Goal: Task Accomplishment & Management: Manage account settings

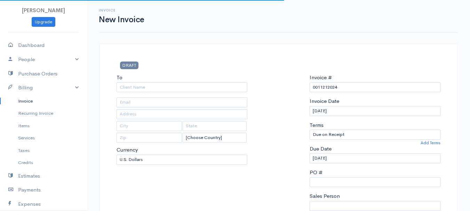
select select "[GEOGRAPHIC_DATA]"
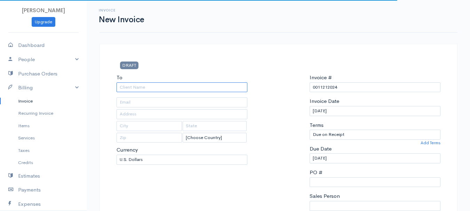
click at [128, 87] on input "To" at bounding box center [181, 87] width 131 height 10
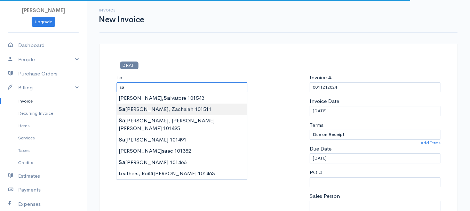
type input "[GEOGRAPHIC_DATA], Zachaiah 101511"
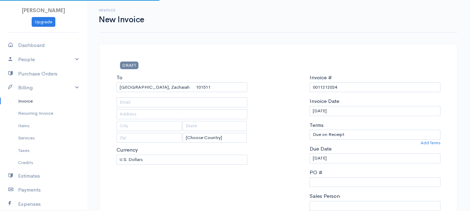
type input "22 [GEOGRAPHIC_DATA]"
type input "[PERSON_NAME]"
type input "[US_STATE]"
type input "04401"
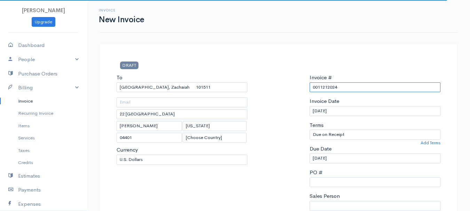
click at [320, 89] on input "0011212024" at bounding box center [374, 87] width 131 height 10
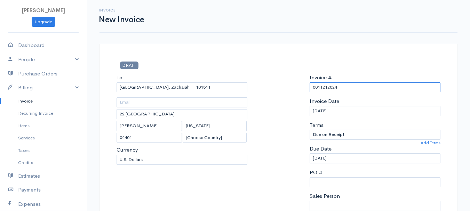
paste input "[DATE]"
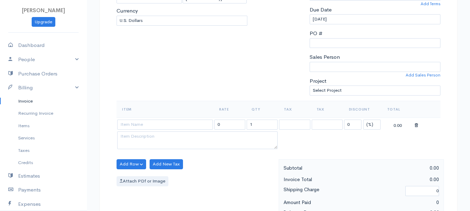
type input "[DATE]"
click at [370, 121] on select "(%) Flat" at bounding box center [371, 125] width 17 height 10
select select "2"
click at [363, 120] on select "(%) Flat" at bounding box center [371, 125] width 17 height 10
click at [266, 124] on input "1" at bounding box center [261, 125] width 31 height 10
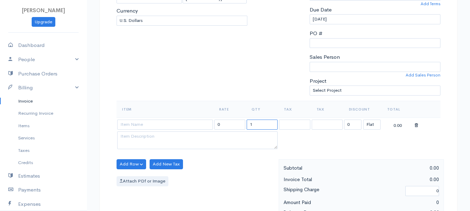
click at [266, 124] on input "1" at bounding box center [261, 125] width 31 height 10
type input "2"
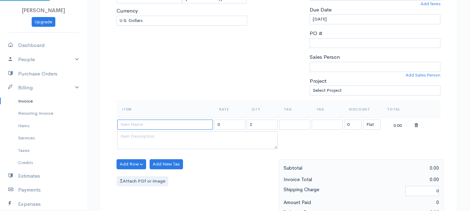
click at [155, 124] on input at bounding box center [165, 125] width 96 height 10
type input "97530"
type input "60.00"
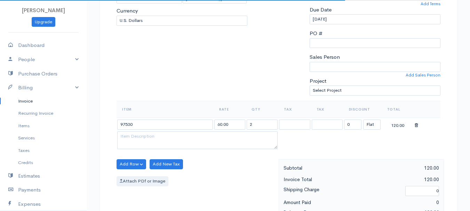
click at [155, 140] on body "[PERSON_NAME] Upgrade Dashboard People Clients Vendors Staff Users Purchase Ord…" at bounding box center [235, 161] width 470 height 601
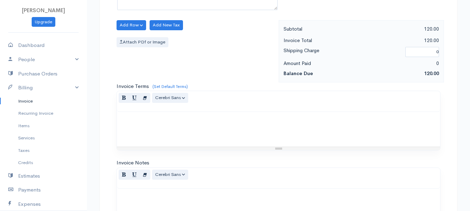
scroll to position [390, 0]
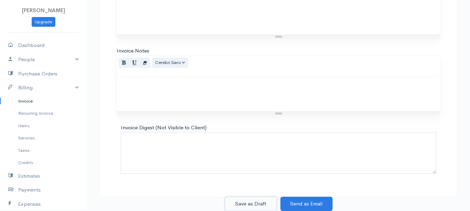
click at [245, 199] on button "Save as Draft" at bounding box center [251, 204] width 52 height 14
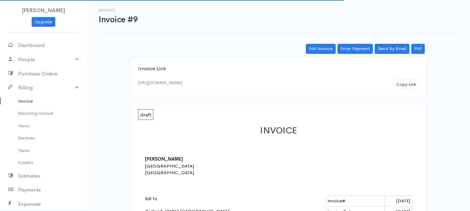
click at [21, 101] on link "Invoice" at bounding box center [43, 101] width 87 height 13
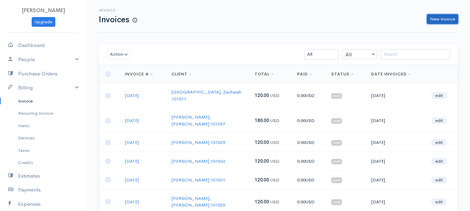
click at [437, 17] on link "New Invoice" at bounding box center [442, 19] width 31 height 10
select select "[GEOGRAPHIC_DATA]"
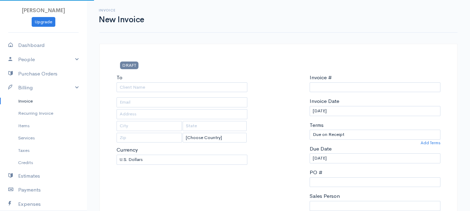
type input "0011212024"
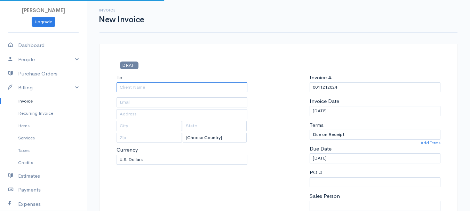
click at [128, 88] on input "To" at bounding box center [181, 87] width 131 height 10
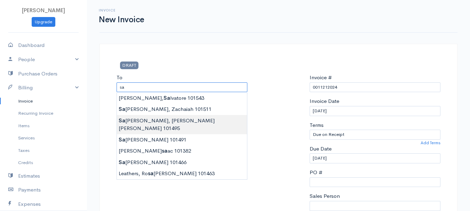
type input "[PERSON_NAME] [PERSON_NAME] 101495"
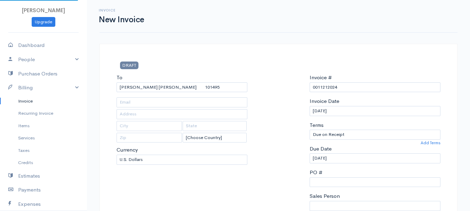
type input "22 [GEOGRAPHIC_DATA]"
type input "[PERSON_NAME]"
type input "[US_STATE]"
type input "04401"
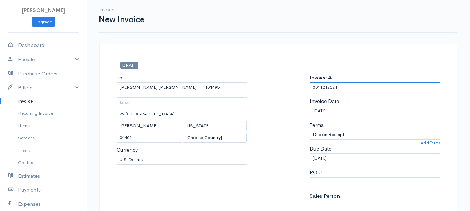
click at [327, 89] on input "0011212024" at bounding box center [374, 87] width 131 height 10
click at [327, 88] on input "0011212024" at bounding box center [374, 87] width 131 height 10
paste input "[DATE]"
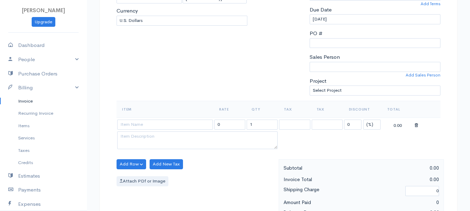
type input "[DATE]"
click at [377, 128] on select "(%) Flat" at bounding box center [371, 125] width 17 height 10
select select "2"
click at [363, 120] on select "(%) Flat" at bounding box center [371, 125] width 17 height 10
click at [257, 128] on input "1" at bounding box center [261, 125] width 31 height 10
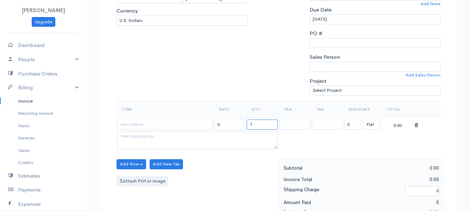
click at [257, 128] on input "1" at bounding box center [261, 125] width 31 height 10
type input "2"
click at [173, 123] on input at bounding box center [165, 125] width 96 height 10
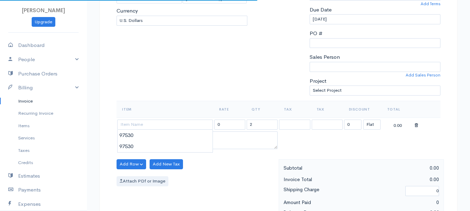
type input "97530"
type input "60.00"
click at [167, 142] on body "[PERSON_NAME] Upgrade Dashboard People Clients Vendors Staff Users Purchase Ord…" at bounding box center [235, 161] width 470 height 601
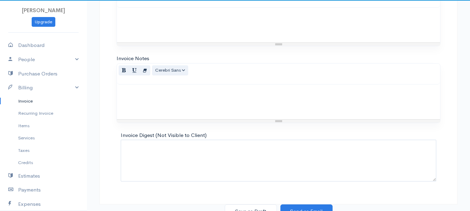
scroll to position [390, 0]
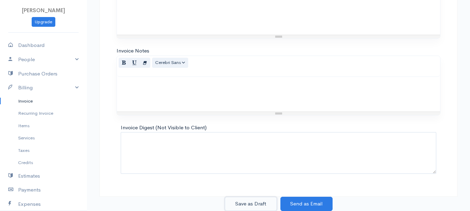
click at [247, 201] on button "Save as Draft" at bounding box center [251, 204] width 52 height 14
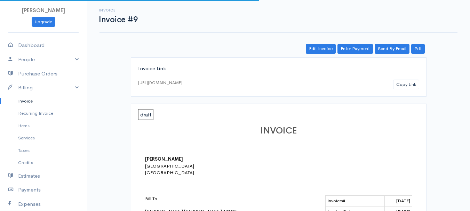
drag, startPoint x: 27, startPoint y: 100, endPoint x: 68, endPoint y: 99, distance: 41.4
click at [27, 100] on link "Invoice" at bounding box center [43, 101] width 87 height 13
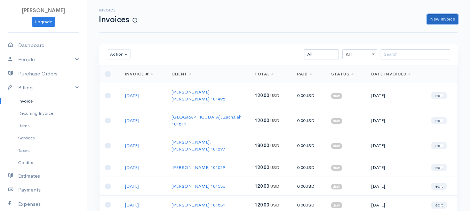
click at [446, 21] on link "New Invoice" at bounding box center [442, 19] width 31 height 10
select select "[GEOGRAPHIC_DATA]"
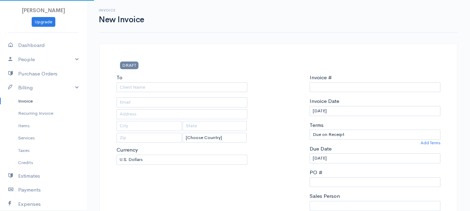
type input "0011212024"
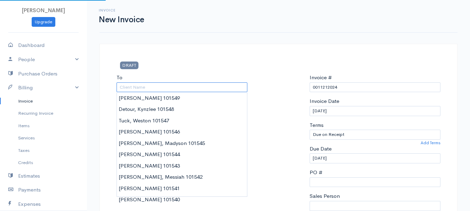
click at [152, 89] on input "To" at bounding box center [181, 87] width 131 height 10
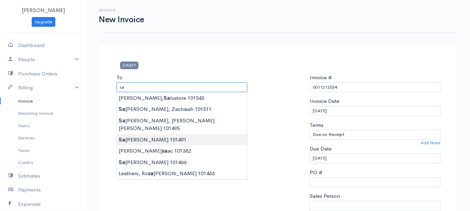
type input "[GEOGRAPHIC_DATA][PERSON_NAME] 101491"
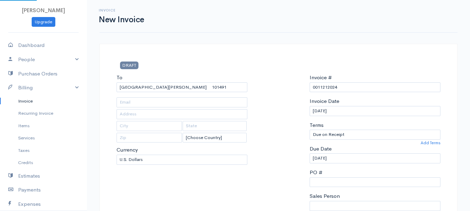
type input "22 [GEOGRAPHIC_DATA]"
type input "[PERSON_NAME]"
type input "[US_STATE]"
type input "04401"
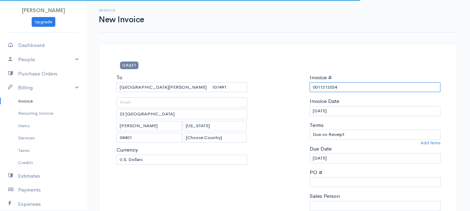
click at [333, 88] on input "0011212024" at bounding box center [374, 87] width 131 height 10
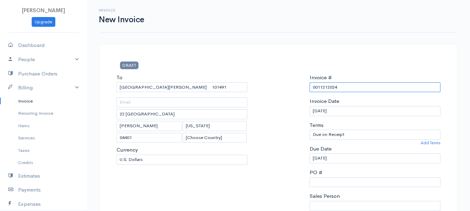
click at [333, 88] on input "0011212024" at bounding box center [374, 87] width 131 height 10
paste input "[DATE]"
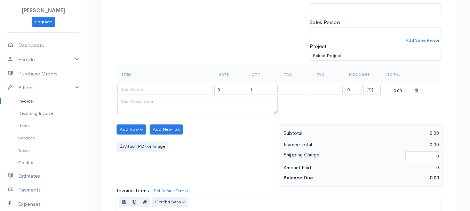
type input "[DATE]"
click at [374, 88] on select "(%) Flat" at bounding box center [371, 90] width 17 height 10
select select "2"
click at [363, 85] on select "(%) Flat" at bounding box center [371, 90] width 17 height 10
click at [254, 88] on input "1" at bounding box center [261, 90] width 31 height 10
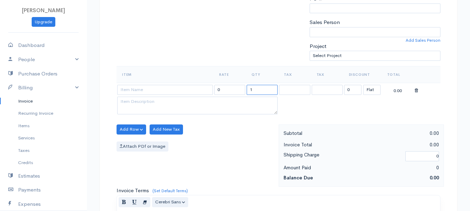
click at [254, 88] on input "1" at bounding box center [261, 90] width 31 height 10
type input "2"
click at [169, 89] on input at bounding box center [165, 90] width 96 height 10
type input "97530"
type input "60.00"
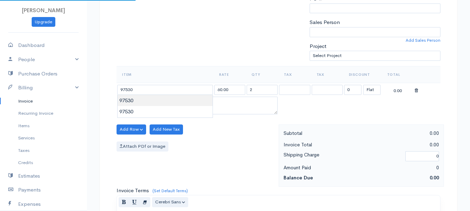
click at [169, 103] on body "[PERSON_NAME] Upgrade Dashboard People Clients Vendors Staff Users Purchase Ord…" at bounding box center [235, 126] width 470 height 601
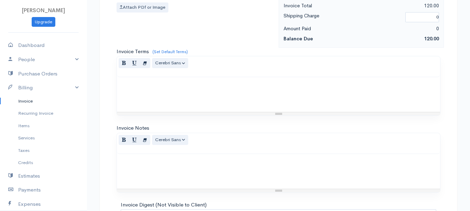
scroll to position [390, 0]
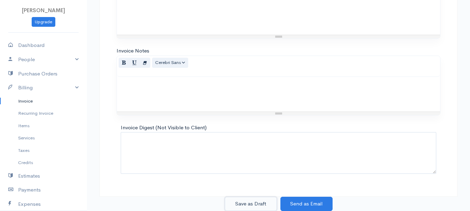
click at [250, 201] on button "Save as Draft" at bounding box center [251, 204] width 52 height 14
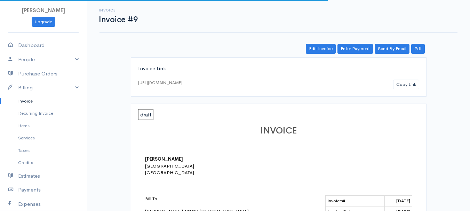
click at [19, 98] on link "Invoice" at bounding box center [43, 101] width 87 height 13
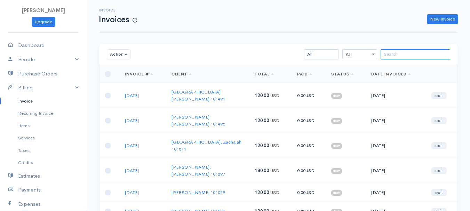
click at [407, 55] on input "search" at bounding box center [415, 54] width 70 height 10
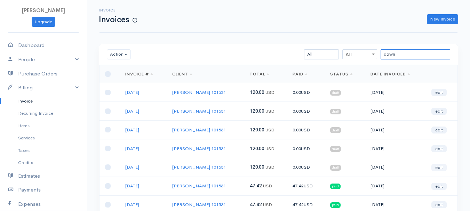
type input "down"
click at [442, 167] on link "edit" at bounding box center [438, 167] width 15 height 7
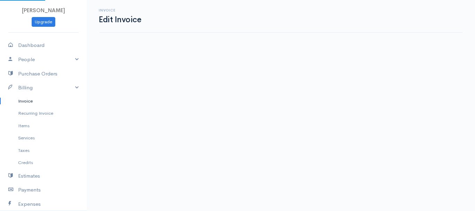
select select "2"
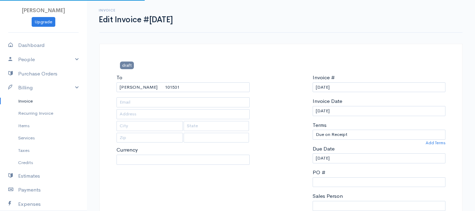
select select "[GEOGRAPHIC_DATA]"
select select "USD"
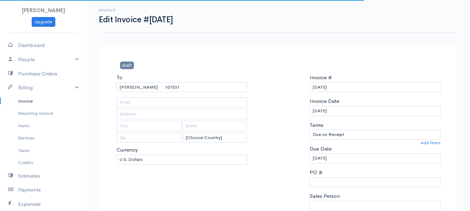
scroll to position [139, 0]
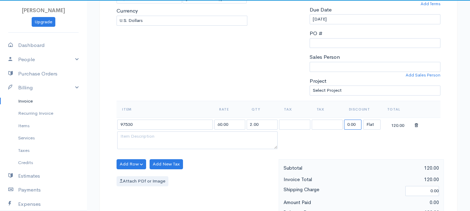
click at [349, 129] on input "0.00" at bounding box center [352, 125] width 17 height 10
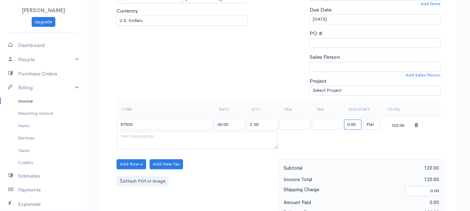
click at [349, 129] on input "0.00" at bounding box center [352, 125] width 17 height 10
click at [356, 125] on input "9" at bounding box center [352, 125] width 17 height 10
type input "72.58"
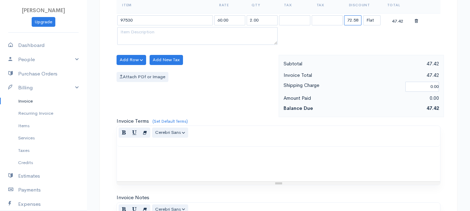
scroll to position [390, 0]
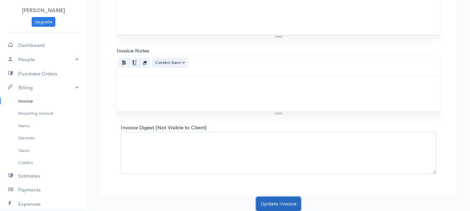
click at [279, 210] on button "Update Invoice" at bounding box center [278, 204] width 45 height 14
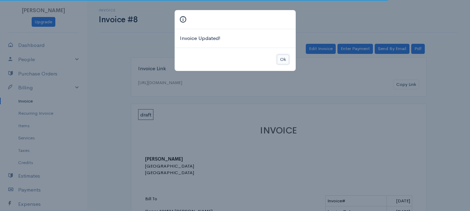
click at [284, 58] on button "Ok" at bounding box center [283, 60] width 12 height 10
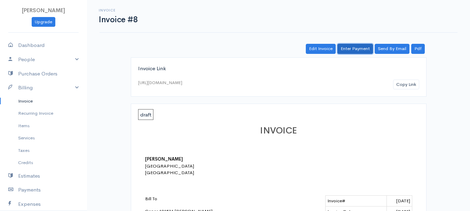
click at [358, 47] on link "Enter Payment" at bounding box center [354, 49] width 35 height 10
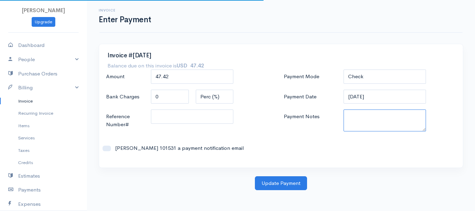
click at [367, 125] on textarea "Payment Notes" at bounding box center [384, 121] width 83 height 22
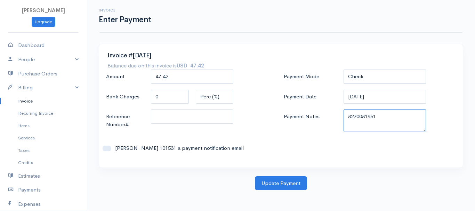
drag, startPoint x: 345, startPoint y: 118, endPoint x: 388, endPoint y: 116, distance: 43.1
click at [388, 116] on textarea "8270081951" at bounding box center [384, 121] width 83 height 22
type textarea "8270081951"
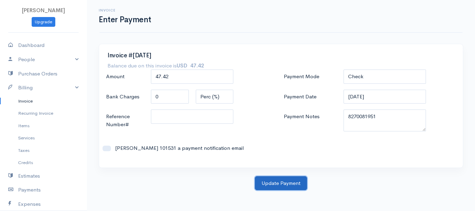
click at [287, 183] on button "Update Payment" at bounding box center [281, 183] width 52 height 14
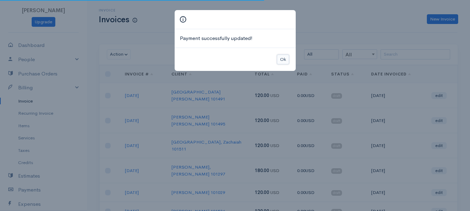
click at [282, 60] on button "Ok" at bounding box center [283, 60] width 12 height 10
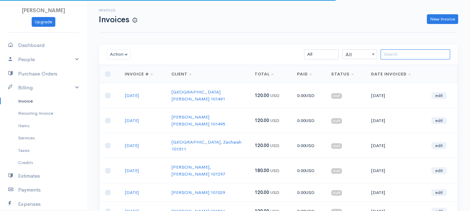
click at [419, 49] on input "search" at bounding box center [415, 54] width 70 height 10
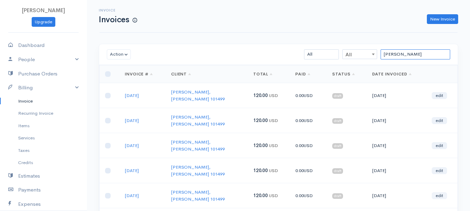
type input "[PERSON_NAME]"
click at [433, 192] on link "edit" at bounding box center [438, 195] width 15 height 7
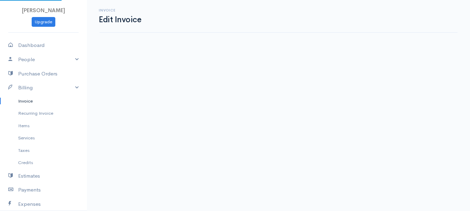
select select "2"
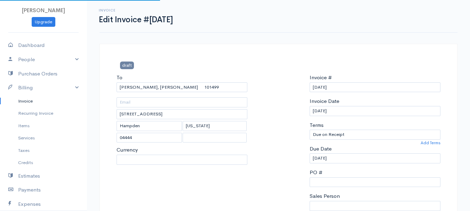
select select "[GEOGRAPHIC_DATA]"
select select "USD"
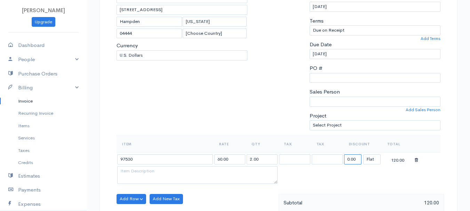
click at [351, 157] on input "0.00" at bounding box center [352, 159] width 17 height 10
type input "72.58"
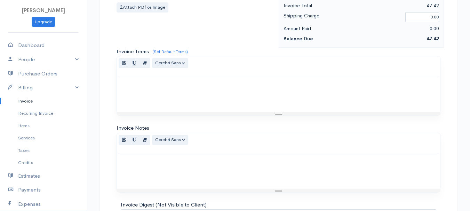
scroll to position [390, 0]
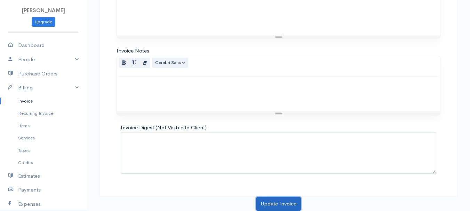
click at [270, 204] on button "Update Invoice" at bounding box center [278, 204] width 45 height 14
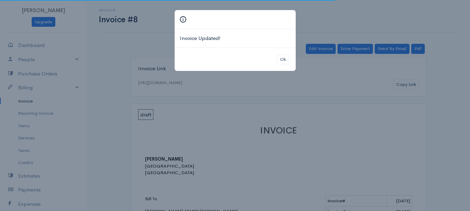
click at [290, 58] on div "Ok" at bounding box center [235, 60] width 121 height 24
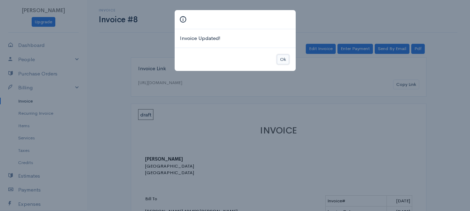
click at [285, 59] on button "Ok" at bounding box center [283, 60] width 12 height 10
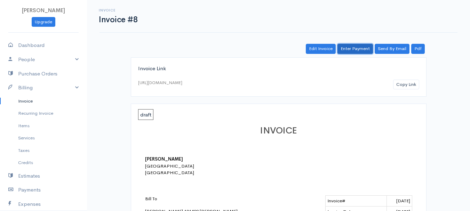
click at [353, 54] on link "Enter Payment" at bounding box center [354, 49] width 35 height 10
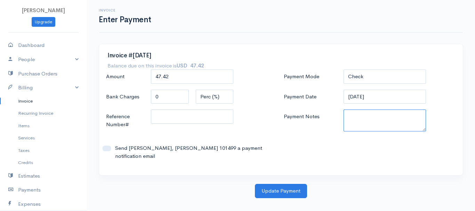
paste textarea "8270081951"
type textarea "8270081951"
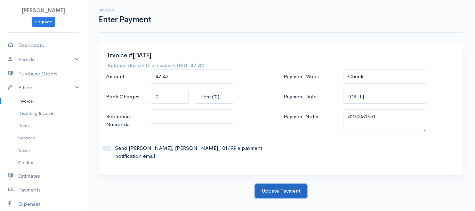
click at [296, 184] on button "Update Payment" at bounding box center [281, 191] width 52 height 14
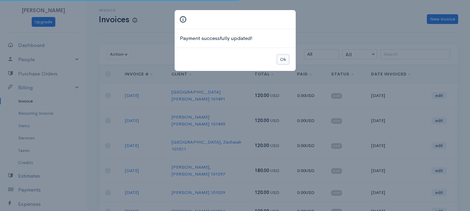
click at [283, 60] on button "Ok" at bounding box center [283, 60] width 12 height 10
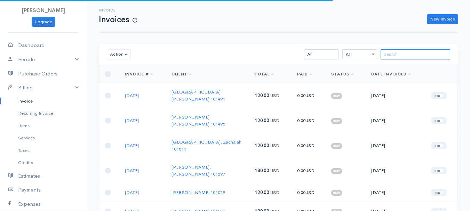
click at [424, 56] on input "search" at bounding box center [415, 54] width 70 height 10
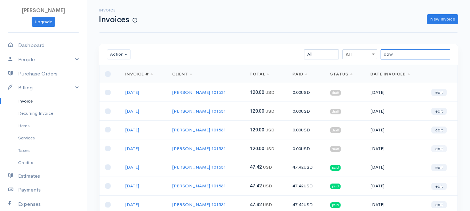
type input "dow"
click at [437, 147] on link "edit" at bounding box center [438, 148] width 15 height 7
select select "2"
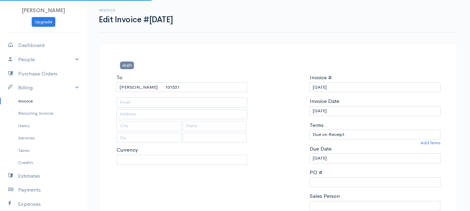
select select "[GEOGRAPHIC_DATA]"
select select "USD"
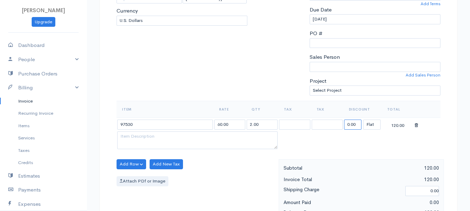
click at [359, 124] on input "0.00" at bounding box center [352, 125] width 17 height 10
type input "72.58"
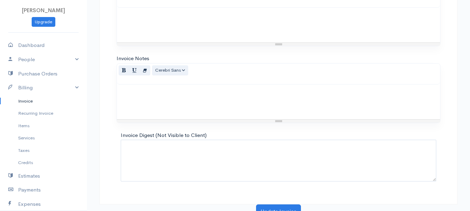
scroll to position [390, 0]
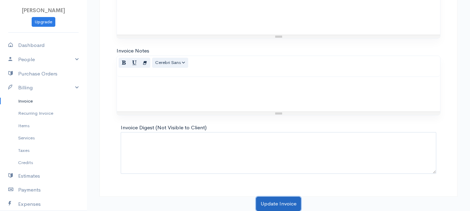
click at [282, 200] on button "Update Invoice" at bounding box center [278, 204] width 45 height 14
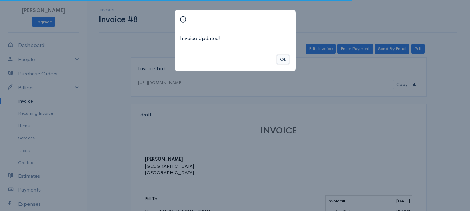
click at [282, 60] on button "Ok" at bounding box center [283, 60] width 12 height 10
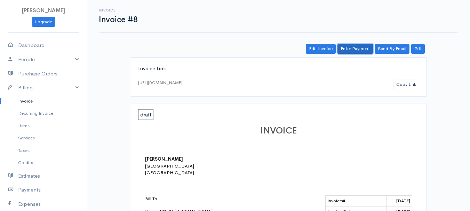
click at [353, 50] on link "Enter Payment" at bounding box center [354, 49] width 35 height 10
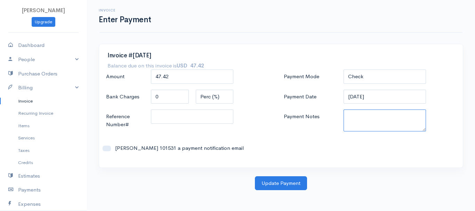
paste textarea "8270081951"
type textarea "8270081951"
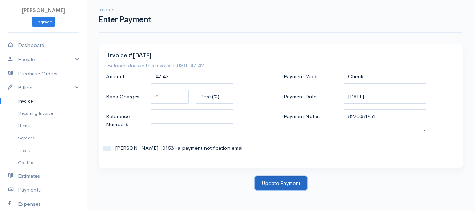
click at [293, 184] on button "Update Payment" at bounding box center [281, 183] width 52 height 14
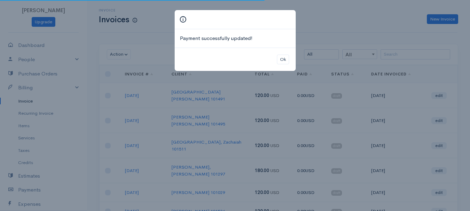
click at [290, 57] on div "Ok" at bounding box center [235, 60] width 121 height 24
click at [283, 61] on button "Ok" at bounding box center [283, 60] width 12 height 10
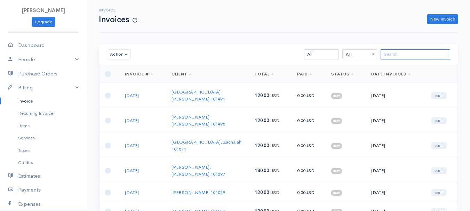
click at [423, 58] on input "search" at bounding box center [415, 54] width 70 height 10
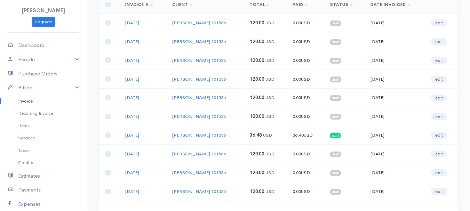
scroll to position [104, 0]
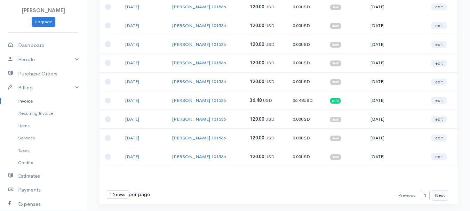
type input "[PERSON_NAME]"
click at [443, 196] on button "Next" at bounding box center [439, 196] width 16 height 10
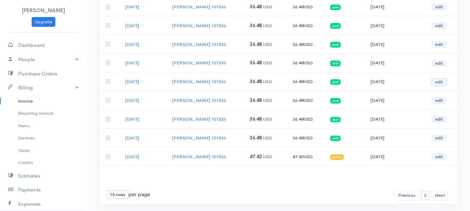
click at [442, 83] on link "edit" at bounding box center [438, 82] width 15 height 7
select select "2"
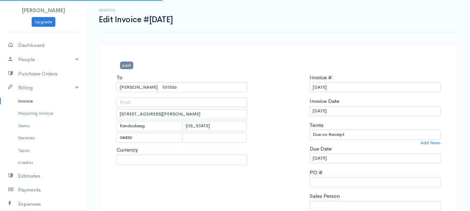
select select "[GEOGRAPHIC_DATA]"
select select "USD"
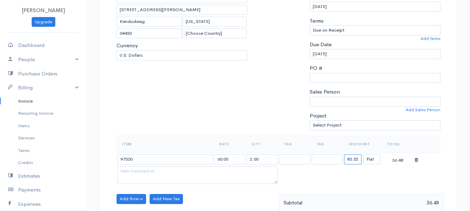
click at [355, 160] on input "83.52" at bounding box center [352, 159] width 17 height 10
type input "72.58"
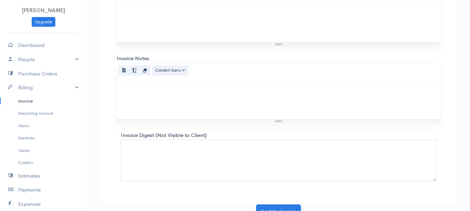
scroll to position [390, 0]
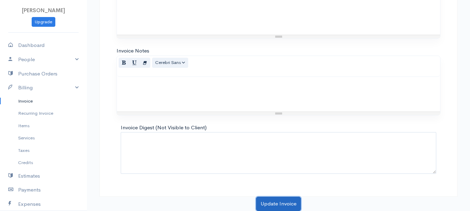
click at [285, 202] on button "Update Invoice" at bounding box center [278, 204] width 45 height 14
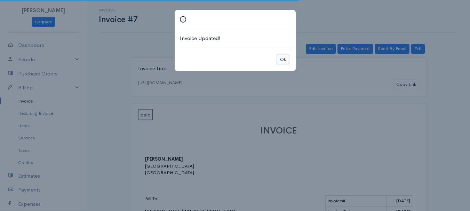
click at [282, 58] on button "Ok" at bounding box center [283, 60] width 12 height 10
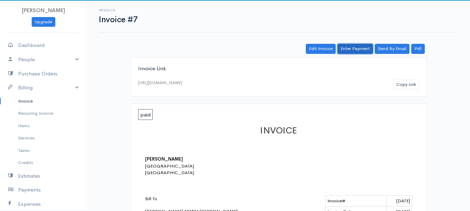
click at [343, 48] on link "Enter Payment" at bounding box center [354, 49] width 35 height 10
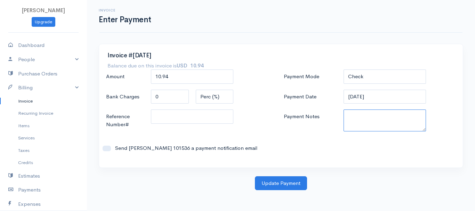
paste textarea "8270081951"
type textarea "8270081951"
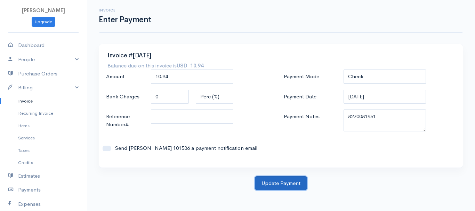
click at [296, 180] on button "Update Payment" at bounding box center [281, 183] width 52 height 14
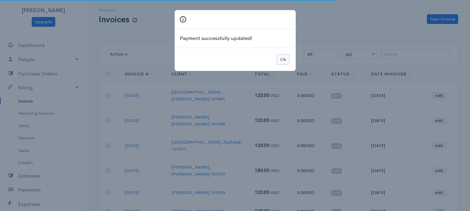
drag, startPoint x: 282, startPoint y: 57, endPoint x: 294, endPoint y: 56, distance: 12.2
click at [281, 57] on button "Ok" at bounding box center [283, 60] width 12 height 10
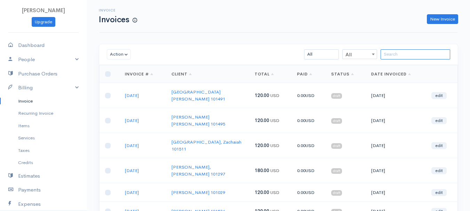
click at [424, 56] on input "search" at bounding box center [415, 54] width 70 height 10
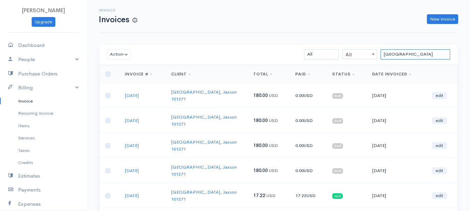
type input "[GEOGRAPHIC_DATA]"
select select "2"
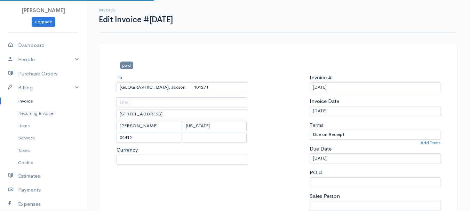
select select "[GEOGRAPHIC_DATA]"
select select "USD"
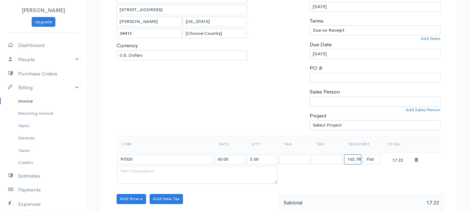
click at [354, 162] on input "162.78" at bounding box center [352, 159] width 17 height 10
type input "108.87"
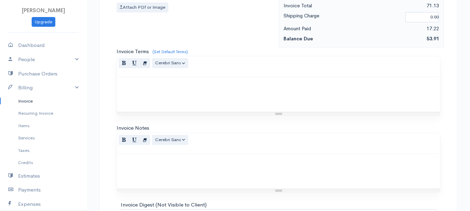
scroll to position [390, 0]
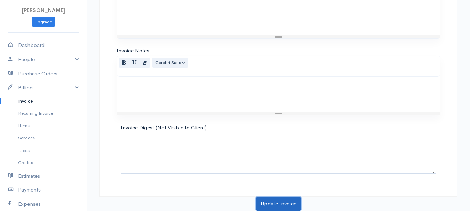
click at [282, 201] on button "Update Invoice" at bounding box center [278, 204] width 45 height 14
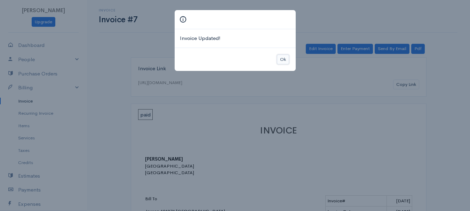
click at [280, 58] on button "Ok" at bounding box center [283, 60] width 12 height 10
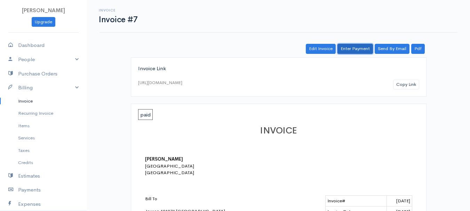
click at [365, 49] on link "Enter Payment" at bounding box center [354, 49] width 35 height 10
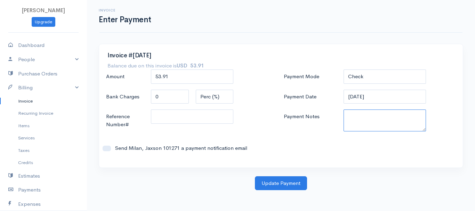
paste textarea "8270081951"
type textarea "8270081951"
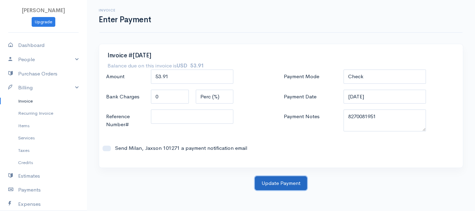
click at [282, 178] on button "Update Payment" at bounding box center [281, 183] width 52 height 14
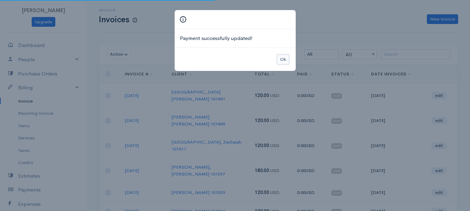
click at [284, 58] on button "Ok" at bounding box center [283, 60] width 12 height 10
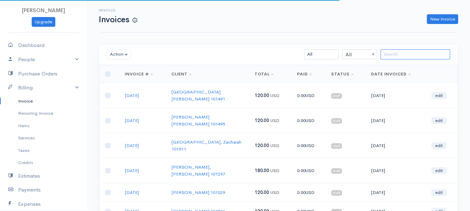
click at [435, 54] on input "search" at bounding box center [415, 54] width 70 height 10
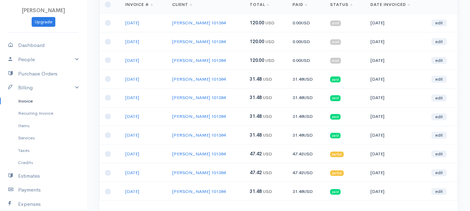
scroll to position [104, 0]
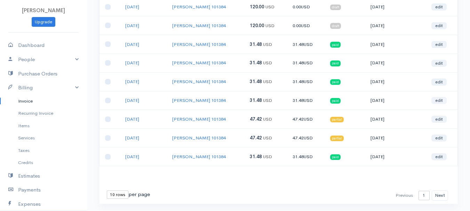
type input "[PERSON_NAME]"
click at [439, 102] on link "edit" at bounding box center [438, 100] width 15 height 7
select select "2"
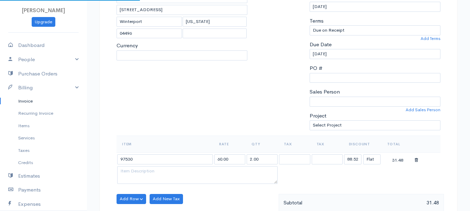
select select "[GEOGRAPHIC_DATA]"
select select "USD"
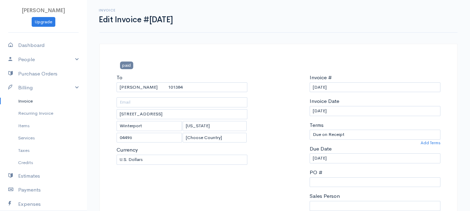
scroll to position [139, 0]
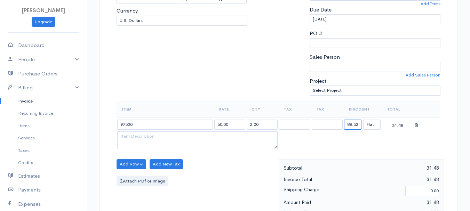
click at [352, 124] on input "88.52" at bounding box center [352, 125] width 17 height 10
type input "72.58"
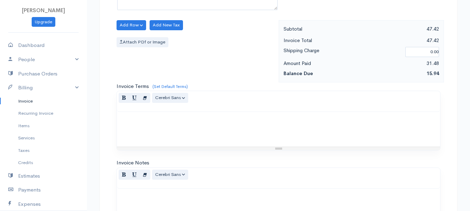
scroll to position [390, 0]
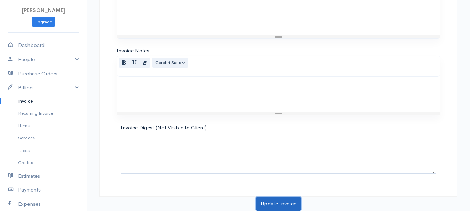
click at [283, 204] on button "Update Invoice" at bounding box center [278, 204] width 45 height 14
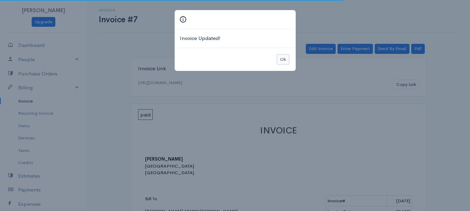
click at [282, 60] on button "Ok" at bounding box center [283, 60] width 12 height 10
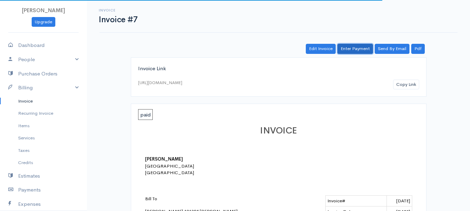
click at [369, 48] on link "Enter Payment" at bounding box center [354, 49] width 35 height 10
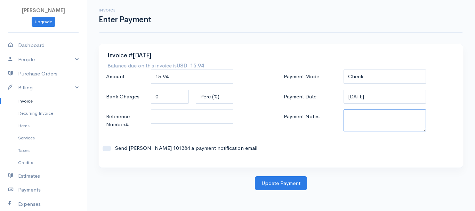
paste textarea "8270081951"
type textarea "8270081951"
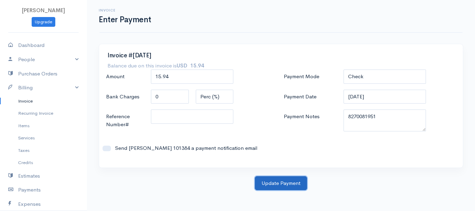
click at [293, 183] on button "Update Payment" at bounding box center [281, 183] width 52 height 14
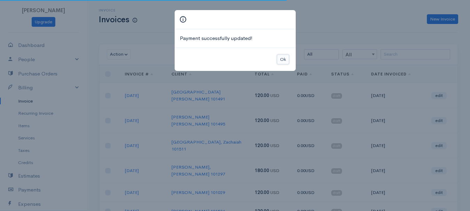
click at [281, 60] on button "Ok" at bounding box center [283, 60] width 12 height 10
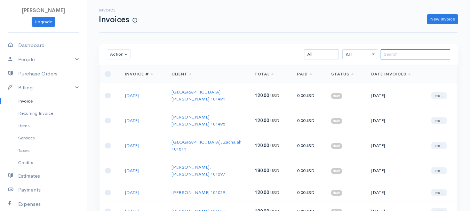
click at [397, 53] on input "search" at bounding box center [415, 54] width 70 height 10
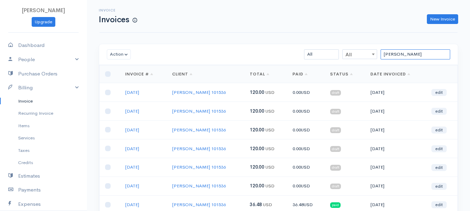
scroll to position [104, 0]
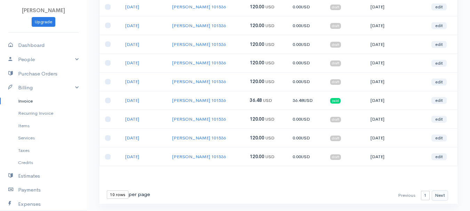
type input "[PERSON_NAME]"
click at [440, 198] on button "Next" at bounding box center [439, 196] width 16 height 10
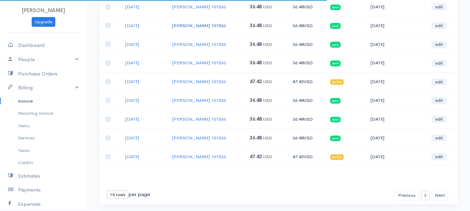
scroll to position [0, 0]
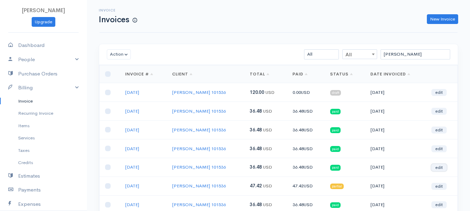
click at [435, 169] on link "edit" at bounding box center [438, 167] width 15 height 7
select select "2"
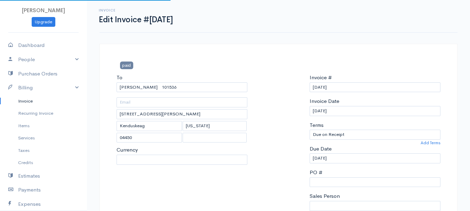
select select "0"
select select "[GEOGRAPHIC_DATA]"
select select "USD"
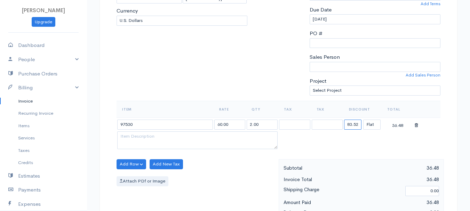
click at [354, 126] on input "83.52" at bounding box center [352, 125] width 17 height 10
type input "72.58"
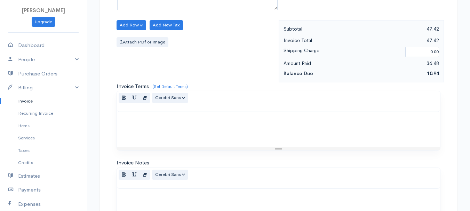
scroll to position [390, 0]
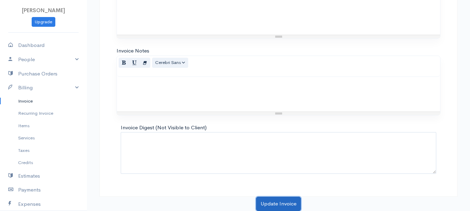
click at [271, 205] on button "Update Invoice" at bounding box center [278, 204] width 45 height 14
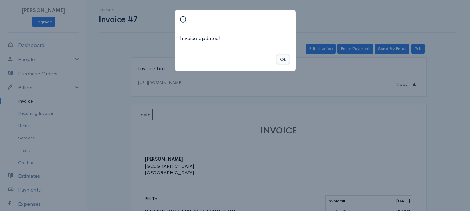
click at [283, 59] on button "Ok" at bounding box center [283, 60] width 12 height 10
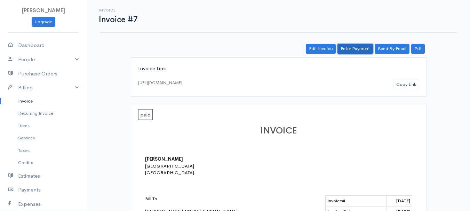
click at [351, 45] on link "Enter Payment" at bounding box center [354, 49] width 35 height 10
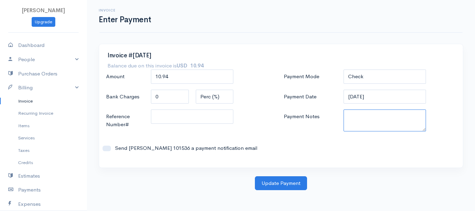
paste textarea "8270081951"
type textarea "8270081951"
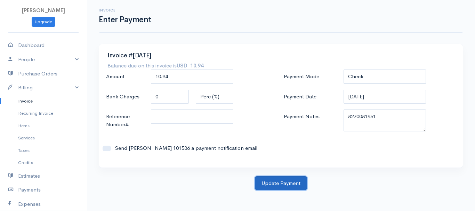
click at [298, 188] on button "Update Payment" at bounding box center [281, 183] width 52 height 14
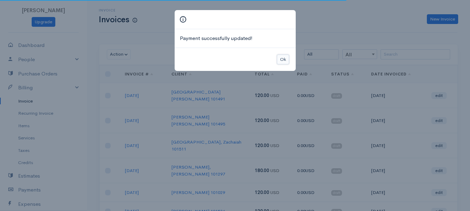
click at [282, 58] on button "Ok" at bounding box center [283, 60] width 12 height 10
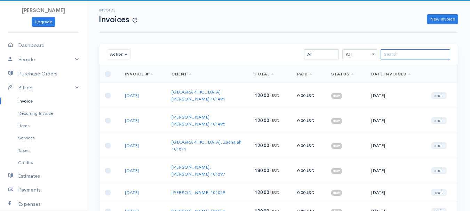
click at [419, 58] on input "search" at bounding box center [415, 54] width 70 height 10
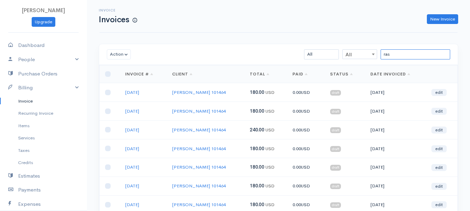
scroll to position [35, 0]
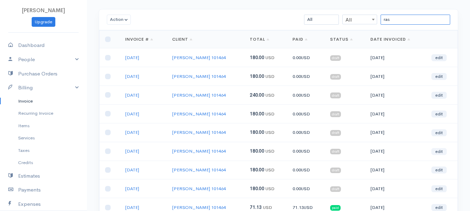
type input "ras"
click at [437, 152] on link "edit" at bounding box center [438, 151] width 15 height 7
select select "2"
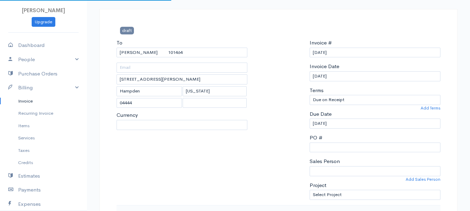
select select "[GEOGRAPHIC_DATA]"
select select "USD"
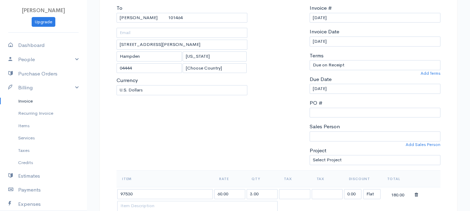
scroll to position [139, 0]
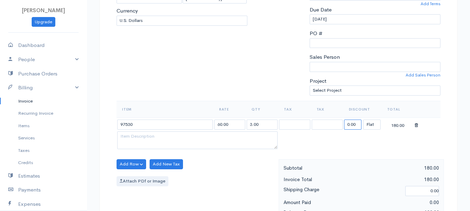
click at [349, 124] on input "0.00" at bounding box center [352, 125] width 17 height 10
type input "108.87"
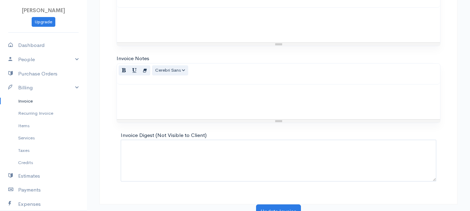
scroll to position [390, 0]
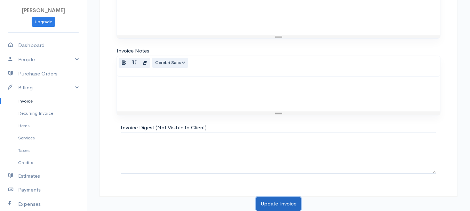
click at [290, 199] on button "Update Invoice" at bounding box center [278, 204] width 45 height 14
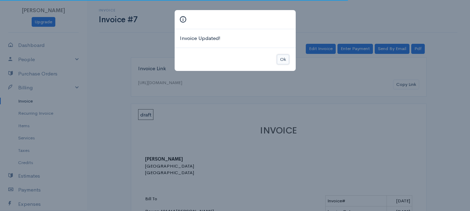
click at [284, 59] on button "Ok" at bounding box center [283, 60] width 12 height 10
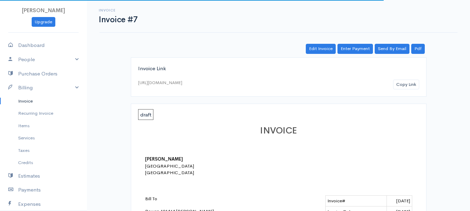
click at [354, 51] on link "Enter Payment" at bounding box center [354, 49] width 35 height 10
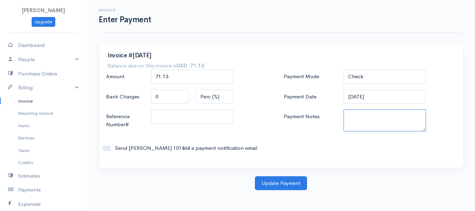
paste textarea "8270081951"
type textarea "8270081951"
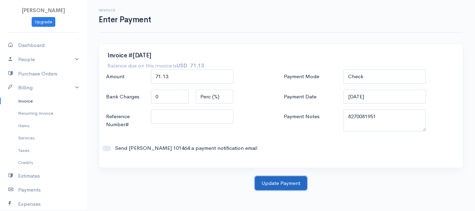
click at [293, 182] on button "Update Payment" at bounding box center [281, 183] width 52 height 14
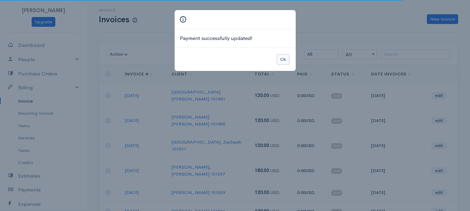
click at [283, 56] on button "Ok" at bounding box center [283, 60] width 12 height 10
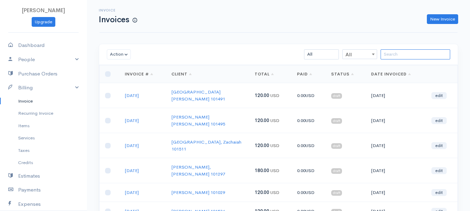
click at [416, 53] on input "search" at bounding box center [415, 54] width 70 height 10
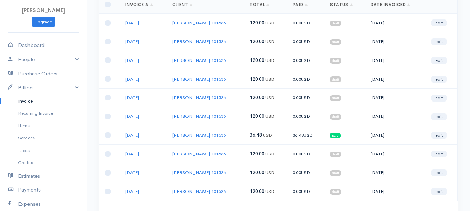
scroll to position [123, 0]
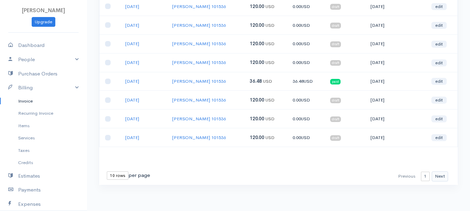
type input "hosk"
click at [441, 178] on button "Next" at bounding box center [439, 176] width 16 height 10
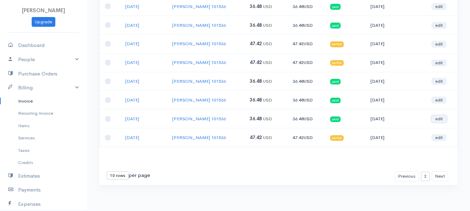
click at [436, 119] on link "edit" at bounding box center [438, 118] width 15 height 7
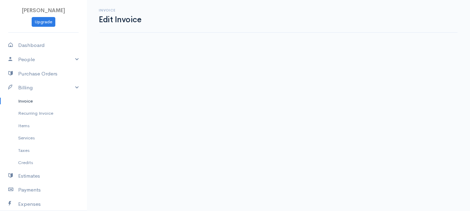
select select "2"
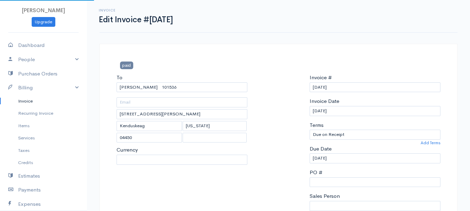
select select "[GEOGRAPHIC_DATA]"
select select "USD"
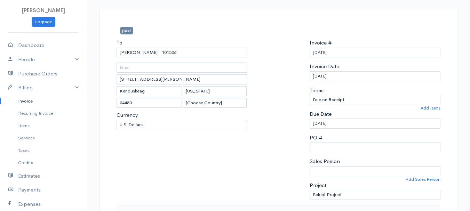
scroll to position [139, 0]
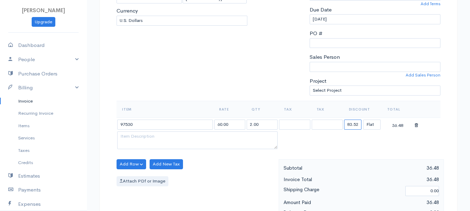
click at [355, 123] on input "83.52" at bounding box center [352, 125] width 17 height 10
type input "72.58"
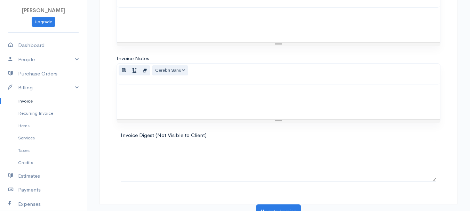
scroll to position [390, 0]
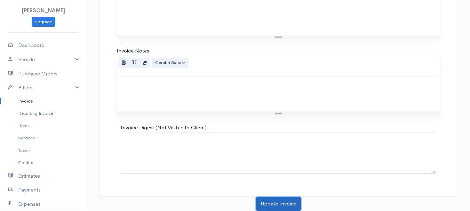
click at [281, 203] on button "Update Invoice" at bounding box center [278, 204] width 45 height 14
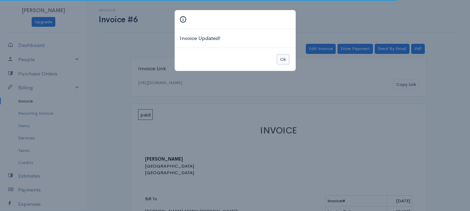
click at [284, 61] on button "Ok" at bounding box center [283, 60] width 12 height 10
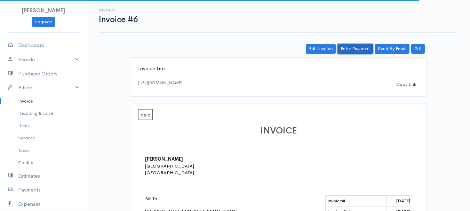
click at [354, 47] on link "Enter Payment" at bounding box center [354, 49] width 35 height 10
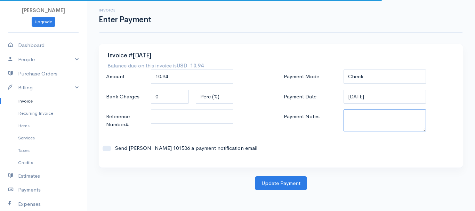
paste textarea "8270081951"
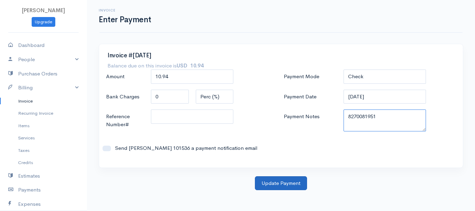
type textarea "8270081951"
click at [268, 184] on button "Update Payment" at bounding box center [281, 183] width 52 height 14
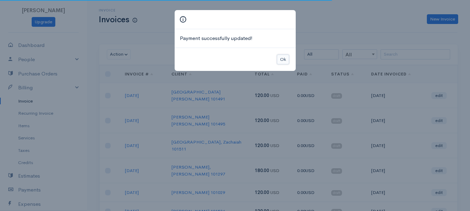
click at [281, 58] on button "Ok" at bounding box center [283, 60] width 12 height 10
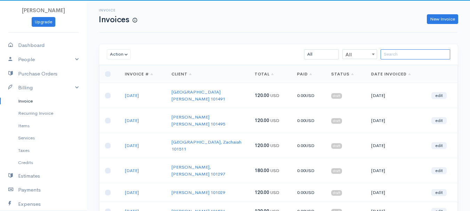
click at [420, 59] on input "search" at bounding box center [415, 54] width 70 height 10
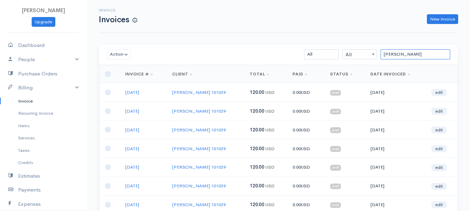
scroll to position [104, 0]
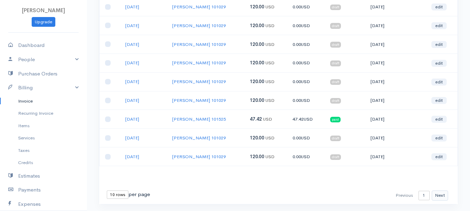
type input "[PERSON_NAME]"
click at [438, 197] on button "Next" at bounding box center [439, 196] width 16 height 10
click at [445, 195] on button "Next" at bounding box center [439, 196] width 16 height 10
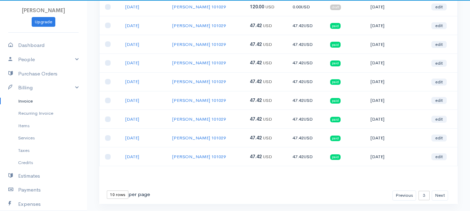
scroll to position [0, 0]
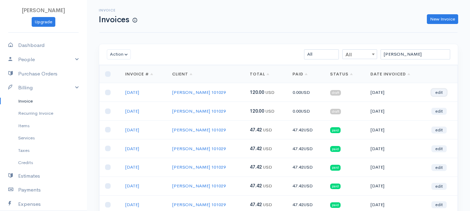
click at [439, 92] on link "edit" at bounding box center [438, 92] width 15 height 7
select select "2"
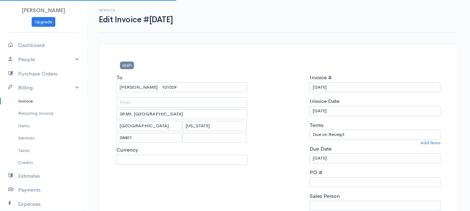
select select "[GEOGRAPHIC_DATA]"
select select "USD"
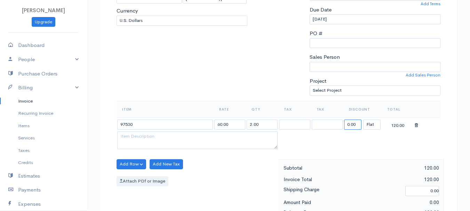
click at [354, 125] on input "0.00" at bounding box center [352, 125] width 17 height 10
type input "72.58"
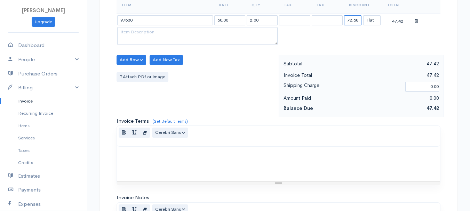
scroll to position [390, 0]
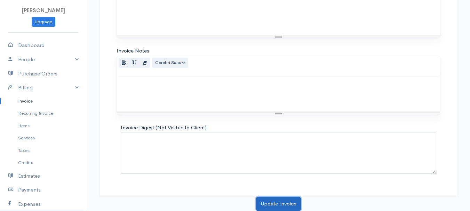
click at [274, 202] on button "Update Invoice" at bounding box center [278, 204] width 45 height 14
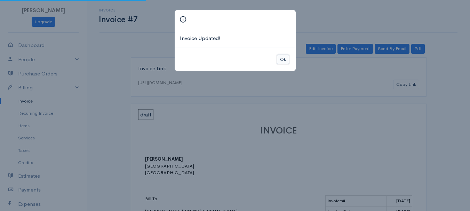
click at [284, 61] on button "Ok" at bounding box center [283, 60] width 12 height 10
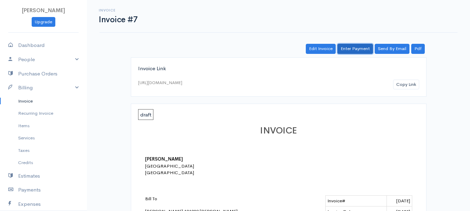
click at [347, 47] on link "Enter Payment" at bounding box center [354, 49] width 35 height 10
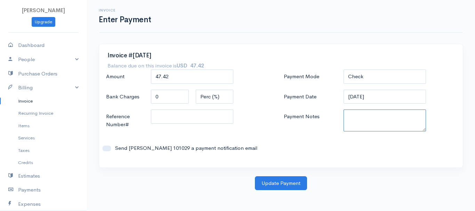
paste textarea "8270081951"
type textarea "8270081951"
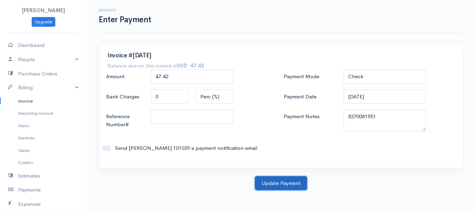
click at [273, 188] on button "Update Payment" at bounding box center [281, 183] width 52 height 14
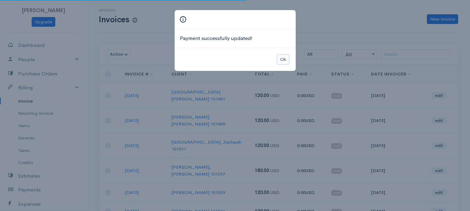
click at [283, 60] on button "Ok" at bounding box center [283, 60] width 12 height 10
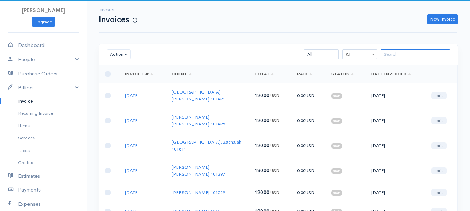
click at [423, 52] on input "search" at bounding box center [415, 54] width 70 height 10
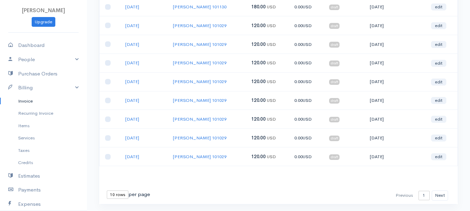
scroll to position [123, 0]
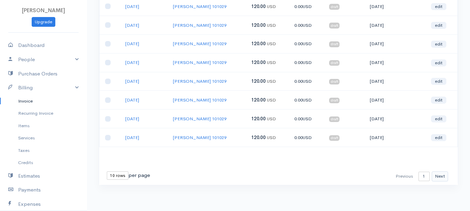
type input "woj"
click at [446, 178] on button "Next" at bounding box center [439, 176] width 16 height 10
click at [440, 99] on link "edit" at bounding box center [438, 100] width 15 height 7
select select "2"
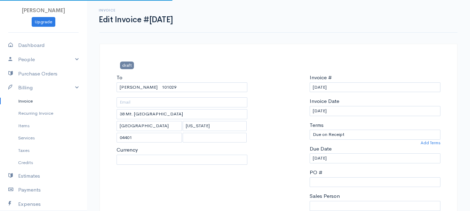
select select "[GEOGRAPHIC_DATA]"
select select "USD"
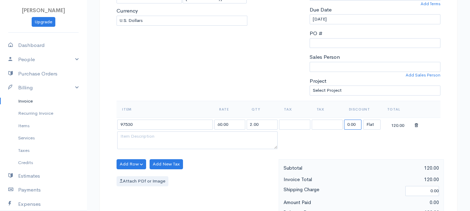
click at [347, 123] on input "0.00" at bounding box center [352, 125] width 17 height 10
type input "72.58"
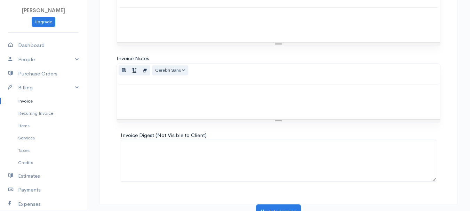
scroll to position [390, 0]
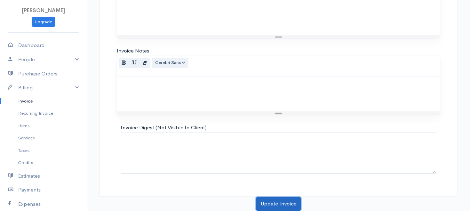
drag, startPoint x: 284, startPoint y: 203, endPoint x: 287, endPoint y: 196, distance: 7.2
click at [284, 203] on button "Update Invoice" at bounding box center [278, 204] width 45 height 14
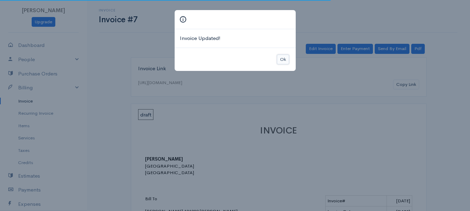
click at [282, 59] on button "Ok" at bounding box center [283, 60] width 12 height 10
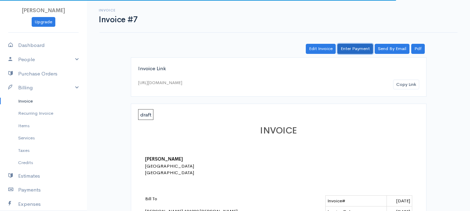
click at [356, 51] on link "Enter Payment" at bounding box center [354, 49] width 35 height 10
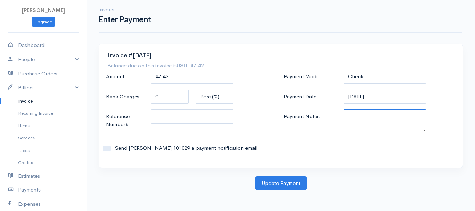
paste textarea "8270081951"
type textarea "8270081951"
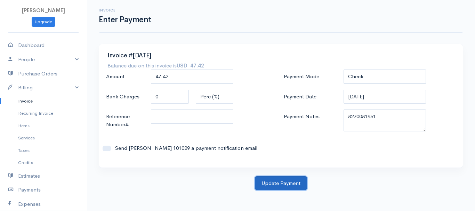
click at [282, 183] on button "Update Payment" at bounding box center [281, 183] width 52 height 14
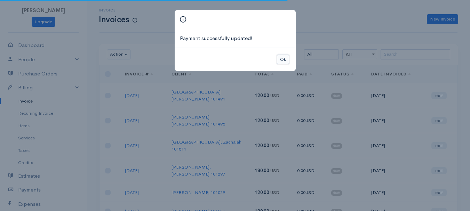
click at [287, 58] on button "Ok" at bounding box center [283, 60] width 12 height 10
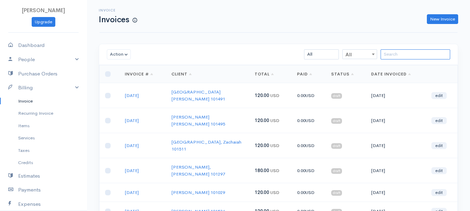
click at [424, 56] on input "search" at bounding box center [415, 54] width 70 height 10
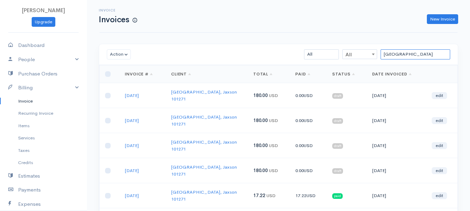
scroll to position [70, 0]
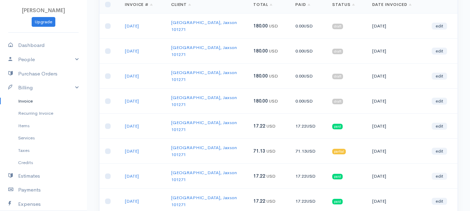
type input "[GEOGRAPHIC_DATA]"
click at [438, 173] on link "edit" at bounding box center [438, 176] width 15 height 7
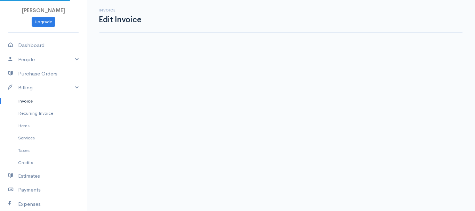
select select "2"
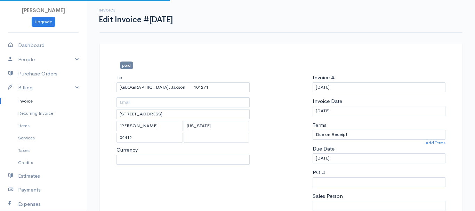
select select "[GEOGRAPHIC_DATA]"
select select "USD"
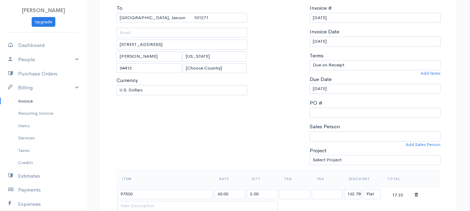
scroll to position [139, 0]
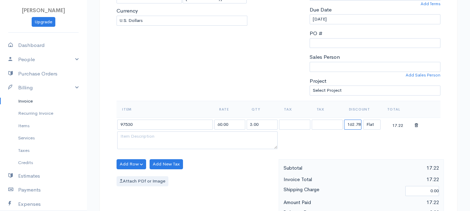
click at [355, 124] on input "162.78" at bounding box center [352, 125] width 17 height 10
type input "108.87"
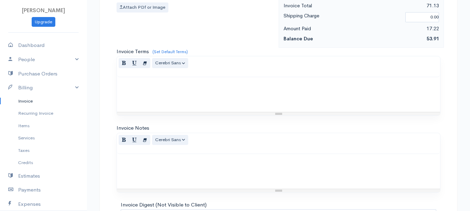
scroll to position [390, 0]
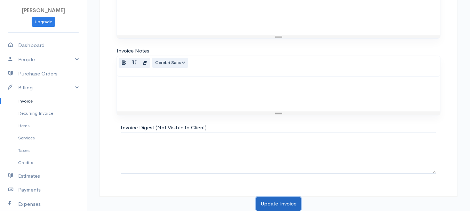
click at [280, 201] on button "Update Invoice" at bounding box center [278, 204] width 45 height 14
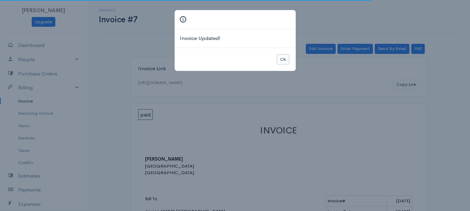
click at [280, 61] on button "Ok" at bounding box center [283, 60] width 12 height 10
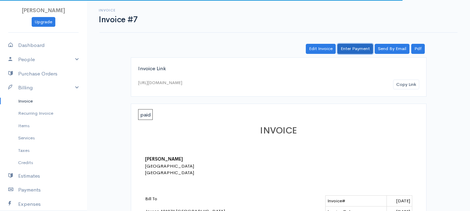
click at [362, 47] on link "Enter Payment" at bounding box center [354, 49] width 35 height 10
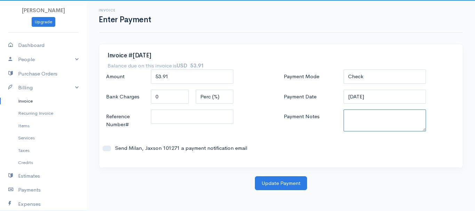
paste textarea "8270081951"
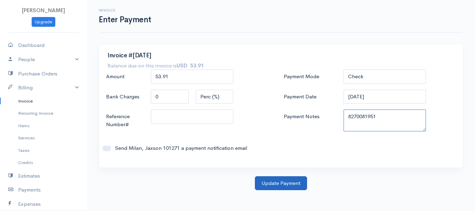
type textarea "8270081951"
click at [290, 178] on button "Update Payment" at bounding box center [281, 183] width 52 height 14
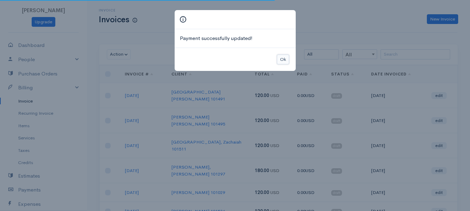
click at [281, 60] on button "Ok" at bounding box center [283, 60] width 12 height 10
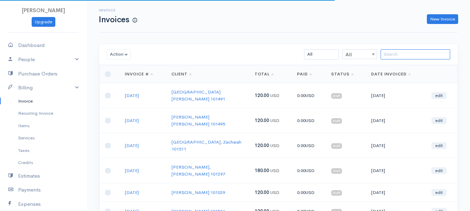
click at [405, 54] on input "search" at bounding box center [415, 54] width 70 height 10
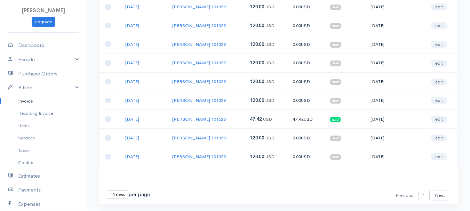
scroll to position [123, 0]
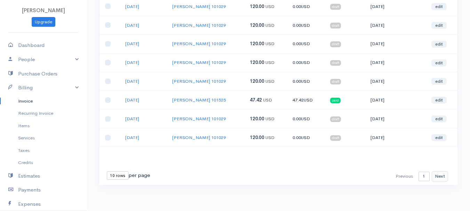
type input "[PERSON_NAME]"
click at [441, 173] on button "Next" at bounding box center [439, 176] width 16 height 10
click at [441, 101] on link "edit" at bounding box center [438, 100] width 15 height 7
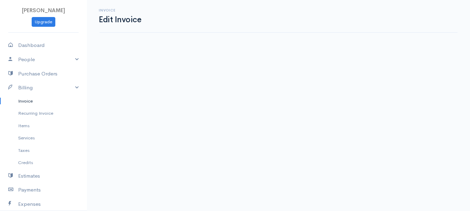
select select "2"
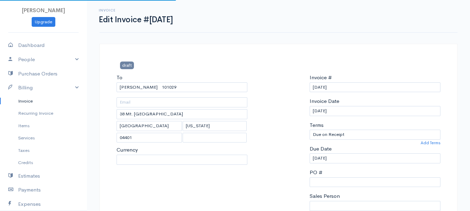
select select "[GEOGRAPHIC_DATA]"
select select "USD"
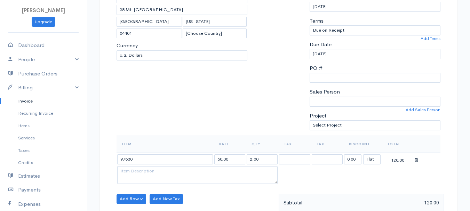
scroll to position [139, 0]
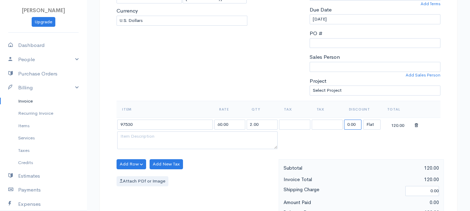
click at [349, 125] on input "0.00" at bounding box center [352, 125] width 17 height 10
type input "72.58"
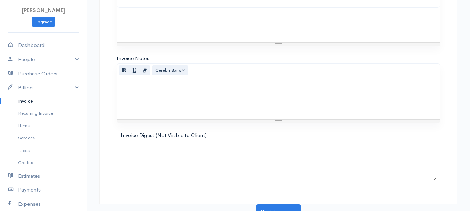
scroll to position [390, 0]
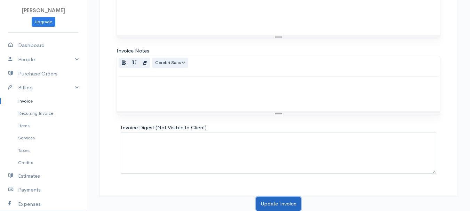
click at [274, 203] on button "Update Invoice" at bounding box center [278, 204] width 45 height 14
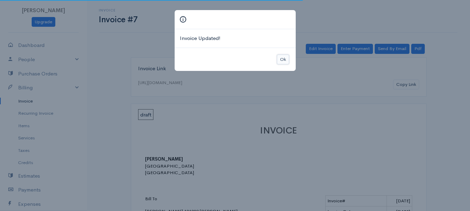
click at [281, 59] on button "Ok" at bounding box center [283, 60] width 12 height 10
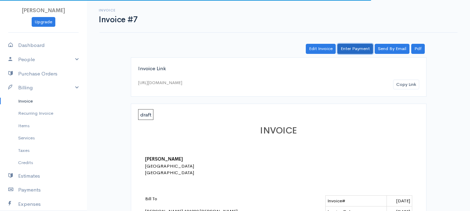
click at [351, 46] on link "Enter Payment" at bounding box center [354, 49] width 35 height 10
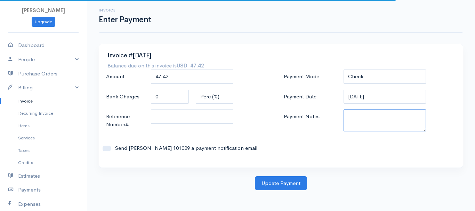
paste textarea "8270081951"
type textarea "8270081951"
click at [265, 192] on body "[PERSON_NAME] Upgrade Dashboard People Clients Vendors Staff Users Purchase Ord…" at bounding box center [237, 105] width 475 height 211
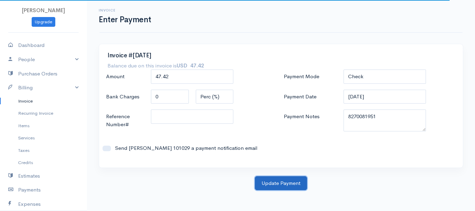
click at [269, 184] on button "Update Payment" at bounding box center [281, 183] width 52 height 14
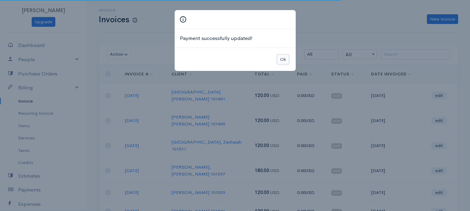
click at [279, 60] on button "Ok" at bounding box center [283, 60] width 12 height 10
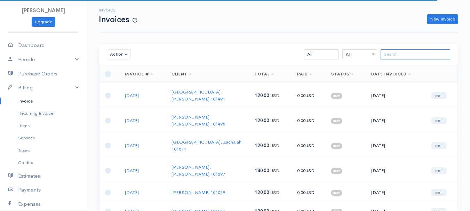
click at [402, 55] on input "search" at bounding box center [415, 54] width 70 height 10
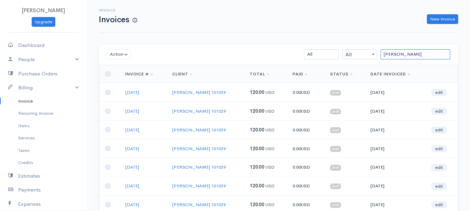
scroll to position [123, 0]
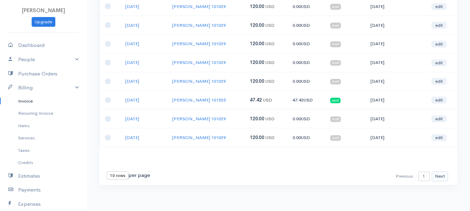
type input "[PERSON_NAME]"
click at [440, 174] on button "Next" at bounding box center [439, 176] width 16 height 10
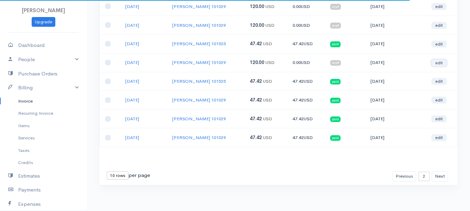
click at [439, 63] on link "edit" at bounding box center [438, 62] width 15 height 7
select select "2"
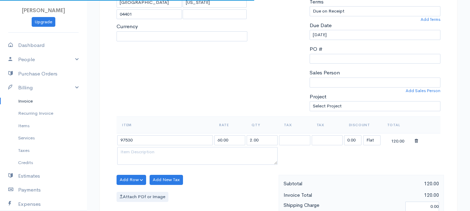
select select "[GEOGRAPHIC_DATA]"
select select "USD"
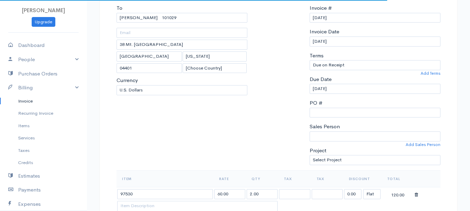
scroll to position [174, 0]
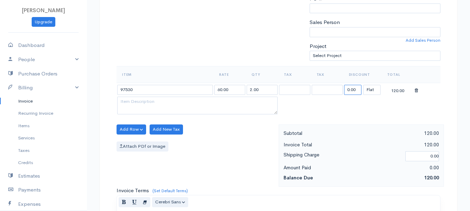
click at [348, 92] on input "0.00" at bounding box center [352, 90] width 17 height 10
type input "72.58"
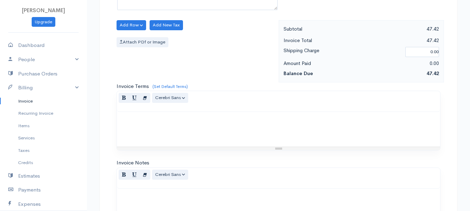
scroll to position [390, 0]
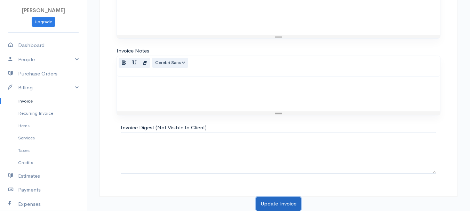
click at [286, 203] on button "Update Invoice" at bounding box center [278, 204] width 45 height 14
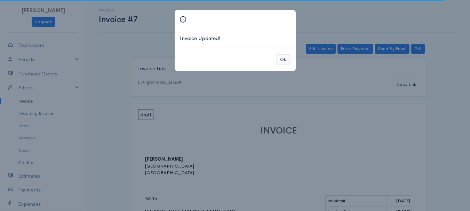
click at [283, 57] on button "Ok" at bounding box center [283, 60] width 12 height 10
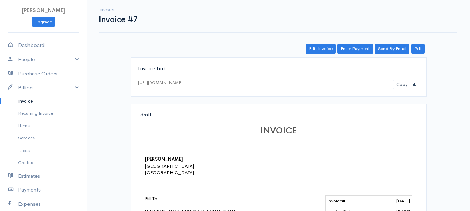
click at [373, 48] on div "Edit Invoice Enter Payment Send By Email Pdf" at bounding box center [278, 49] width 295 height 10
click at [359, 50] on link "Enter Payment" at bounding box center [354, 49] width 35 height 10
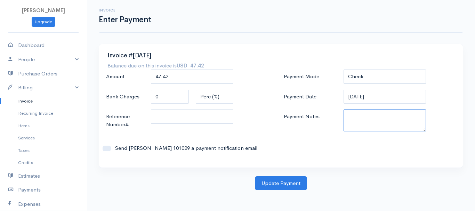
paste textarea "8270081951"
type textarea "8270081951"
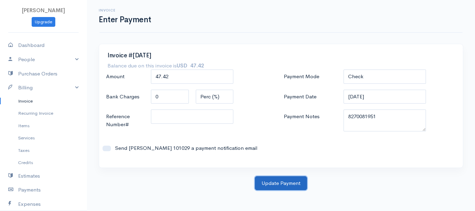
click at [284, 181] on button "Update Payment" at bounding box center [281, 183] width 52 height 14
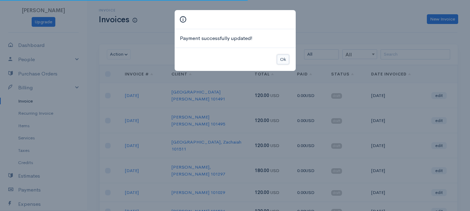
click at [287, 62] on button "Ok" at bounding box center [283, 60] width 12 height 10
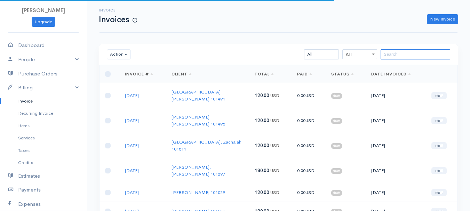
click at [423, 59] on input "search" at bounding box center [415, 54] width 70 height 10
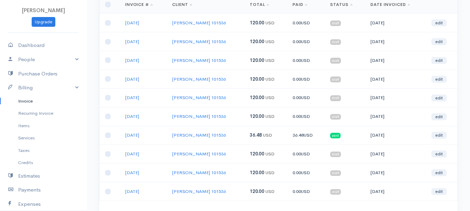
scroll to position [104, 0]
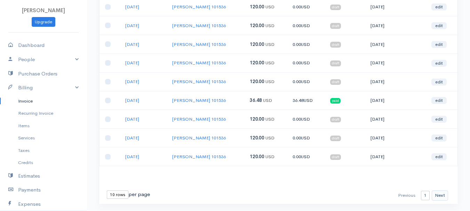
type input "[PERSON_NAME]"
click at [441, 192] on button "Next" at bounding box center [439, 196] width 16 height 10
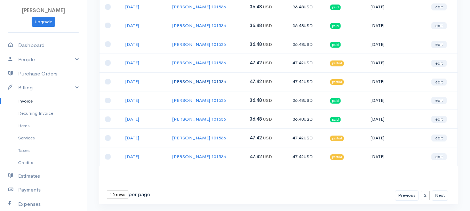
scroll to position [70, 0]
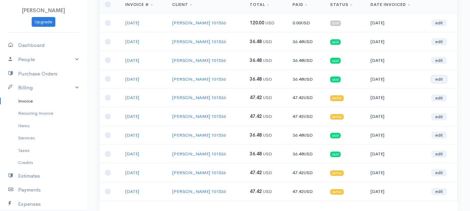
click at [444, 81] on link "edit" at bounding box center [438, 79] width 15 height 7
select select "2"
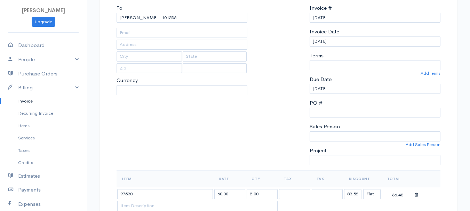
type input "[STREET_ADDRESS][PERSON_NAME]"
type input "Kenduskeag"
type input "[US_STATE]"
type input "04450"
select select "0"
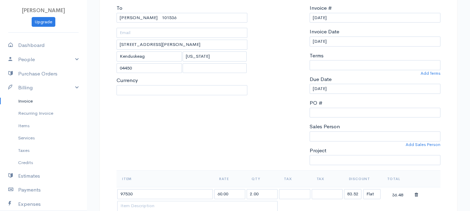
select select
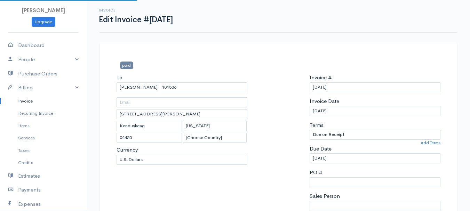
select select "[GEOGRAPHIC_DATA]"
select select "USD"
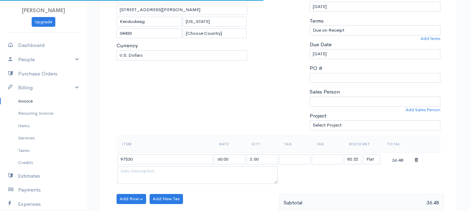
scroll to position [139, 0]
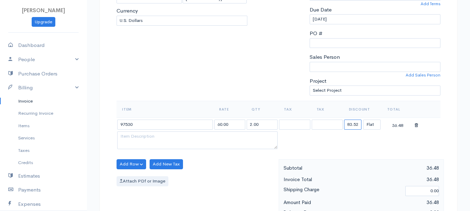
click at [352, 122] on input "83.52" at bounding box center [352, 125] width 17 height 10
type input "72.58"
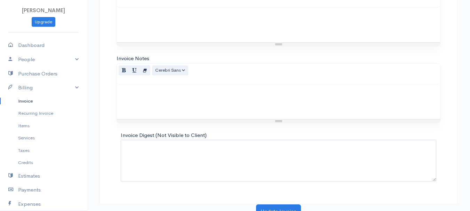
scroll to position [390, 0]
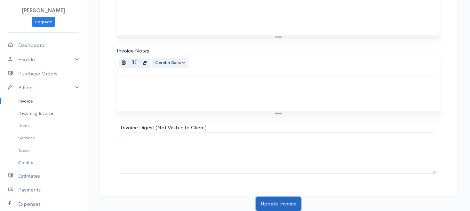
click at [286, 206] on button "Update Invoice" at bounding box center [278, 204] width 45 height 14
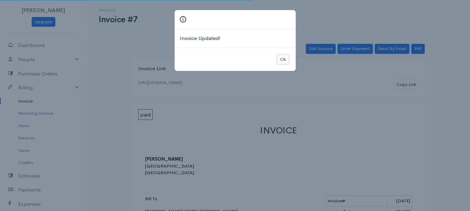
click at [286, 57] on button "Ok" at bounding box center [283, 60] width 12 height 10
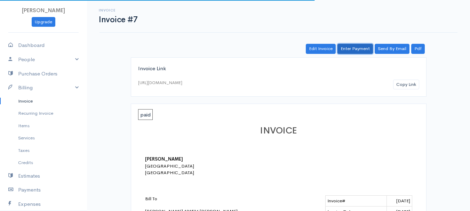
click at [354, 46] on link "Enter Payment" at bounding box center [354, 49] width 35 height 10
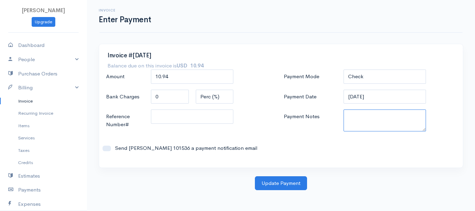
paste textarea "8270081951"
type textarea "8270081951"
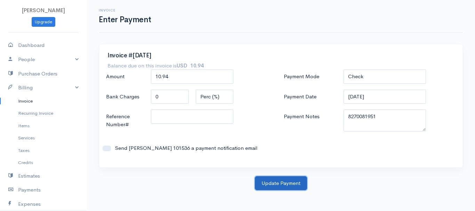
click at [268, 184] on button "Update Payment" at bounding box center [281, 183] width 52 height 14
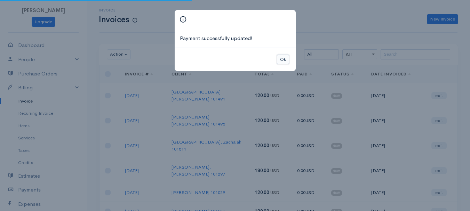
click at [283, 57] on button "Ok" at bounding box center [283, 60] width 12 height 10
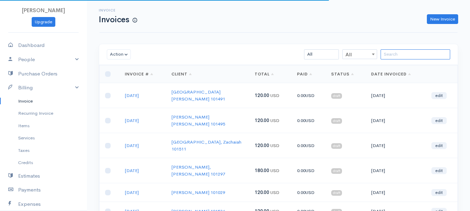
click at [428, 56] on input "search" at bounding box center [415, 54] width 70 height 10
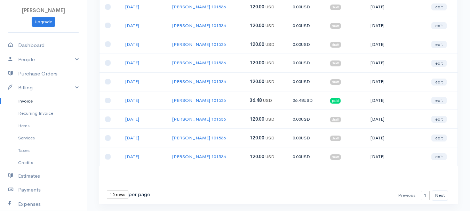
scroll to position [123, 0]
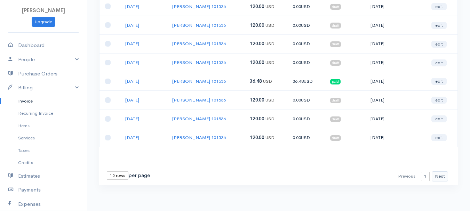
type input "hoski"
click at [441, 174] on button "Next" at bounding box center [439, 176] width 16 height 10
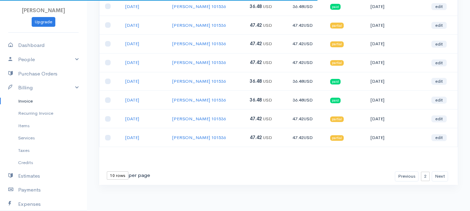
scroll to position [19, 0]
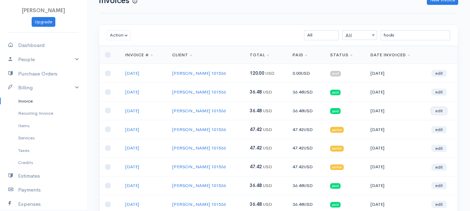
click at [440, 110] on link "edit" at bounding box center [438, 110] width 15 height 7
select select "2"
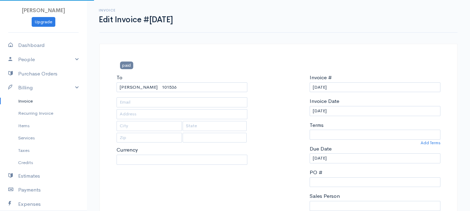
type input "[STREET_ADDRESS][PERSON_NAME]"
type input "Kenduskeag"
type input "[US_STATE]"
type input "04450"
select select "0"
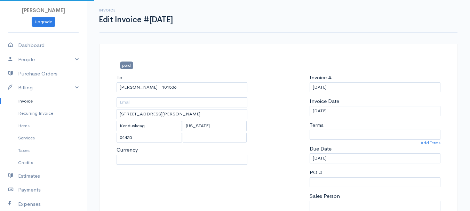
select select
select select "[GEOGRAPHIC_DATA]"
select select "USD"
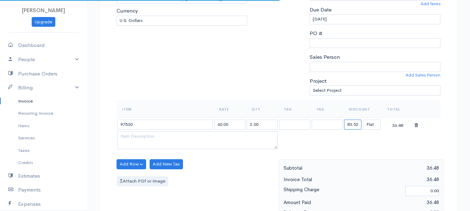
click at [354, 125] on input "83.52" at bounding box center [352, 125] width 17 height 10
type input "72.58"
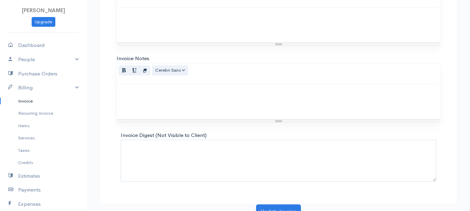
scroll to position [390, 0]
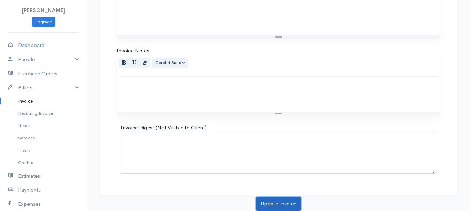
click at [274, 198] on button "Update Invoice" at bounding box center [278, 204] width 45 height 14
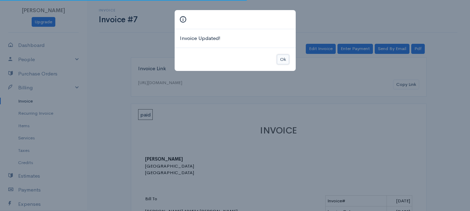
click at [281, 57] on button "Ok" at bounding box center [283, 60] width 12 height 10
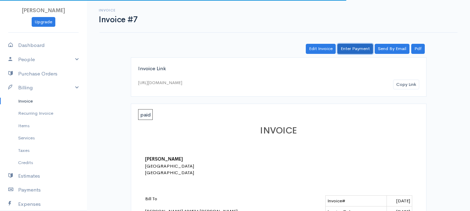
click at [352, 48] on link "Enter Payment" at bounding box center [354, 49] width 35 height 10
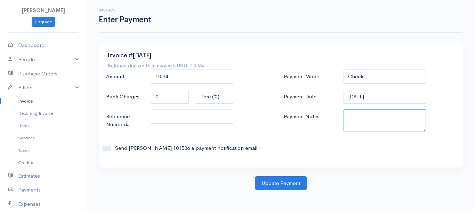
paste textarea "8270081951"
type textarea "8270081951"
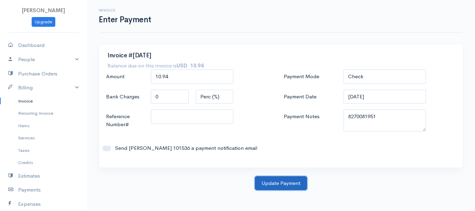
click at [291, 184] on button "Update Payment" at bounding box center [281, 183] width 52 height 14
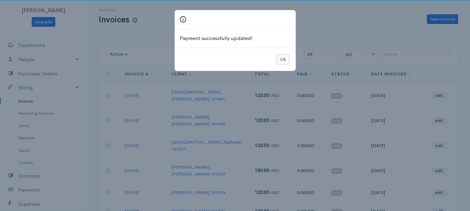
click at [279, 58] on button "Ok" at bounding box center [283, 60] width 12 height 10
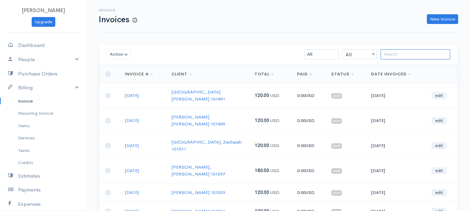
click at [427, 54] on input "search" at bounding box center [415, 54] width 70 height 10
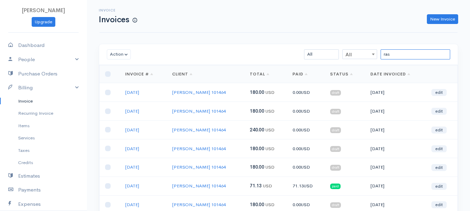
scroll to position [70, 0]
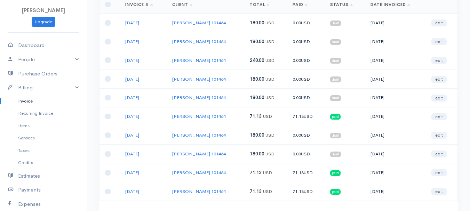
type input "ras"
click at [436, 135] on link "edit" at bounding box center [438, 135] width 15 height 7
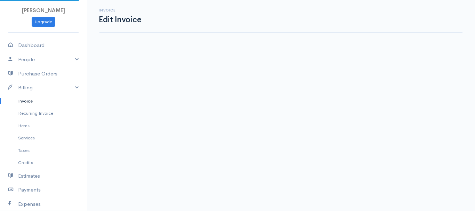
select select "2"
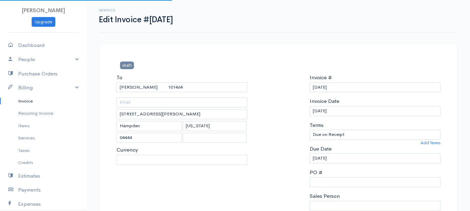
select select "[GEOGRAPHIC_DATA]"
select select "USD"
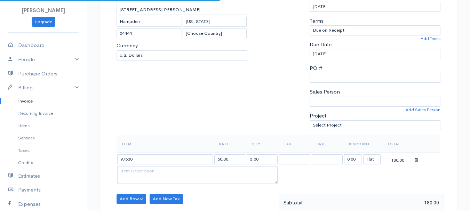
scroll to position [139, 0]
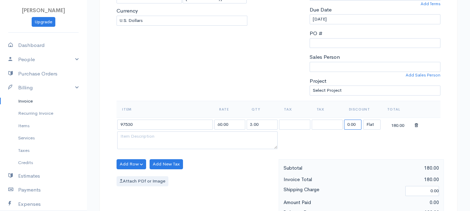
click at [347, 127] on input "0.00" at bounding box center [352, 125] width 17 height 10
type input "108.87"
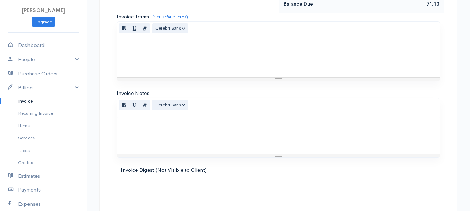
scroll to position [390, 0]
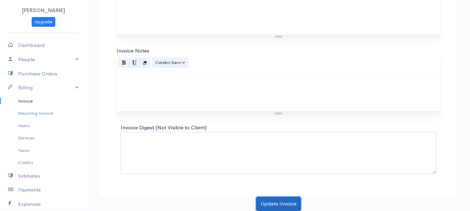
click at [286, 202] on button "Update Invoice" at bounding box center [278, 204] width 45 height 14
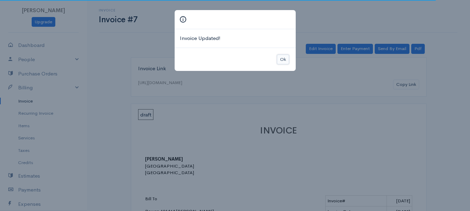
click at [287, 63] on button "Ok" at bounding box center [283, 60] width 12 height 10
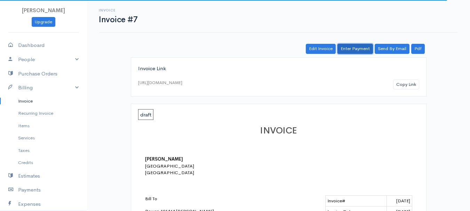
click at [365, 47] on link "Enter Payment" at bounding box center [354, 49] width 35 height 10
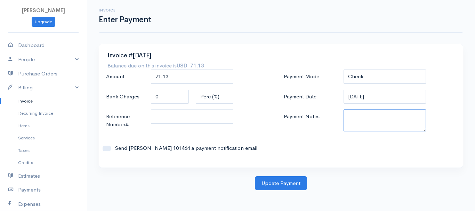
paste textarea "8270081951"
type textarea "8270081951"
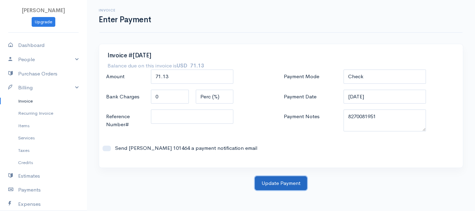
click at [277, 183] on button "Update Payment" at bounding box center [281, 183] width 52 height 14
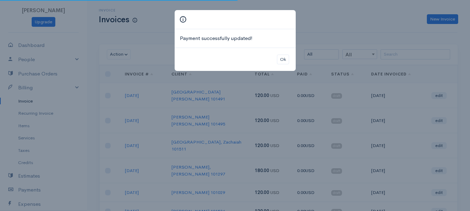
click at [281, 54] on div "Ok" at bounding box center [235, 60] width 121 height 24
click at [287, 59] on button "Ok" at bounding box center [283, 60] width 12 height 10
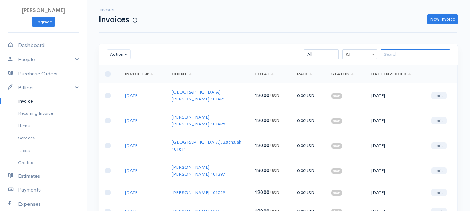
click at [434, 56] on input "search" at bounding box center [415, 54] width 70 height 10
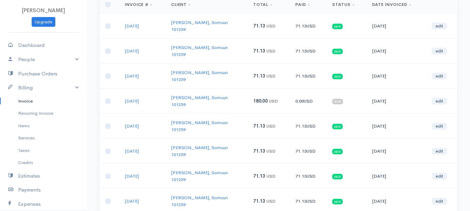
scroll to position [104, 0]
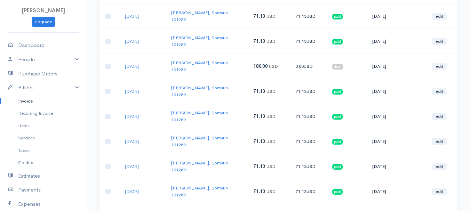
type input "[PERSON_NAME]"
click at [438, 63] on link "edit" at bounding box center [438, 66] width 15 height 7
select select "2"
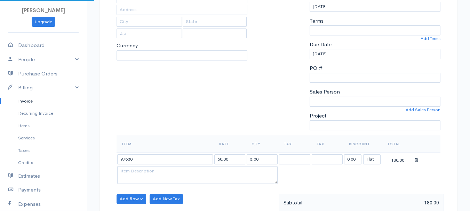
type input "[STREET_ADDRESS]"
type input "Hampden"
type input "[US_STATE]"
type input "04444"
select select "[GEOGRAPHIC_DATA]"
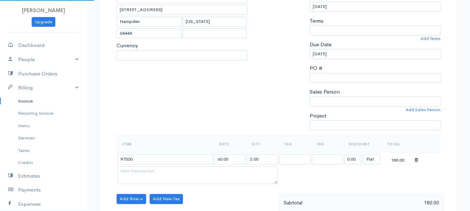
select select "USD"
select select "0"
select select
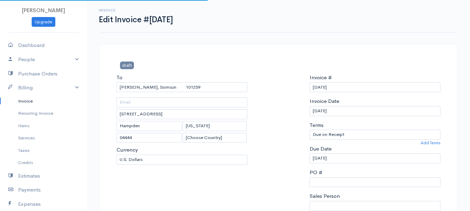
scroll to position [139, 0]
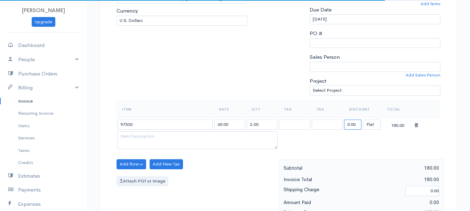
click at [350, 128] on input "0.00" at bounding box center [352, 125] width 17 height 10
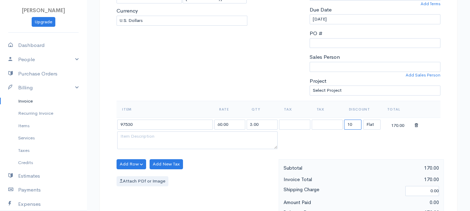
type input "108.87"
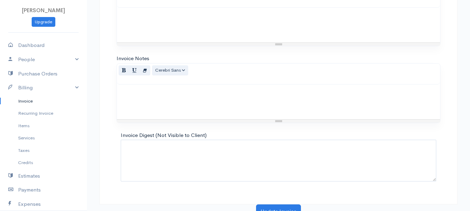
scroll to position [390, 0]
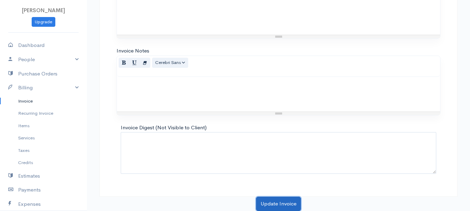
click at [291, 202] on button "Update Invoice" at bounding box center [278, 204] width 45 height 14
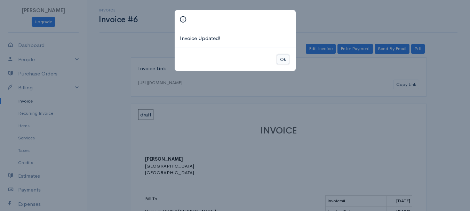
click at [282, 59] on button "Ok" at bounding box center [283, 60] width 12 height 10
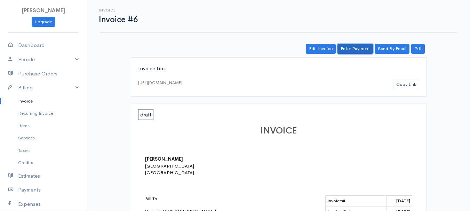
click at [357, 51] on link "Enter Payment" at bounding box center [354, 49] width 35 height 10
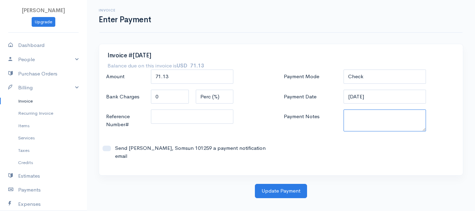
paste textarea "8270081951"
type textarea "8270081951"
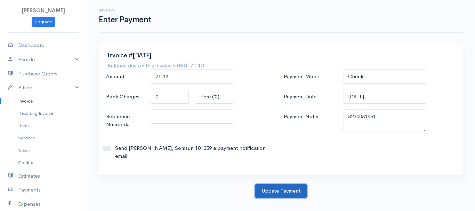
click at [295, 185] on button "Update Payment" at bounding box center [281, 191] width 52 height 14
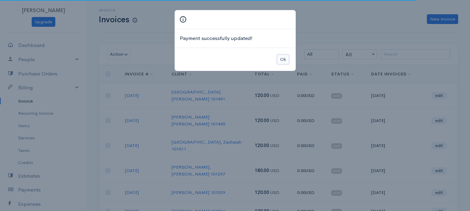
click at [286, 57] on button "Ok" at bounding box center [283, 60] width 12 height 10
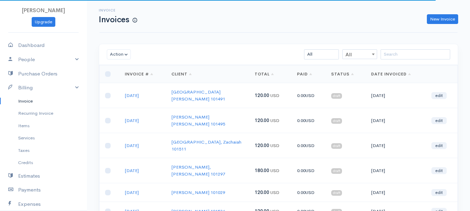
click at [414, 60] on div "Action Archive Delete Download PDF Send Mark as Sent Mark Un-Sent Enter Payment…" at bounding box center [278, 54] width 358 height 21
click at [413, 52] on input "search" at bounding box center [415, 54] width 70 height 10
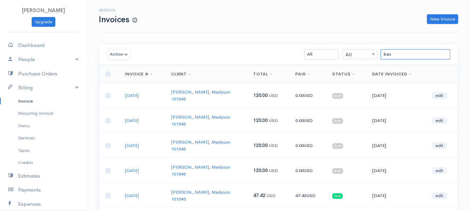
type input "bas"
click at [441, 167] on link "edit" at bounding box center [438, 170] width 15 height 7
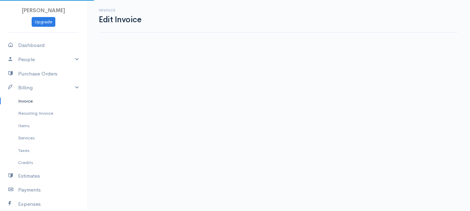
select select "2"
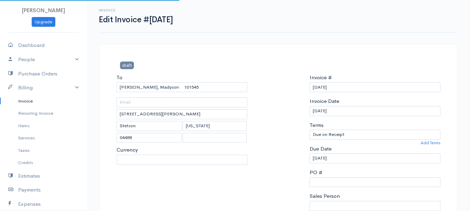
select select "[GEOGRAPHIC_DATA]"
select select "USD"
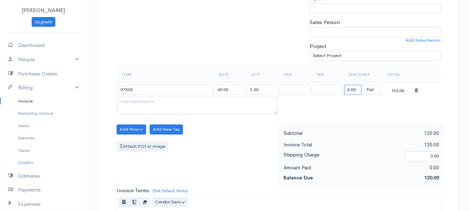
click at [350, 88] on input "0.00" at bounding box center [352, 90] width 17 height 10
type input "72.58"
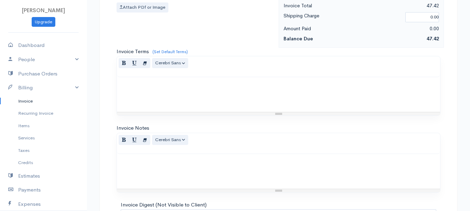
scroll to position [390, 0]
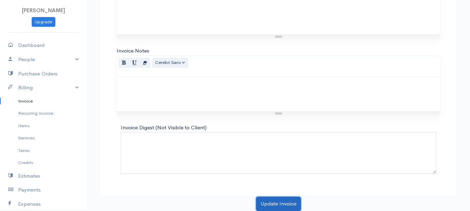
click at [273, 203] on button "Update Invoice" at bounding box center [278, 204] width 45 height 14
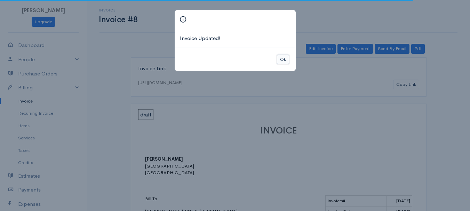
click at [277, 58] on button "Ok" at bounding box center [283, 60] width 12 height 10
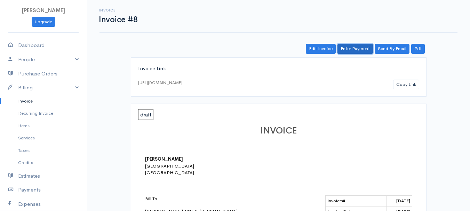
click at [353, 48] on link "Enter Payment" at bounding box center [354, 49] width 35 height 10
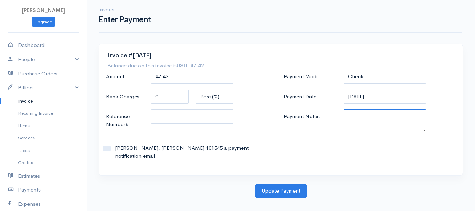
paste textarea "8270081951"
type textarea "8270081951"
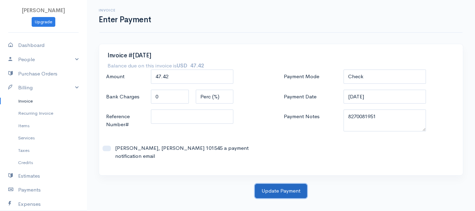
click at [285, 184] on button "Update Payment" at bounding box center [281, 191] width 52 height 14
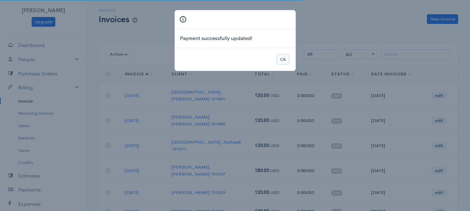
click at [284, 62] on button "Ok" at bounding box center [283, 60] width 12 height 10
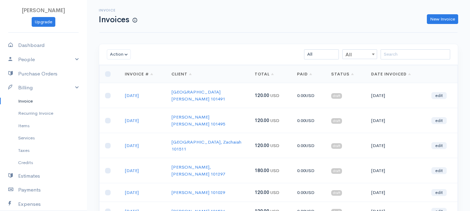
click at [405, 60] on div "Action Archive Delete Download PDF Send Mark as Sent Mark Un-Sent Enter Payment…" at bounding box center [278, 54] width 358 height 21
click at [402, 54] on input "search" at bounding box center [415, 54] width 70 height 10
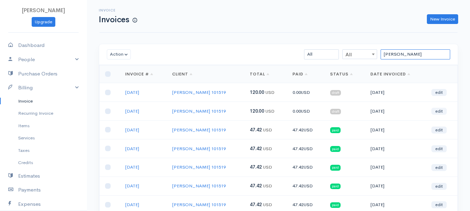
type input "[PERSON_NAME]"
click at [444, 112] on link "edit" at bounding box center [438, 111] width 15 height 7
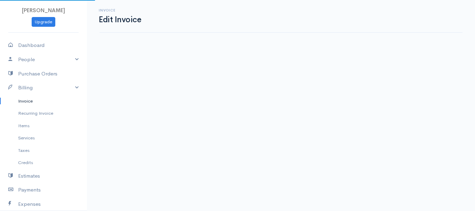
select select "2"
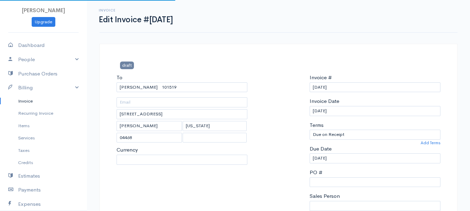
select select "[GEOGRAPHIC_DATA]"
select select "USD"
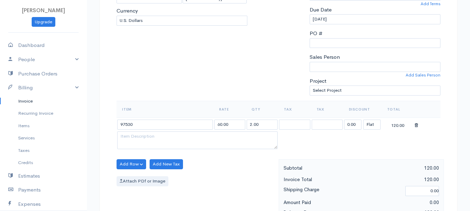
scroll to position [174, 0]
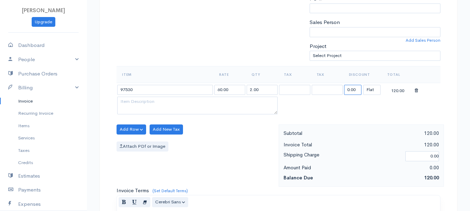
click at [350, 91] on input "0.00" at bounding box center [352, 90] width 17 height 10
type input "72.58"
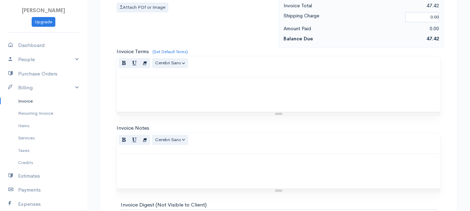
scroll to position [390, 0]
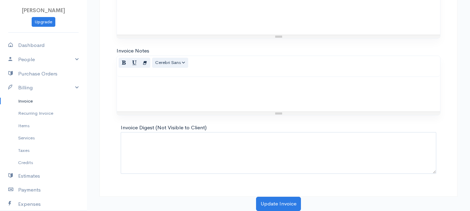
click at [267, 203] on button "Update Invoice" at bounding box center [278, 204] width 45 height 14
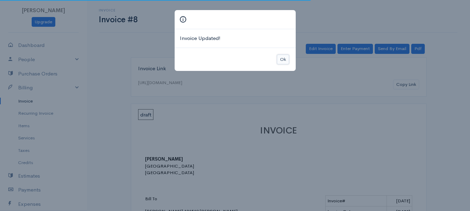
click at [286, 57] on button "Ok" at bounding box center [283, 60] width 12 height 10
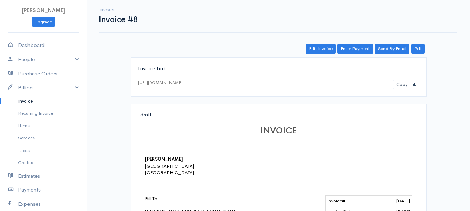
click at [355, 52] on link "Enter Payment" at bounding box center [354, 49] width 35 height 10
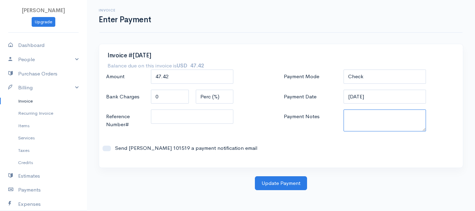
paste textarea "8270081951"
type textarea "8270081951"
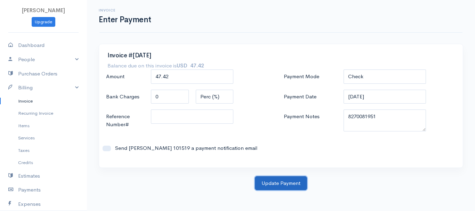
click at [292, 183] on button "Update Payment" at bounding box center [281, 183] width 52 height 14
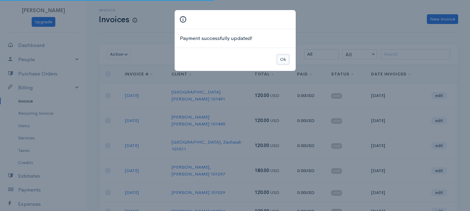
click at [282, 62] on button "Ok" at bounding box center [283, 60] width 12 height 10
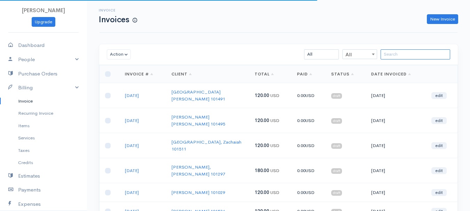
click at [409, 55] on input "search" at bounding box center [415, 54] width 70 height 10
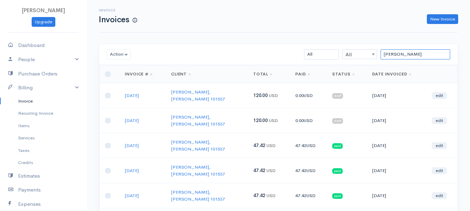
scroll to position [35, 0]
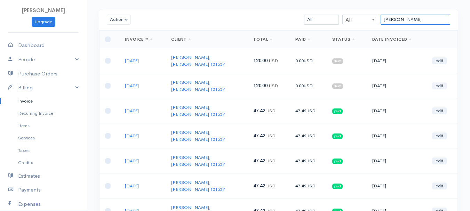
type input "[PERSON_NAME]"
click at [445, 82] on link "edit" at bounding box center [438, 85] width 15 height 7
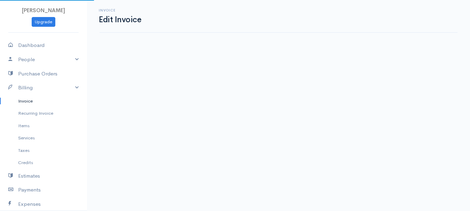
select select "2"
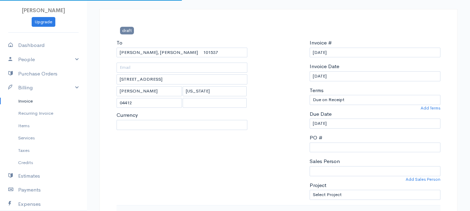
select select "[GEOGRAPHIC_DATA]"
select select "USD"
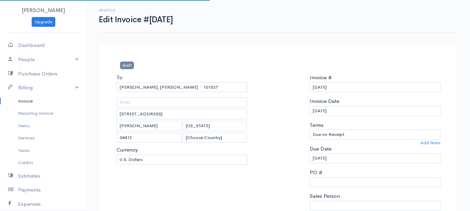
scroll to position [139, 0]
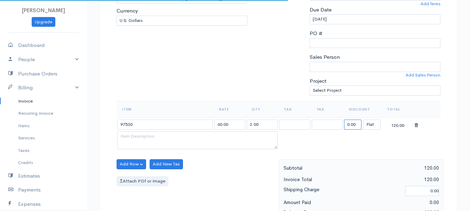
click at [354, 124] on input "0.00" at bounding box center [352, 125] width 17 height 10
type input "72.58"
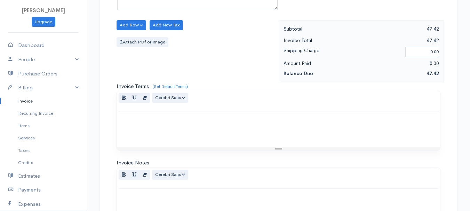
scroll to position [390, 0]
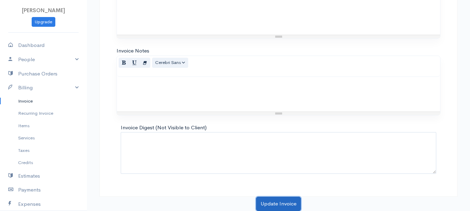
click at [285, 198] on button "Update Invoice" at bounding box center [278, 204] width 45 height 14
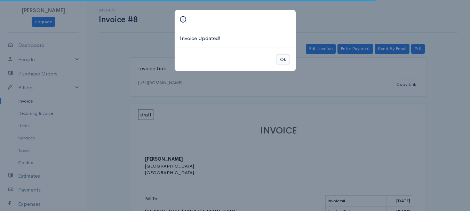
click at [284, 57] on button "Ok" at bounding box center [283, 60] width 12 height 10
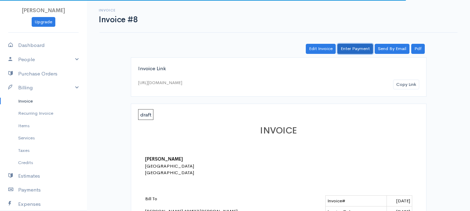
click at [359, 49] on link "Enter Payment" at bounding box center [354, 49] width 35 height 10
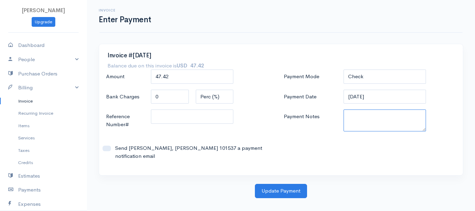
paste textarea "8270081951"
type textarea "8270081951"
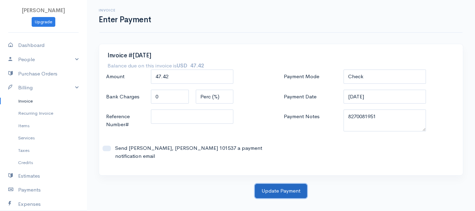
click at [276, 184] on button "Update Payment" at bounding box center [281, 191] width 52 height 14
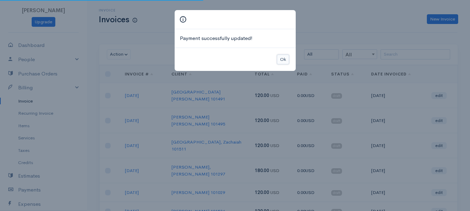
click at [287, 55] on button "Ok" at bounding box center [283, 60] width 12 height 10
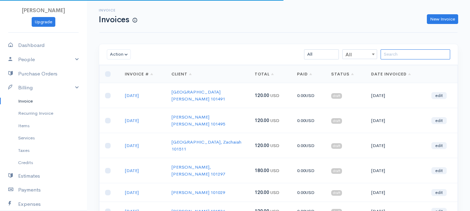
click at [398, 56] on input "search" at bounding box center [415, 54] width 70 height 10
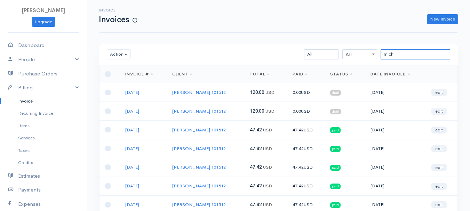
type input "mich"
click at [443, 108] on link "edit" at bounding box center [438, 111] width 15 height 7
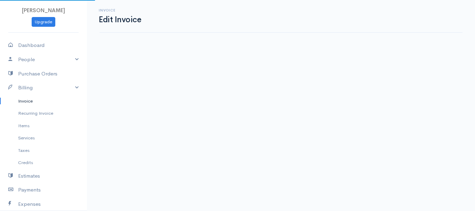
select select "2"
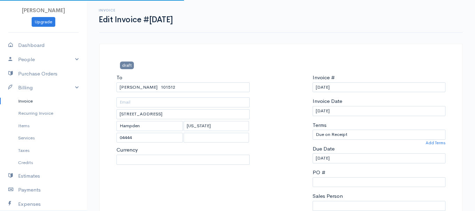
select select "[GEOGRAPHIC_DATA]"
select select "USD"
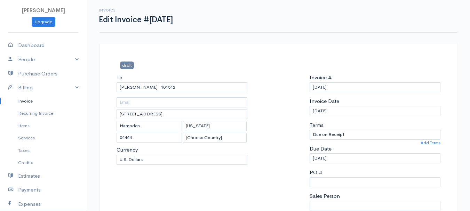
scroll to position [139, 0]
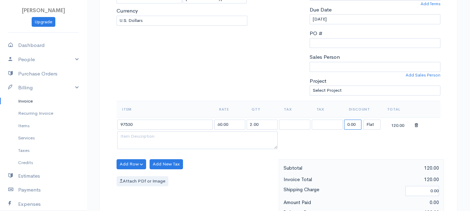
click at [354, 124] on input "0.00" at bounding box center [352, 125] width 17 height 10
type input "72.58"
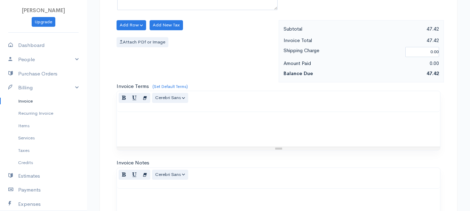
scroll to position [390, 0]
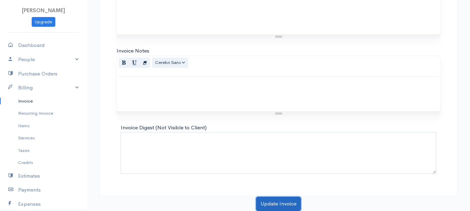
click at [281, 204] on button "Update Invoice" at bounding box center [278, 204] width 45 height 14
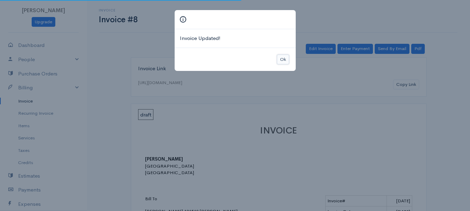
click at [281, 56] on button "Ok" at bounding box center [283, 60] width 12 height 10
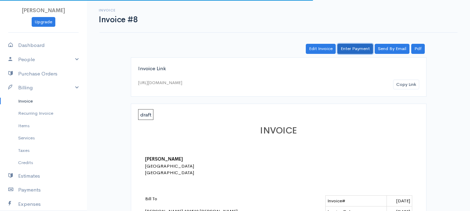
click at [360, 49] on link "Enter Payment" at bounding box center [354, 49] width 35 height 10
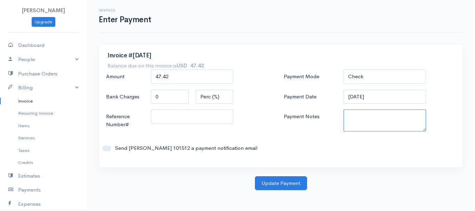
paste textarea "8270081951"
type textarea "8270081951"
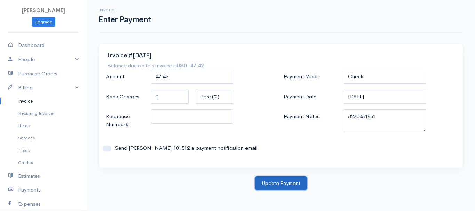
click at [289, 181] on button "Update Payment" at bounding box center [281, 183] width 52 height 14
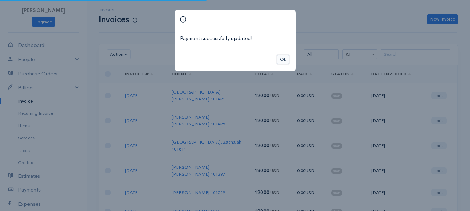
click at [286, 59] on button "Ok" at bounding box center [283, 60] width 12 height 10
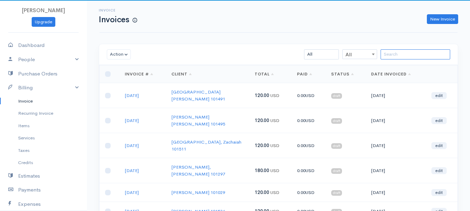
click at [396, 54] on input "search" at bounding box center [415, 54] width 70 height 10
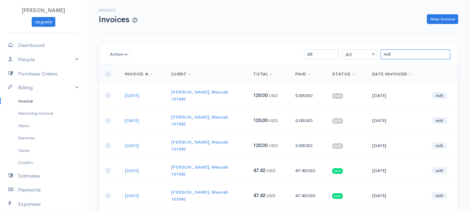
type input "mill"
click at [443, 142] on link "edit" at bounding box center [438, 145] width 15 height 7
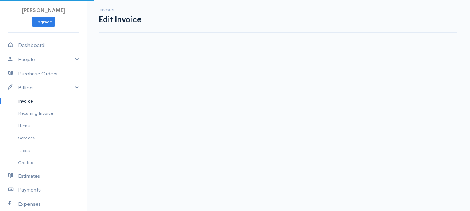
select select "2"
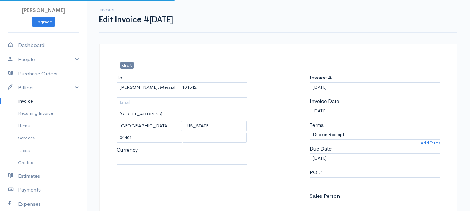
select select "[GEOGRAPHIC_DATA]"
select select "USD"
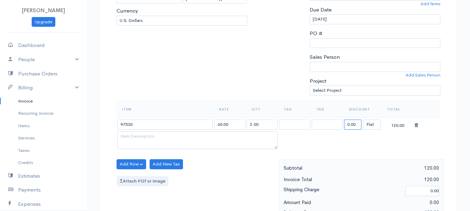
click at [356, 126] on input "0.00" at bounding box center [352, 125] width 17 height 10
type input "72.58"
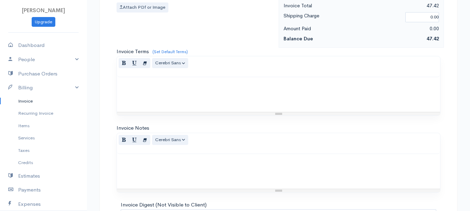
scroll to position [390, 0]
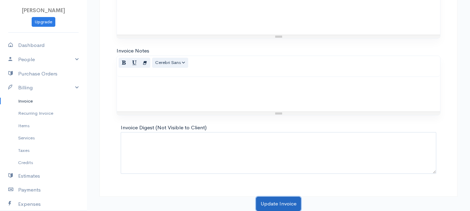
click at [291, 204] on button "Update Invoice" at bounding box center [278, 204] width 45 height 14
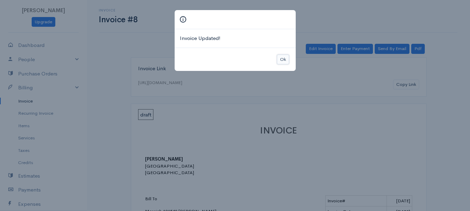
click at [281, 59] on button "Ok" at bounding box center [283, 60] width 12 height 10
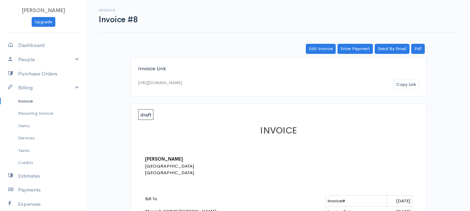
click at [374, 46] on div "Edit Invoice Enter Payment Send By Email Pdf" at bounding box center [278, 49] width 295 height 10
click at [361, 48] on link "Enter Payment" at bounding box center [354, 49] width 35 height 10
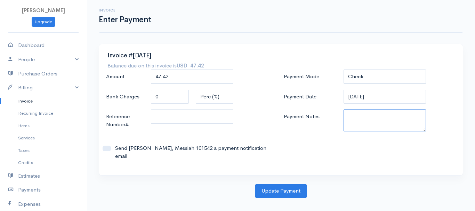
paste textarea "8270081951"
type textarea "8270081951"
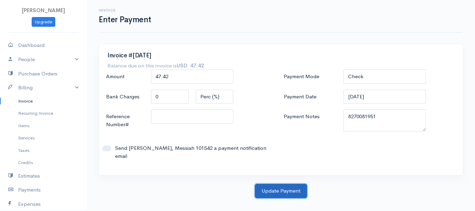
click at [275, 188] on button "Update Payment" at bounding box center [281, 191] width 52 height 14
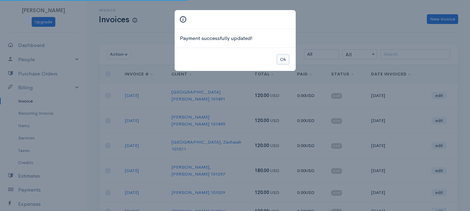
click at [281, 64] on button "Ok" at bounding box center [283, 60] width 12 height 10
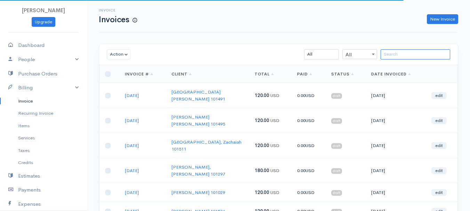
click at [395, 57] on input "search" at bounding box center [415, 54] width 70 height 10
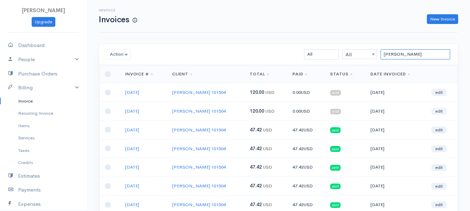
type input "[PERSON_NAME]"
click at [439, 111] on link "edit" at bounding box center [438, 111] width 15 height 7
select select "2"
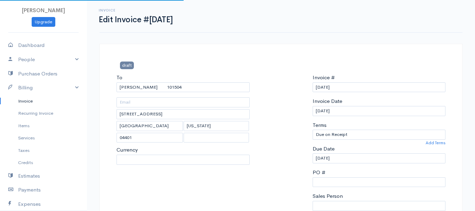
select select "[GEOGRAPHIC_DATA]"
select select "USD"
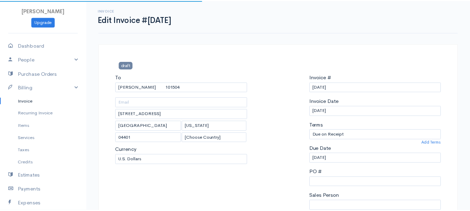
scroll to position [139, 0]
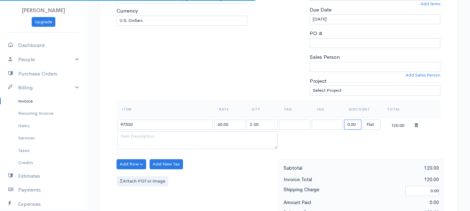
click at [344, 124] on input "0.00" at bounding box center [352, 125] width 17 height 10
type input "72.58"
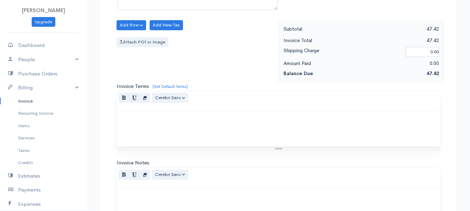
scroll to position [390, 0]
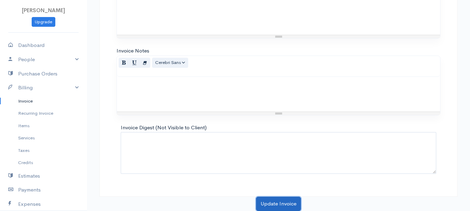
click at [269, 201] on button "Update Invoice" at bounding box center [278, 204] width 45 height 14
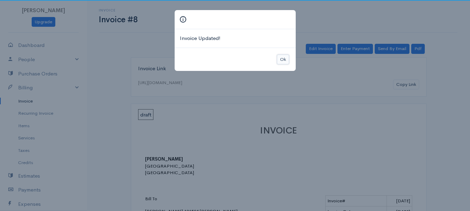
click at [277, 64] on button "Ok" at bounding box center [283, 60] width 12 height 10
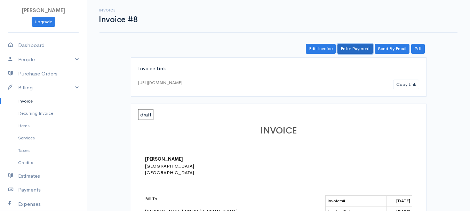
click at [354, 47] on link "Enter Payment" at bounding box center [354, 49] width 35 height 10
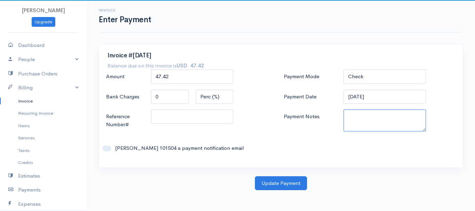
paste textarea "8270081951"
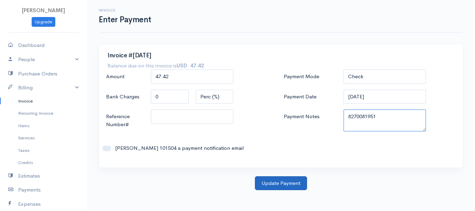
type textarea "8270081951"
click at [279, 187] on button "Update Payment" at bounding box center [281, 183] width 52 height 14
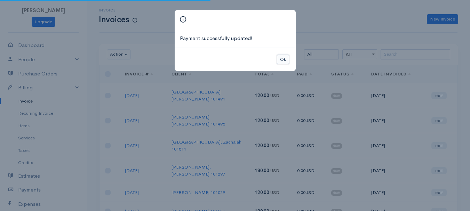
click at [286, 56] on button "Ok" at bounding box center [283, 60] width 12 height 10
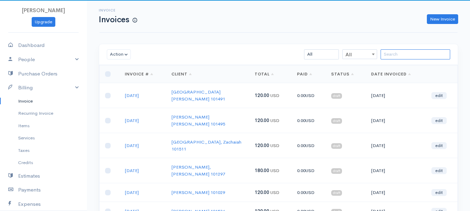
click at [427, 55] on input "search" at bounding box center [415, 54] width 70 height 10
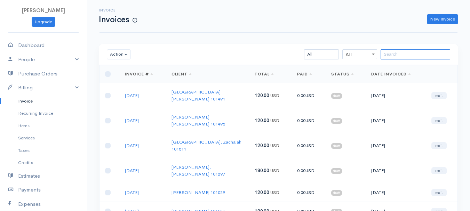
scroll to position [35, 0]
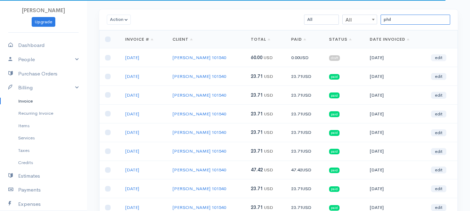
type input "phil"
click at [443, 59] on link "edit" at bounding box center [438, 57] width 15 height 7
select select "2"
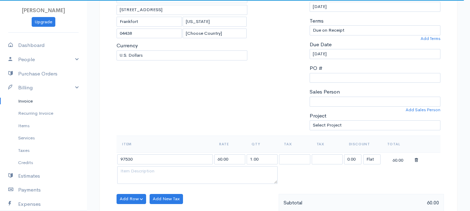
scroll to position [139, 0]
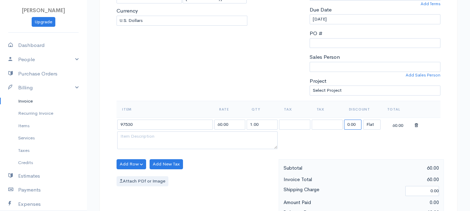
click at [348, 127] on input "0.00" at bounding box center [352, 125] width 17 height 10
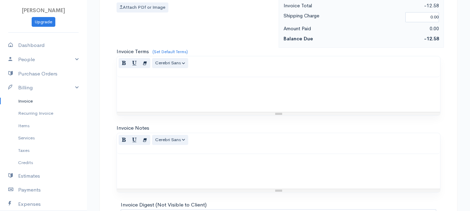
scroll to position [174, 0]
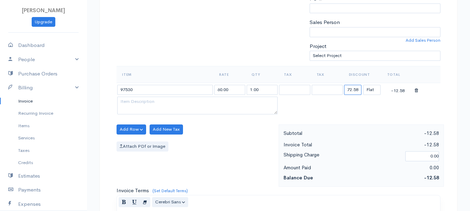
click at [355, 89] on input "72.58" at bounding box center [352, 90] width 17 height 10
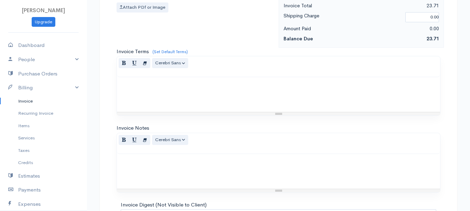
scroll to position [390, 0]
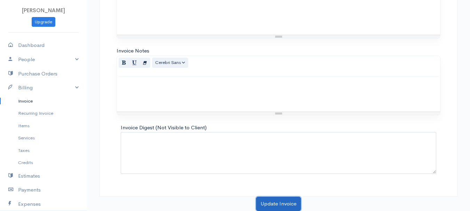
click at [282, 202] on button "Update Invoice" at bounding box center [278, 204] width 45 height 14
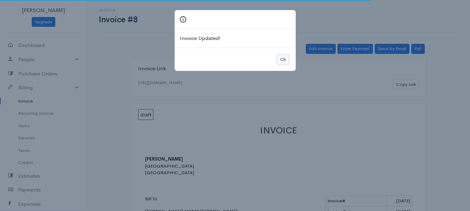
click at [279, 56] on button "Ok" at bounding box center [283, 60] width 12 height 10
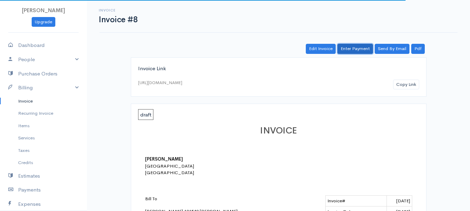
click at [354, 48] on link "Enter Payment" at bounding box center [354, 49] width 35 height 10
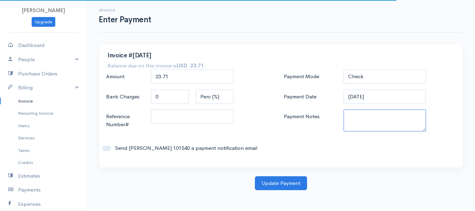
paste textarea "8270081951"
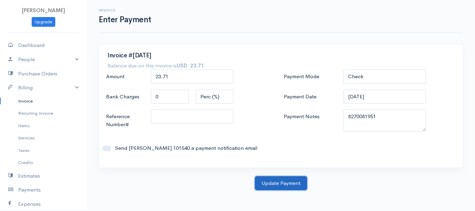
click at [275, 188] on button "Update Payment" at bounding box center [281, 183] width 52 height 14
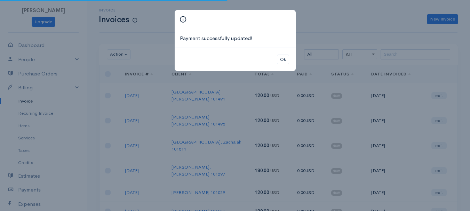
click at [283, 53] on div "Ok" at bounding box center [235, 60] width 121 height 24
click at [283, 55] on button "Ok" at bounding box center [283, 60] width 12 height 10
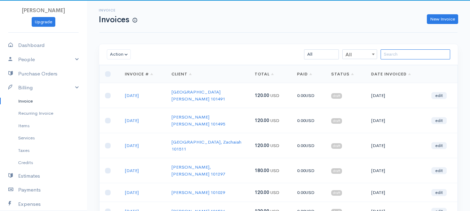
click at [398, 56] on input "search" at bounding box center [415, 54] width 70 height 10
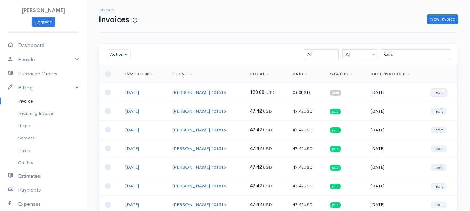
click at [439, 92] on link "edit" at bounding box center [438, 92] width 15 height 7
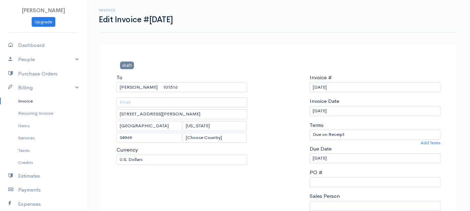
scroll to position [104, 0]
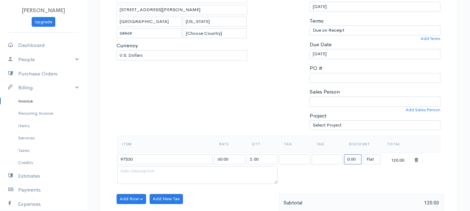
click at [352, 163] on input "0.00" at bounding box center [352, 159] width 17 height 10
click at [352, 162] on input "0.00" at bounding box center [352, 159] width 17 height 10
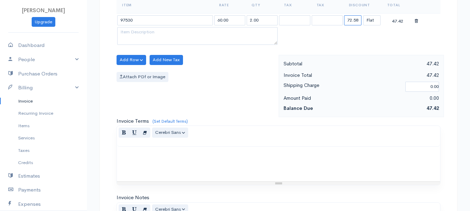
scroll to position [390, 0]
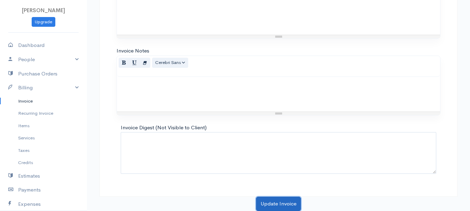
click at [281, 198] on button "Update Invoice" at bounding box center [278, 204] width 45 height 14
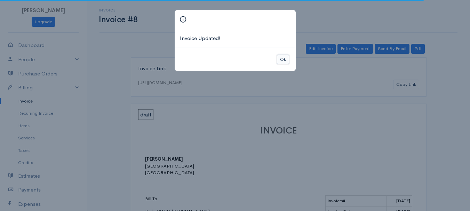
click at [280, 57] on button "Ok" at bounding box center [283, 60] width 12 height 10
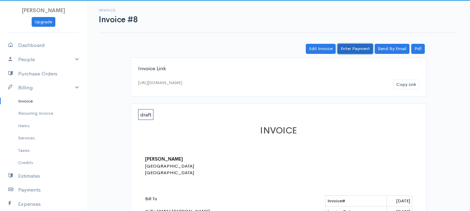
click at [363, 44] on link "Enter Payment" at bounding box center [354, 49] width 35 height 10
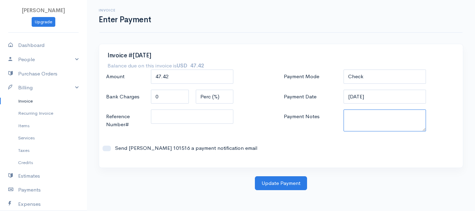
paste textarea "8270081951"
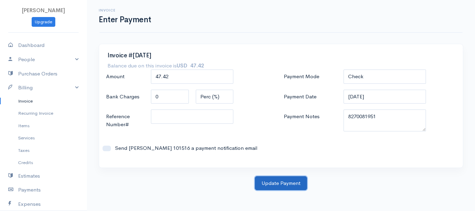
click at [299, 179] on button "Update Payment" at bounding box center [281, 183] width 52 height 14
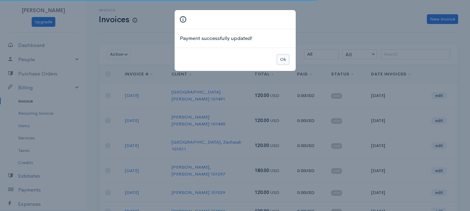
click at [279, 57] on button "Ok" at bounding box center [283, 60] width 12 height 10
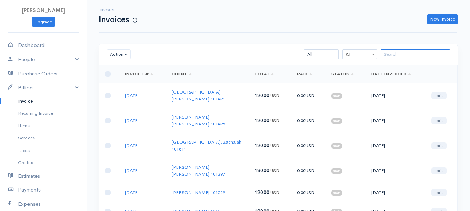
click at [421, 52] on input "search" at bounding box center [415, 54] width 70 height 10
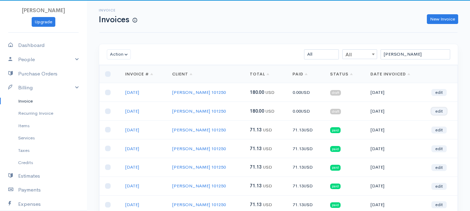
click at [434, 111] on link "edit" at bounding box center [438, 111] width 15 height 7
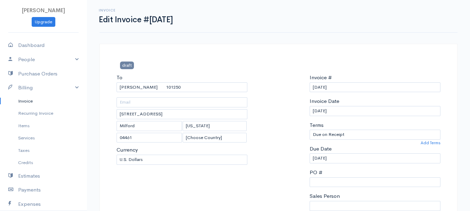
scroll to position [139, 0]
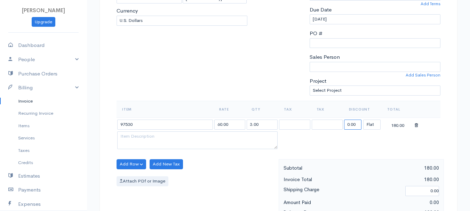
click at [359, 120] on input "0.00" at bounding box center [352, 125] width 17 height 10
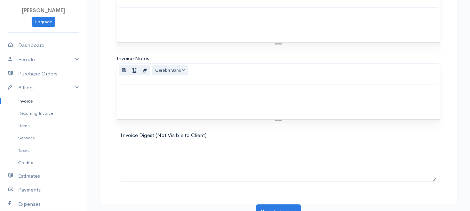
scroll to position [390, 0]
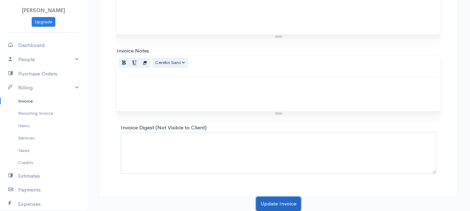
click at [277, 199] on button "Update Invoice" at bounding box center [278, 204] width 45 height 14
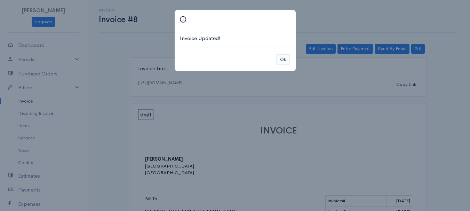
click at [279, 58] on button "Ok" at bounding box center [283, 60] width 12 height 10
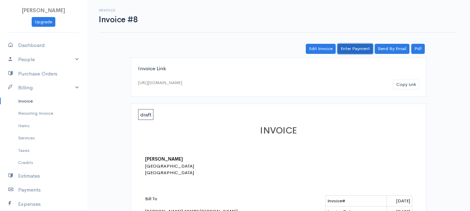
click at [351, 50] on link "Enter Payment" at bounding box center [354, 49] width 35 height 10
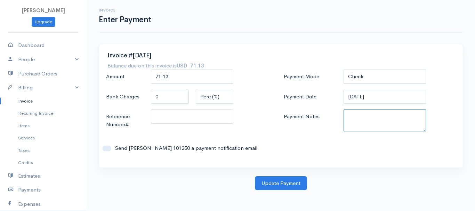
paste textarea "8270081951"
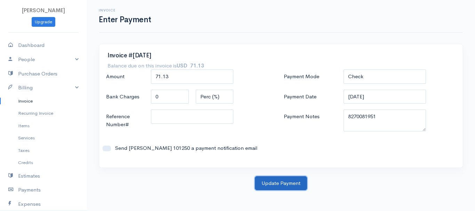
click at [270, 178] on button "Update Payment" at bounding box center [281, 183] width 52 height 14
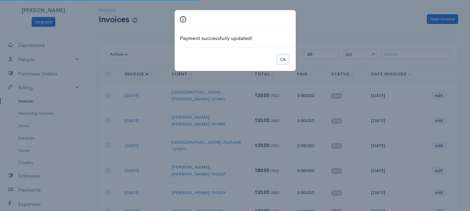
click at [286, 58] on button "Ok" at bounding box center [283, 60] width 12 height 10
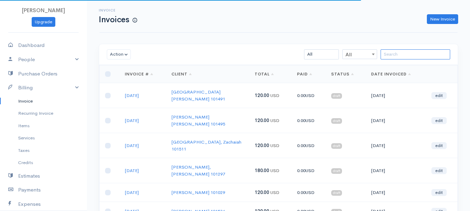
click at [428, 58] on input "search" at bounding box center [415, 54] width 70 height 10
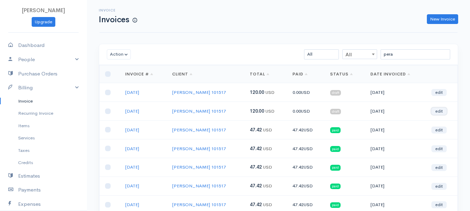
click at [439, 113] on link "edit" at bounding box center [438, 111] width 15 height 7
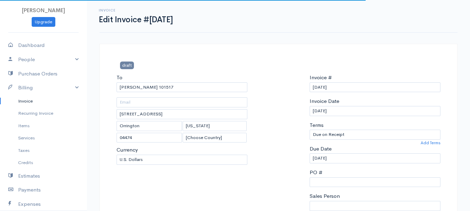
scroll to position [139, 0]
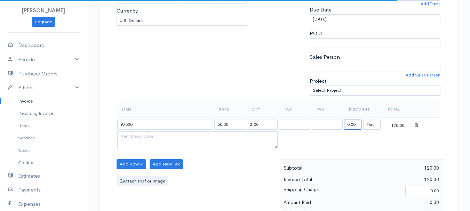
click at [350, 124] on input "0.00" at bounding box center [352, 125] width 17 height 10
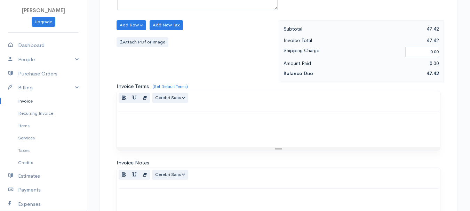
scroll to position [390, 0]
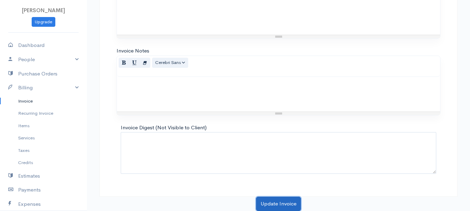
click at [280, 199] on button "Update Invoice" at bounding box center [278, 204] width 45 height 14
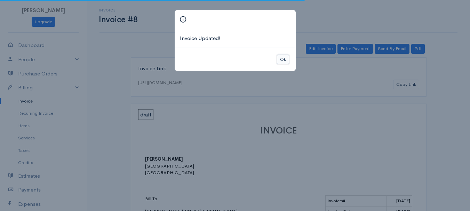
click at [284, 61] on button "Ok" at bounding box center [283, 60] width 12 height 10
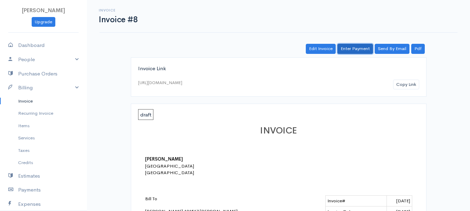
click at [351, 50] on link "Enter Payment" at bounding box center [354, 49] width 35 height 10
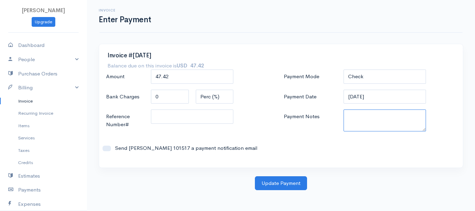
paste textarea "8270081951"
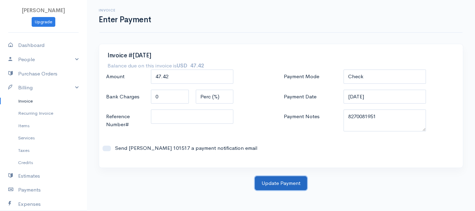
click at [298, 181] on button "Update Payment" at bounding box center [281, 183] width 52 height 14
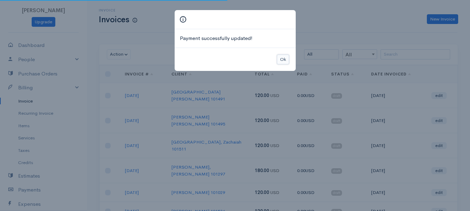
click at [284, 63] on button "Ok" at bounding box center [283, 60] width 12 height 10
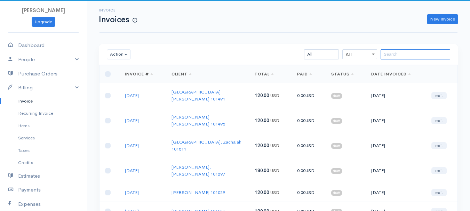
click at [410, 56] on input "search" at bounding box center [415, 54] width 70 height 10
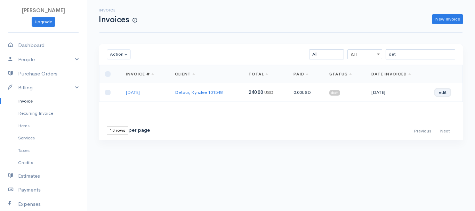
click at [448, 91] on link "edit" at bounding box center [442, 92] width 15 height 7
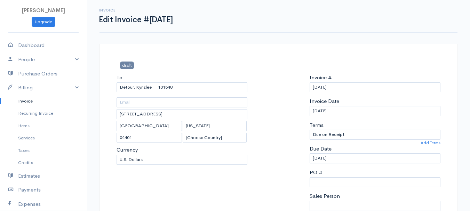
scroll to position [104, 0]
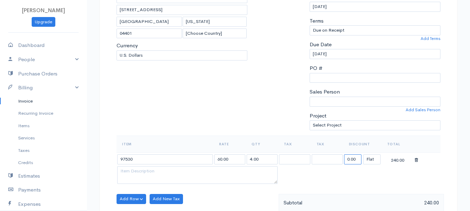
click at [350, 159] on input "0.00" at bounding box center [352, 159] width 17 height 10
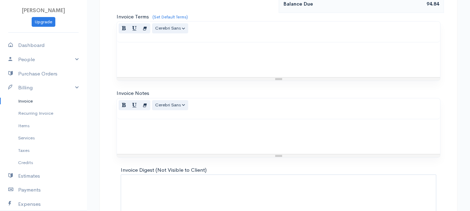
scroll to position [390, 0]
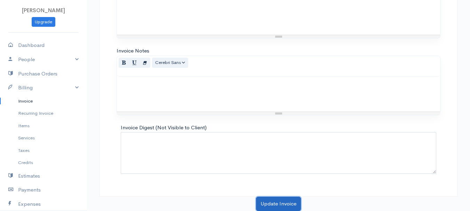
click at [288, 201] on button "Update Invoice" at bounding box center [278, 204] width 45 height 14
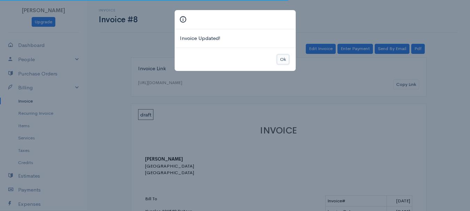
click at [282, 59] on button "Ok" at bounding box center [283, 60] width 12 height 10
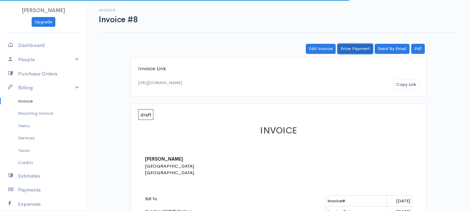
click at [354, 47] on link "Enter Payment" at bounding box center [354, 49] width 35 height 10
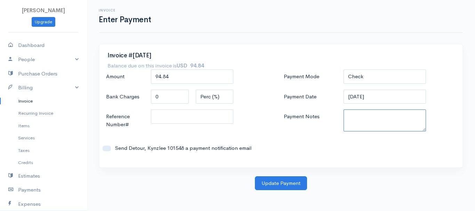
paste textarea "8270081951"
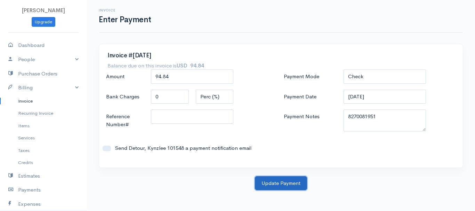
click at [283, 188] on button "Update Payment" at bounding box center [281, 183] width 52 height 14
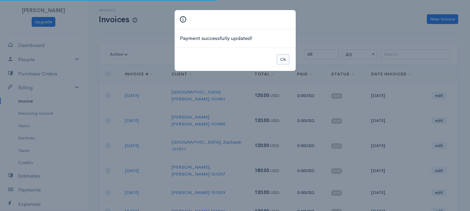
click at [285, 59] on button "Ok" at bounding box center [283, 60] width 12 height 10
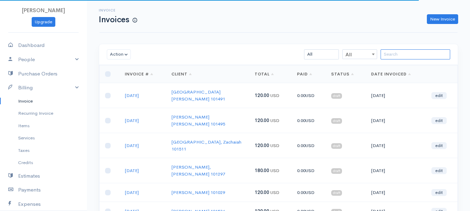
click at [388, 57] on input "search" at bounding box center [415, 54] width 70 height 10
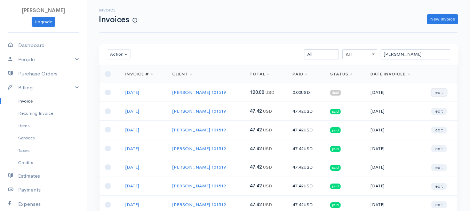
click at [442, 91] on link "edit" at bounding box center [438, 92] width 15 height 7
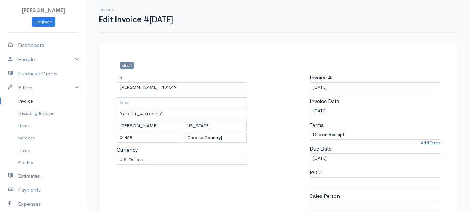
click at [21, 100] on link "Invoice" at bounding box center [43, 101] width 87 height 13
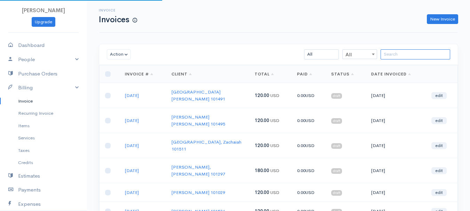
click at [396, 54] on input "search" at bounding box center [415, 54] width 70 height 10
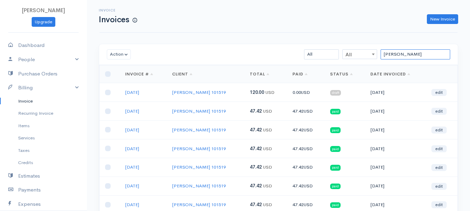
click at [392, 57] on input "[PERSON_NAME]" at bounding box center [415, 54] width 70 height 10
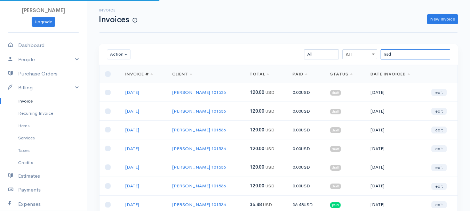
click at [392, 57] on input "nsd" at bounding box center [415, 54] width 70 height 10
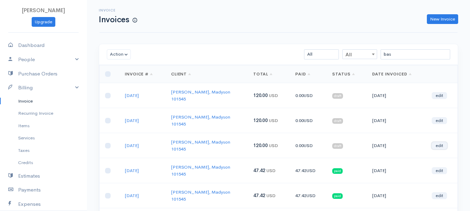
click at [440, 142] on link "edit" at bounding box center [438, 145] width 15 height 7
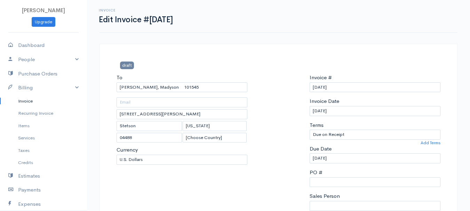
scroll to position [104, 0]
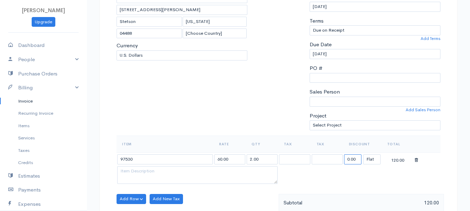
click at [357, 159] on input "0.00" at bounding box center [352, 159] width 17 height 10
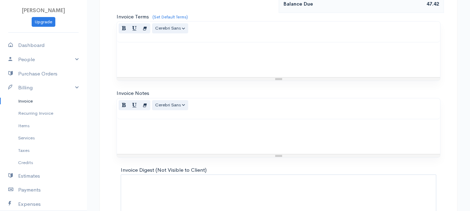
scroll to position [390, 0]
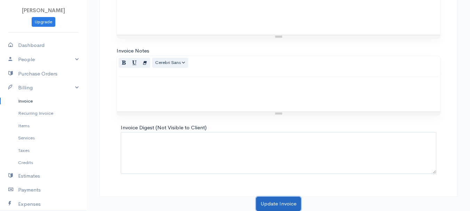
click at [273, 201] on button "Update Invoice" at bounding box center [278, 204] width 45 height 14
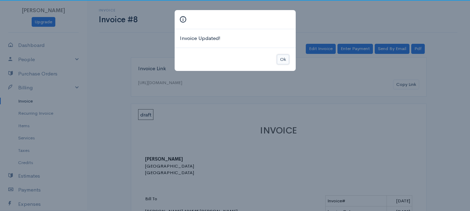
click at [285, 59] on button "Ok" at bounding box center [283, 60] width 12 height 10
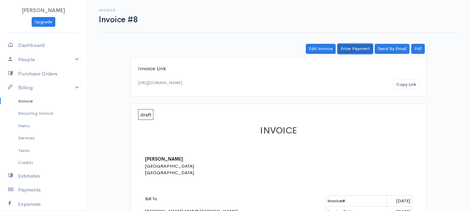
click at [360, 49] on link "Enter Payment" at bounding box center [354, 49] width 35 height 10
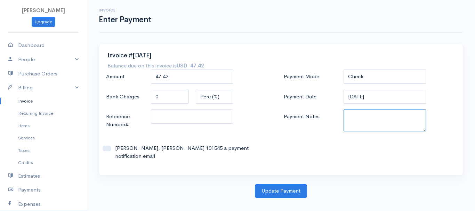
paste textarea "8270081951"
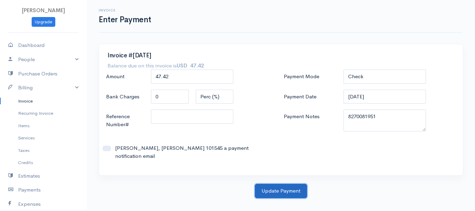
click at [303, 184] on button "Update Payment" at bounding box center [281, 191] width 52 height 14
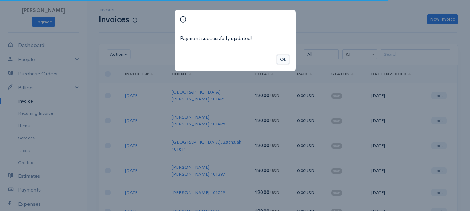
click at [282, 59] on button "Ok" at bounding box center [283, 60] width 12 height 10
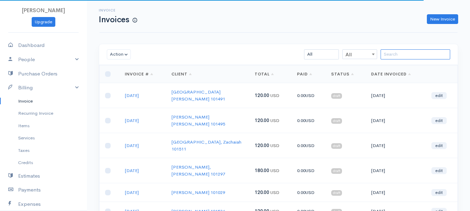
click at [403, 55] on input "search" at bounding box center [415, 54] width 70 height 10
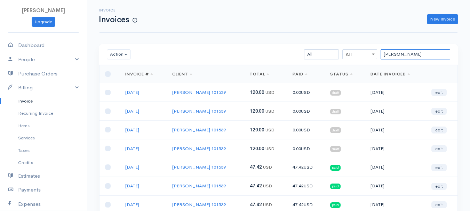
scroll to position [70, 0]
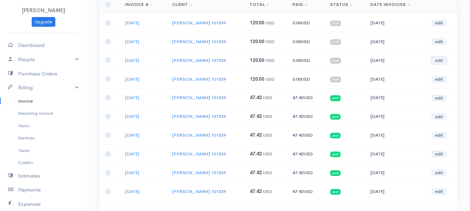
click at [438, 60] on link "edit" at bounding box center [438, 60] width 15 height 7
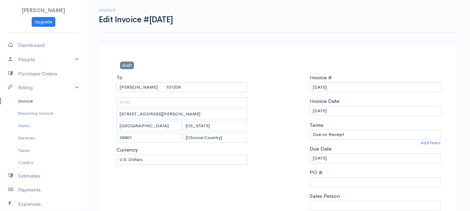
scroll to position [139, 0]
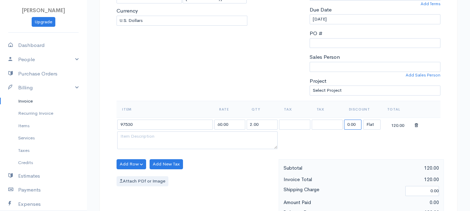
click at [351, 126] on input "0.00" at bounding box center [352, 125] width 17 height 10
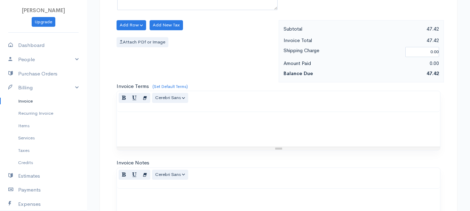
scroll to position [390, 0]
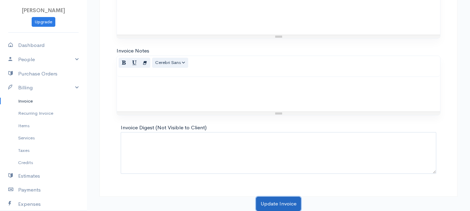
click at [272, 206] on button "Update Invoice" at bounding box center [278, 204] width 45 height 14
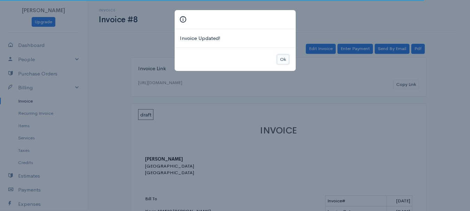
click at [285, 57] on button "Ok" at bounding box center [283, 60] width 12 height 10
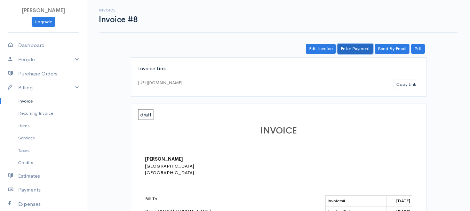
click at [358, 47] on link "Enter Payment" at bounding box center [354, 49] width 35 height 10
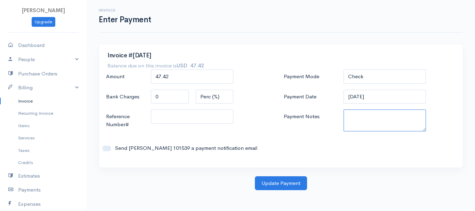
paste textarea "8270081951"
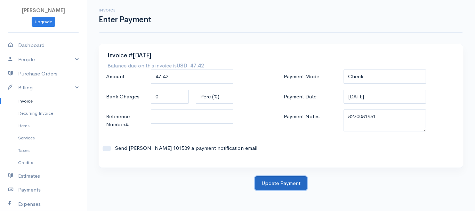
click at [277, 179] on button "Update Payment" at bounding box center [281, 183] width 52 height 14
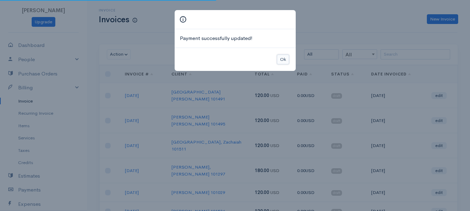
click at [281, 59] on button "Ok" at bounding box center [283, 60] width 12 height 10
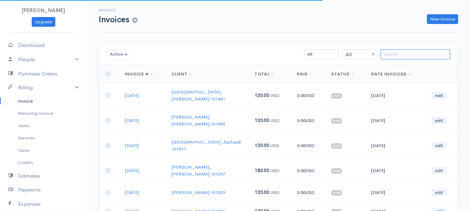
click at [396, 58] on input "search" at bounding box center [415, 54] width 70 height 10
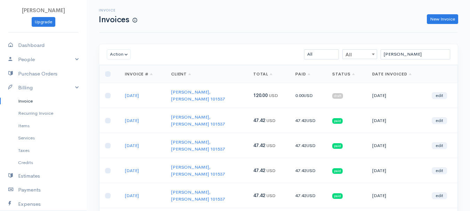
click at [446, 89] on td "edit" at bounding box center [441, 95] width 31 height 25
click at [436, 92] on link "edit" at bounding box center [438, 95] width 15 height 7
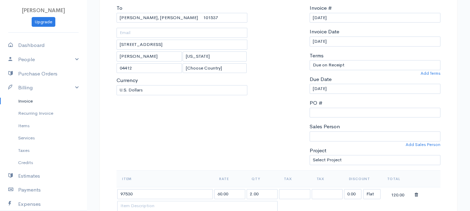
scroll to position [139, 0]
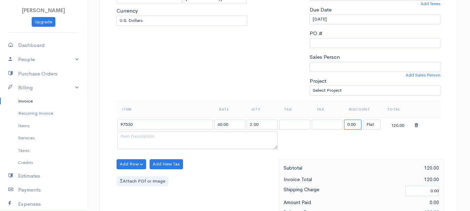
click at [353, 120] on input "0.00" at bounding box center [352, 125] width 17 height 10
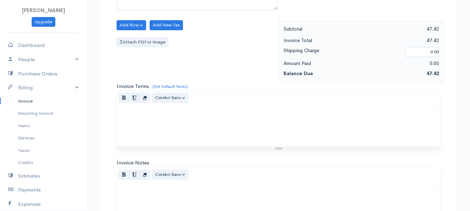
scroll to position [390, 0]
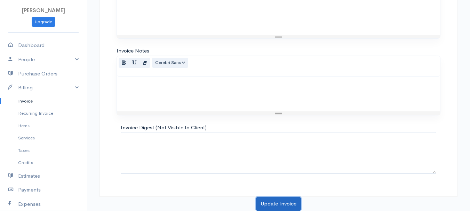
click at [283, 201] on button "Update Invoice" at bounding box center [278, 204] width 45 height 14
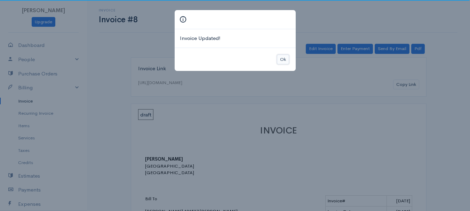
click at [285, 58] on button "Ok" at bounding box center [283, 60] width 12 height 10
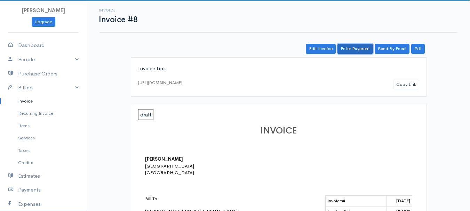
click at [352, 46] on link "Enter Payment" at bounding box center [354, 49] width 35 height 10
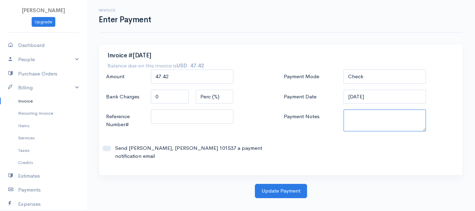
paste textarea "8270081951"
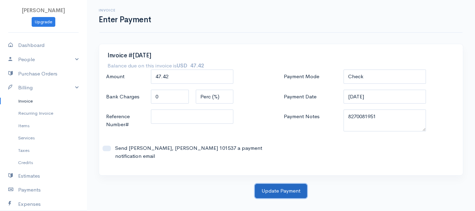
click at [281, 185] on button "Update Payment" at bounding box center [281, 191] width 52 height 14
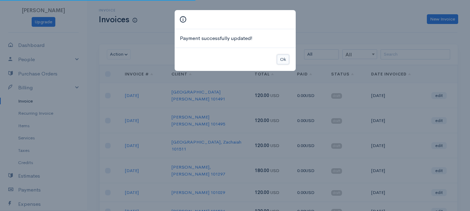
click at [284, 63] on button "Ok" at bounding box center [283, 60] width 12 height 10
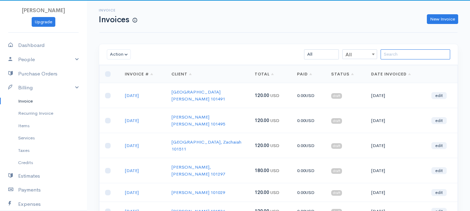
click at [399, 57] on input "search" at bounding box center [415, 54] width 70 height 10
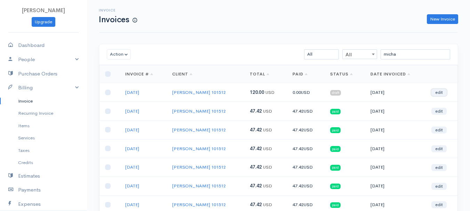
click at [437, 91] on link "edit" at bounding box center [438, 92] width 15 height 7
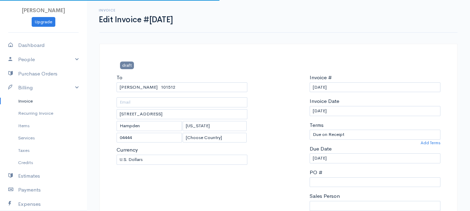
scroll to position [139, 0]
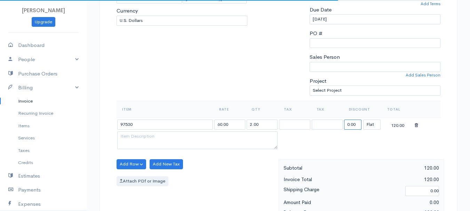
click at [354, 128] on input "0.00" at bounding box center [352, 125] width 17 height 10
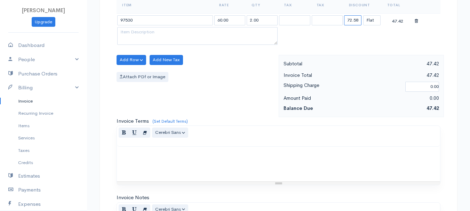
scroll to position [390, 0]
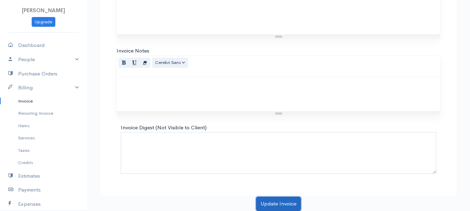
click at [282, 205] on button "Update Invoice" at bounding box center [278, 204] width 45 height 14
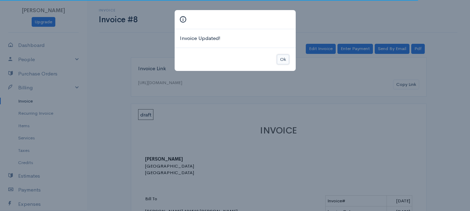
click at [280, 58] on button "Ok" at bounding box center [283, 60] width 12 height 10
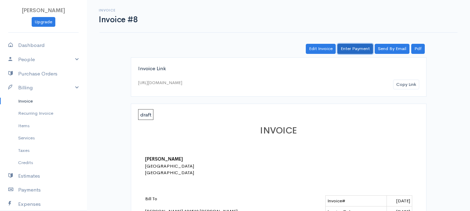
click at [362, 50] on link "Enter Payment" at bounding box center [354, 49] width 35 height 10
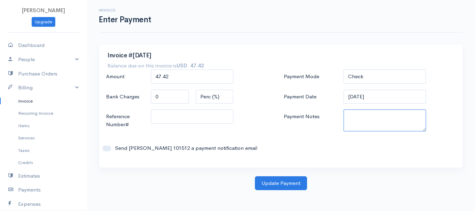
paste textarea "8270081951"
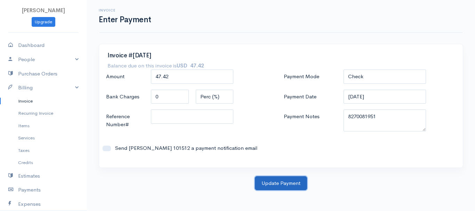
click at [289, 189] on button "Update Payment" at bounding box center [281, 183] width 52 height 14
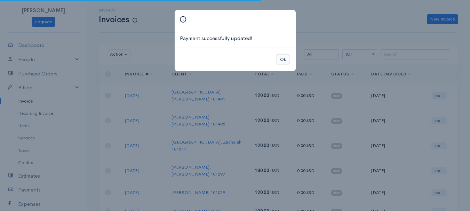
click at [279, 57] on button "Ok" at bounding box center [283, 60] width 12 height 10
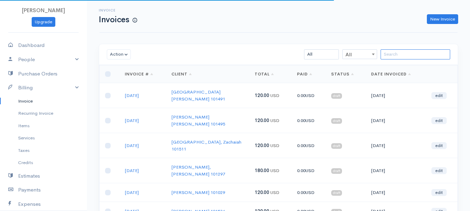
click at [414, 56] on input "search" at bounding box center [415, 54] width 70 height 10
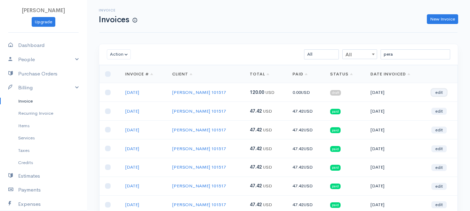
click at [438, 95] on link "edit" at bounding box center [438, 92] width 15 height 7
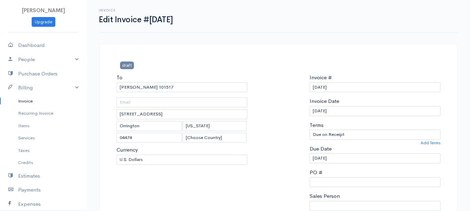
scroll to position [174, 0]
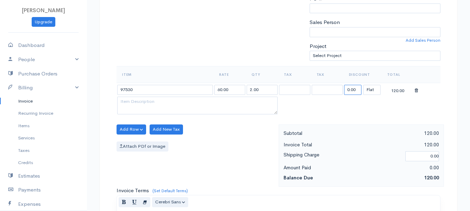
click at [352, 90] on input "0.00" at bounding box center [352, 90] width 17 height 10
click at [352, 91] on input "0.00" at bounding box center [352, 90] width 17 height 10
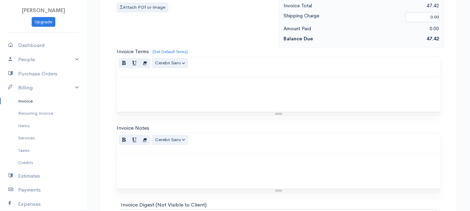
scroll to position [390, 0]
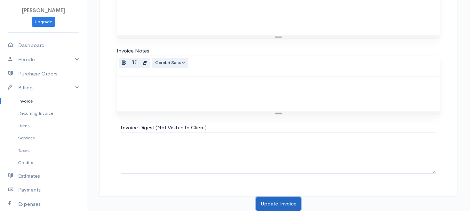
click at [269, 202] on button "Update Invoice" at bounding box center [278, 204] width 45 height 14
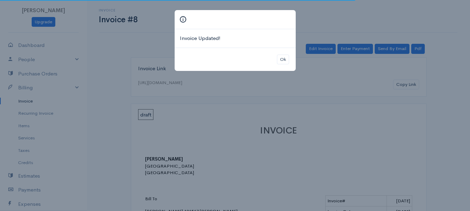
click at [276, 55] on div "Ok" at bounding box center [235, 60] width 121 height 24
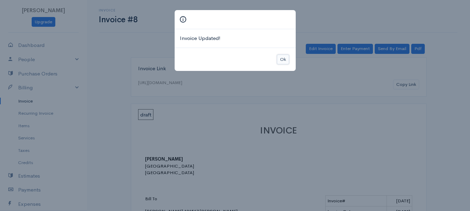
click at [277, 56] on button "Ok" at bounding box center [283, 60] width 12 height 10
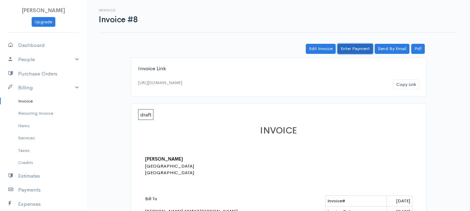
click at [352, 49] on link "Enter Payment" at bounding box center [354, 49] width 35 height 10
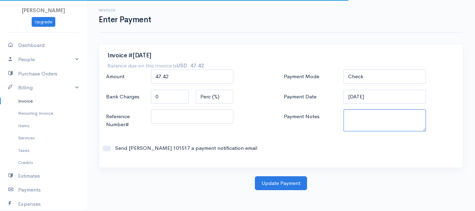
paste textarea "8270081951"
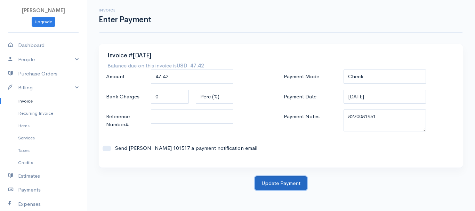
click at [286, 181] on button "Update Payment" at bounding box center [281, 183] width 52 height 14
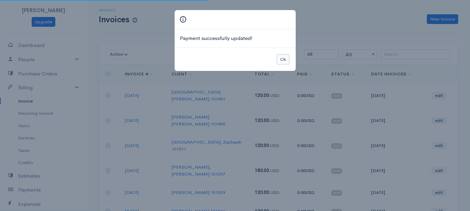
click at [287, 58] on button "Ok" at bounding box center [283, 60] width 12 height 10
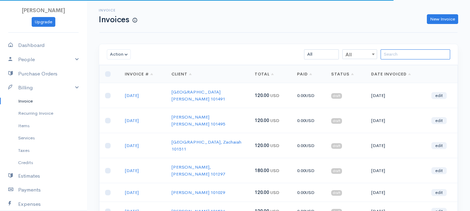
click at [400, 52] on input "search" at bounding box center [415, 54] width 70 height 10
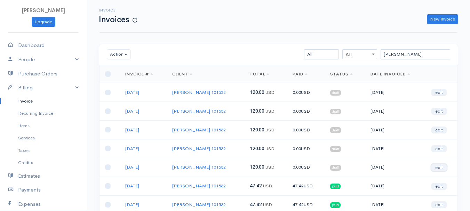
click at [439, 164] on link "edit" at bounding box center [438, 167] width 15 height 7
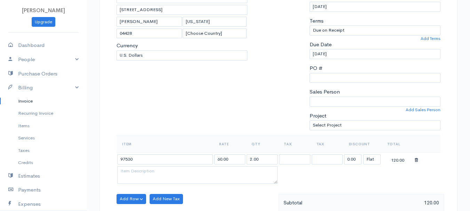
scroll to position [174, 0]
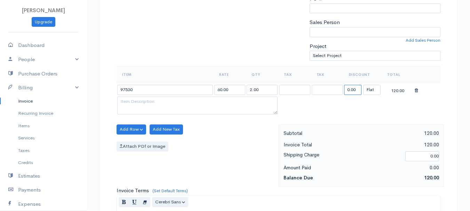
click at [351, 89] on input "0.00" at bounding box center [352, 90] width 17 height 10
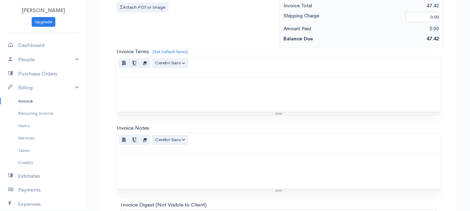
scroll to position [390, 0]
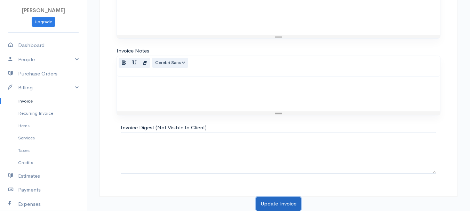
click at [269, 198] on button "Update Invoice" at bounding box center [278, 204] width 45 height 14
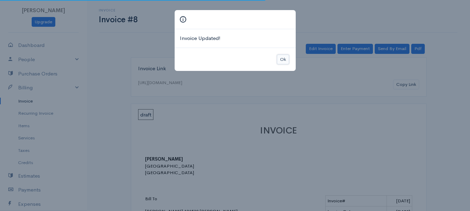
click at [282, 57] on button "Ok" at bounding box center [283, 60] width 12 height 10
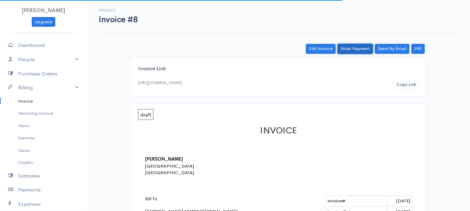
click at [343, 51] on link "Enter Payment" at bounding box center [354, 49] width 35 height 10
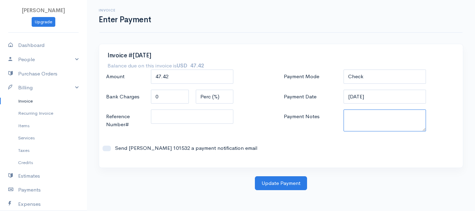
paste textarea "8270081951"
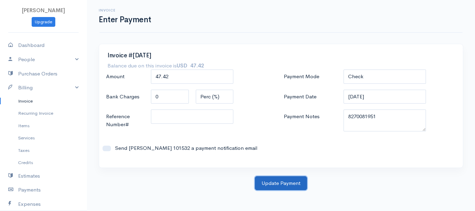
click at [279, 188] on button "Update Payment" at bounding box center [281, 183] width 52 height 14
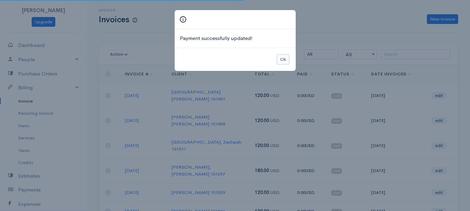
click at [282, 58] on button "Ok" at bounding box center [283, 60] width 12 height 10
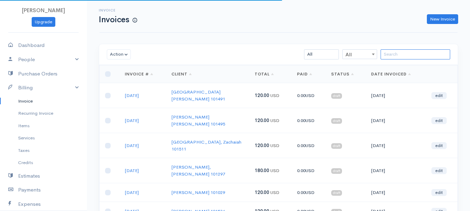
click at [412, 54] on input "search" at bounding box center [415, 54] width 70 height 10
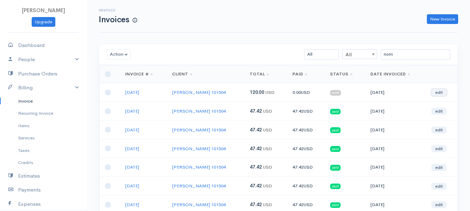
click at [440, 91] on link "edit" at bounding box center [438, 92] width 15 height 7
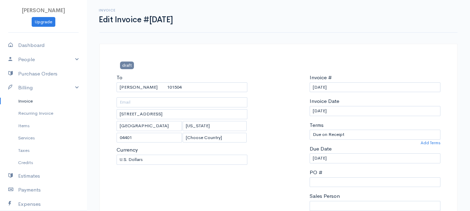
scroll to position [104, 0]
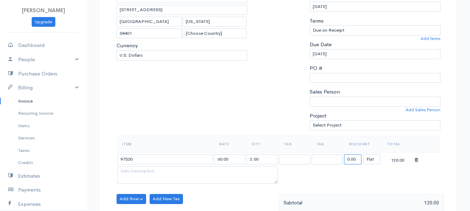
click at [352, 161] on input "0.00" at bounding box center [352, 159] width 17 height 10
click at [351, 161] on input "0.00" at bounding box center [352, 159] width 17 height 10
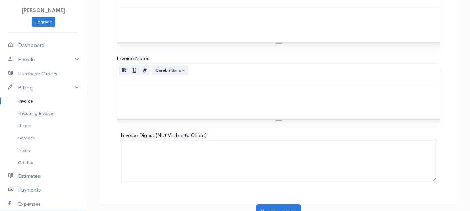
scroll to position [390, 0]
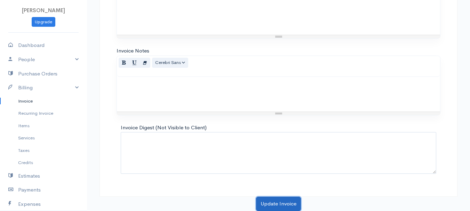
click at [273, 203] on button "Update Invoice" at bounding box center [278, 204] width 45 height 14
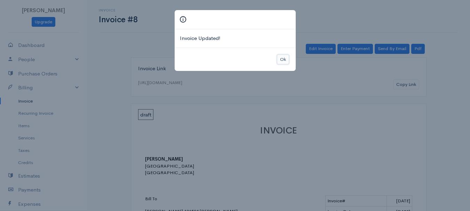
click at [281, 63] on button "Ok" at bounding box center [283, 60] width 12 height 10
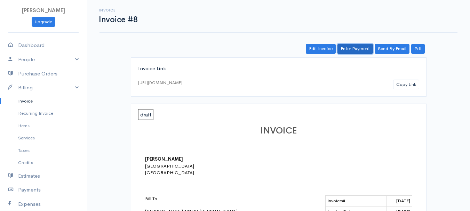
click at [359, 47] on link "Enter Payment" at bounding box center [354, 49] width 35 height 10
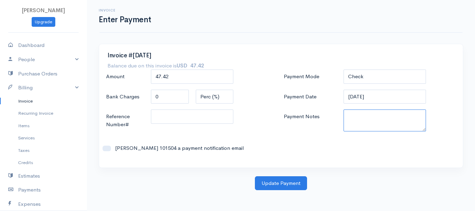
paste textarea "8270081951"
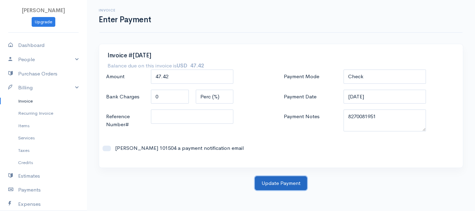
click at [290, 176] on button "Update Payment" at bounding box center [281, 183] width 52 height 14
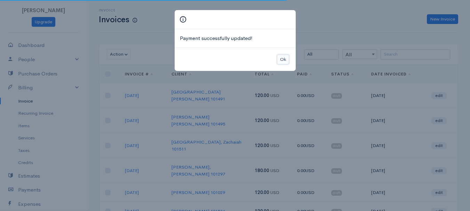
click at [285, 59] on button "Ok" at bounding box center [283, 60] width 12 height 10
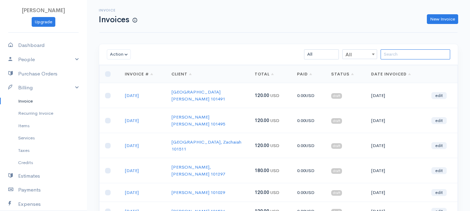
click at [424, 58] on input "search" at bounding box center [415, 54] width 70 height 10
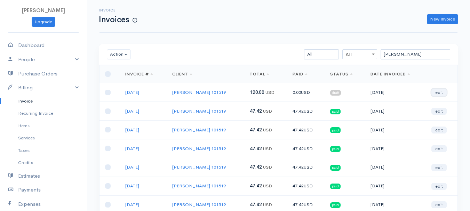
click at [438, 90] on link "edit" at bounding box center [438, 92] width 15 height 7
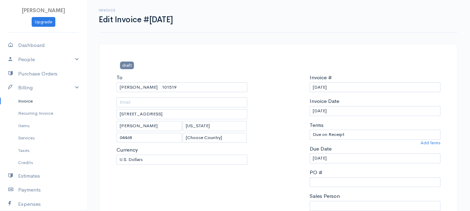
scroll to position [174, 0]
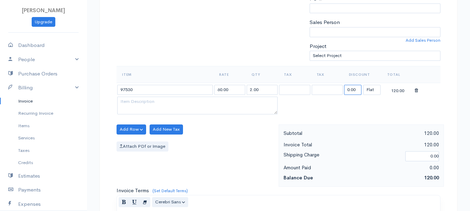
click at [350, 89] on input "0.00" at bounding box center [352, 90] width 17 height 10
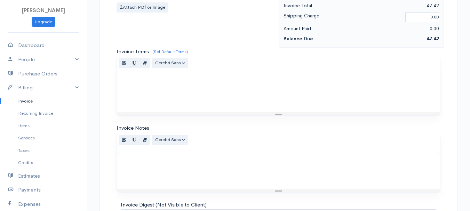
scroll to position [390, 0]
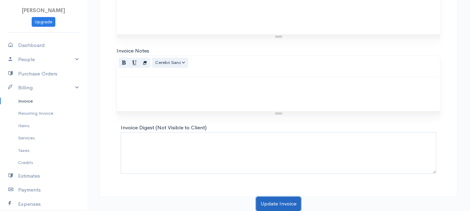
click at [284, 205] on button "Update Invoice" at bounding box center [278, 204] width 45 height 14
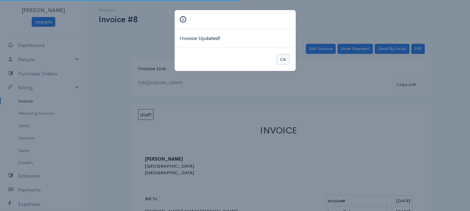
click at [281, 62] on button "Ok" at bounding box center [283, 60] width 12 height 10
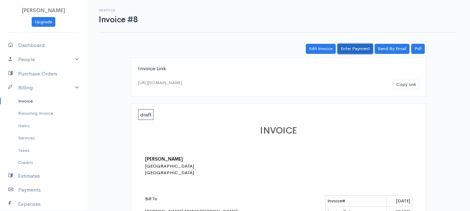
click at [353, 50] on link "Enter Payment" at bounding box center [354, 49] width 35 height 10
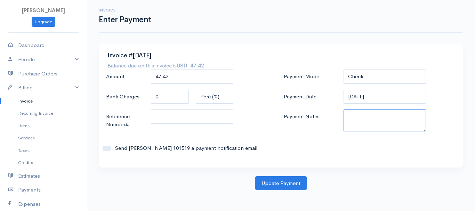
paste textarea "8270081951"
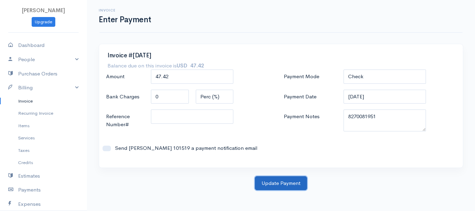
click at [287, 183] on button "Update Payment" at bounding box center [281, 183] width 52 height 14
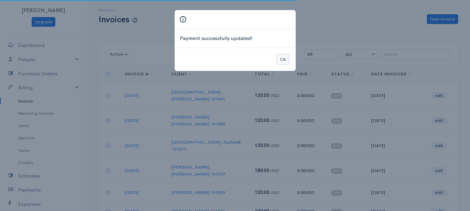
click at [282, 59] on button "Ok" at bounding box center [283, 60] width 12 height 10
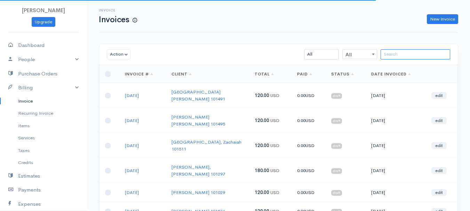
click at [409, 54] on input "search" at bounding box center [415, 54] width 70 height 10
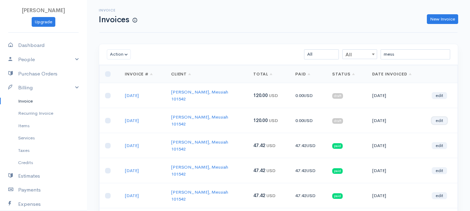
click at [439, 117] on link "edit" at bounding box center [438, 120] width 15 height 7
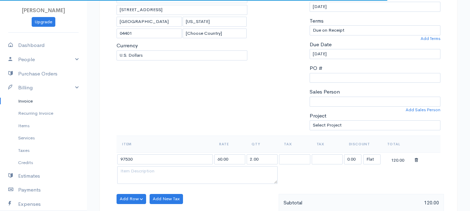
scroll to position [139, 0]
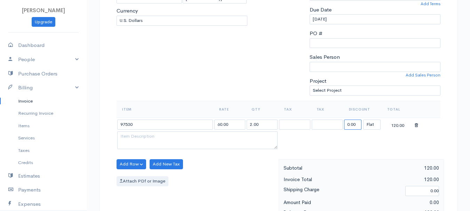
click at [352, 122] on input "0.00" at bounding box center [352, 125] width 17 height 10
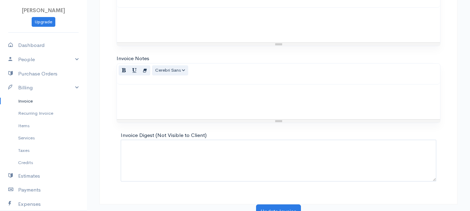
scroll to position [390, 0]
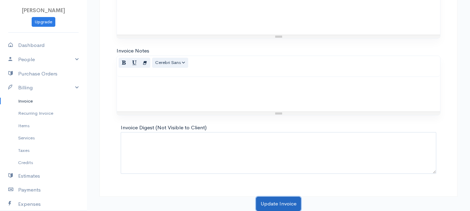
click at [272, 198] on button "Update Invoice" at bounding box center [278, 204] width 45 height 14
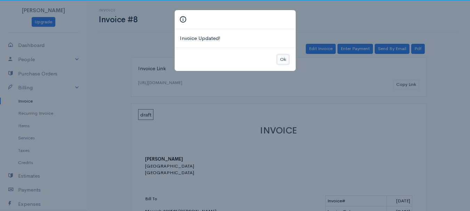
click at [282, 60] on button "Ok" at bounding box center [283, 60] width 12 height 10
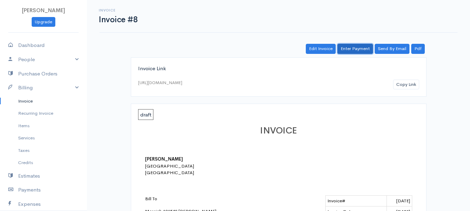
click at [348, 49] on link "Enter Payment" at bounding box center [354, 49] width 35 height 10
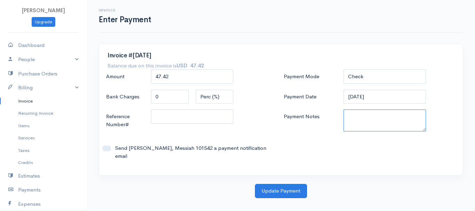
paste textarea "8270081951"
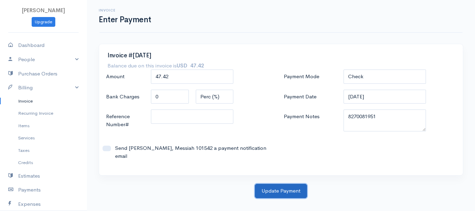
click at [286, 184] on button "Update Payment" at bounding box center [281, 191] width 52 height 14
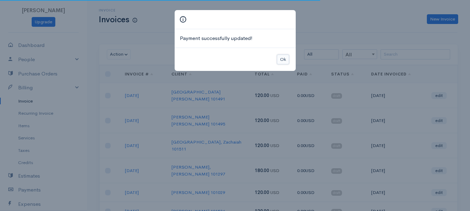
click at [277, 58] on button "Ok" at bounding box center [283, 60] width 12 height 10
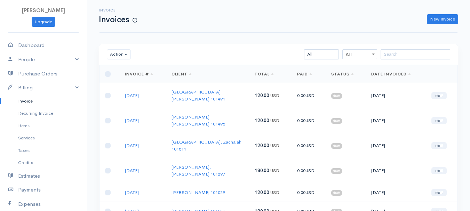
click at [433, 60] on div "Action Archive Delete Download PDF Send Mark as Sent Mark Un-Sent Enter Payment…" at bounding box center [278, 54] width 358 height 21
click at [431, 55] on input "search" at bounding box center [415, 54] width 70 height 10
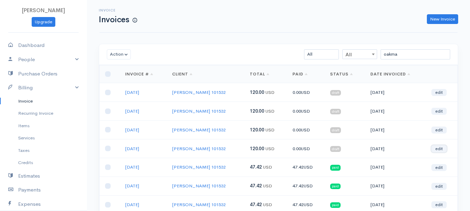
click at [438, 146] on link "edit" at bounding box center [438, 148] width 15 height 7
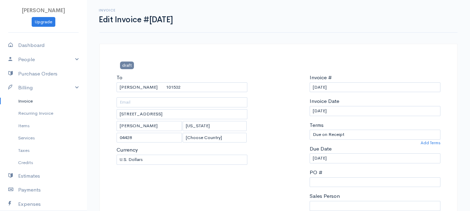
scroll to position [139, 0]
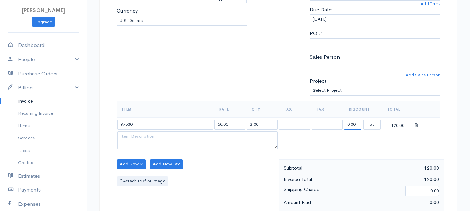
click at [356, 125] on input "0.00" at bounding box center [352, 125] width 17 height 10
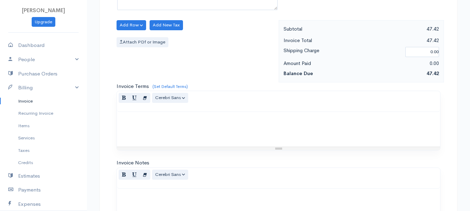
scroll to position [390, 0]
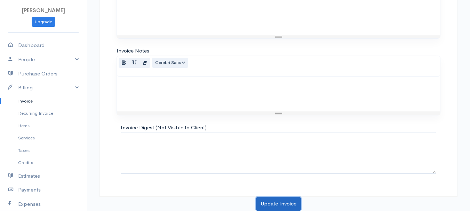
click at [275, 205] on button "Update Invoice" at bounding box center [278, 204] width 45 height 14
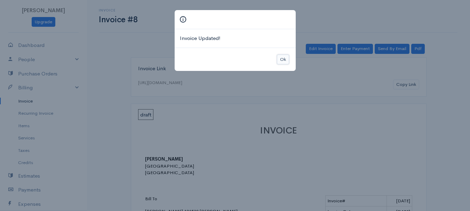
click at [279, 56] on button "Ok" at bounding box center [283, 60] width 12 height 10
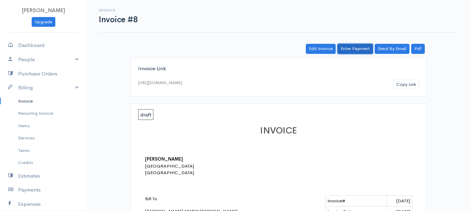
click at [349, 48] on link "Enter Payment" at bounding box center [354, 49] width 35 height 10
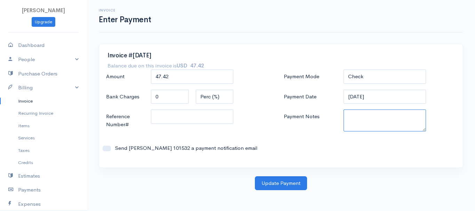
paste textarea "8270081951"
click at [284, 193] on body "[PERSON_NAME] Upgrade Dashboard People Clients Vendors Staff Users Purchase Ord…" at bounding box center [237, 105] width 475 height 211
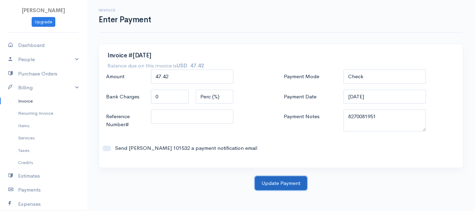
click at [285, 181] on button "Update Payment" at bounding box center [281, 183] width 52 height 14
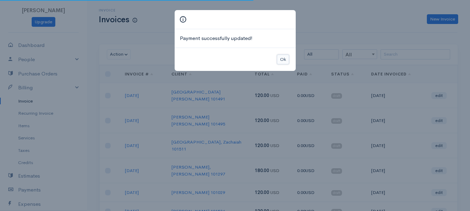
click at [277, 57] on button "Ok" at bounding box center [283, 60] width 12 height 10
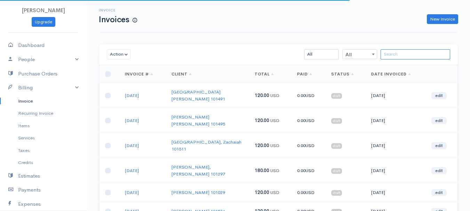
click at [425, 52] on input "search" at bounding box center [415, 54] width 70 height 10
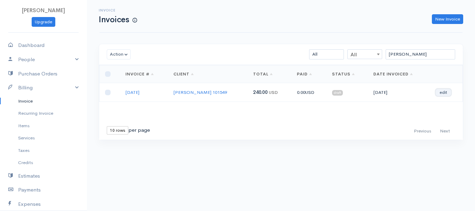
click at [443, 91] on link "edit" at bounding box center [443, 92] width 15 height 7
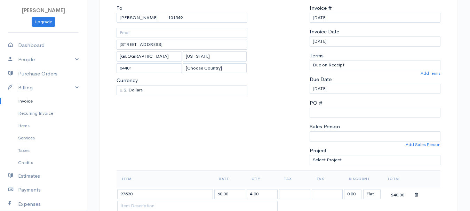
scroll to position [139, 0]
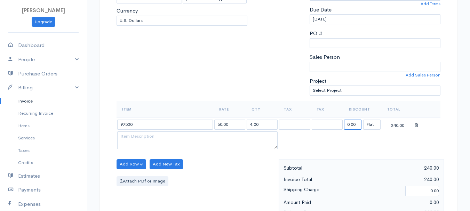
click at [353, 125] on input "0.00" at bounding box center [352, 125] width 17 height 10
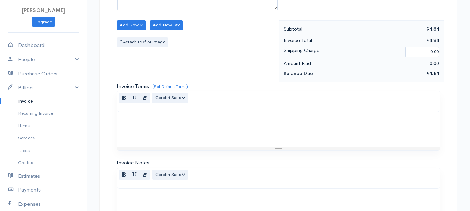
scroll to position [390, 0]
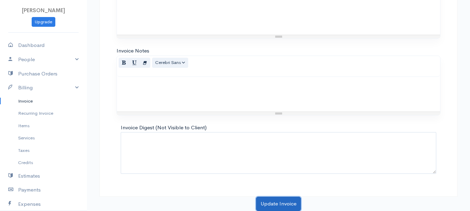
click at [284, 201] on button "Update Invoice" at bounding box center [278, 204] width 45 height 14
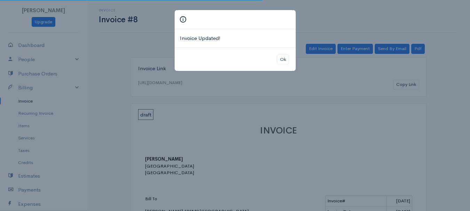
click at [277, 53] on div "Ok" at bounding box center [235, 60] width 121 height 24
click at [279, 56] on button "Ok" at bounding box center [283, 60] width 12 height 10
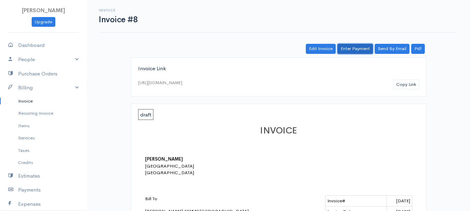
click at [360, 49] on link "Enter Payment" at bounding box center [354, 49] width 35 height 10
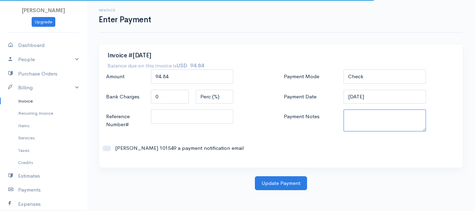
paste textarea "8270081951"
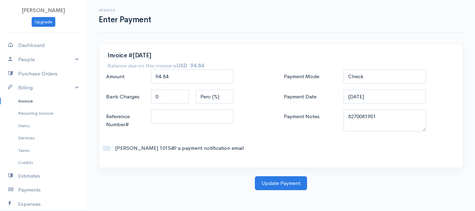
click at [301, 173] on div "Invoice #[DATE] Balance due on this invoice is USD 94.84 Amount 94.84 Bank Char…" at bounding box center [280, 110] width 371 height 132
click at [298, 180] on button "Update Payment" at bounding box center [281, 183] width 52 height 14
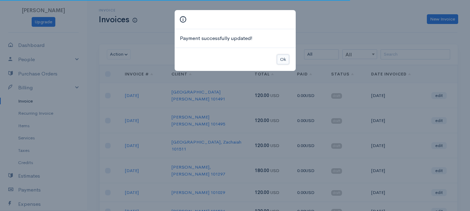
click at [284, 61] on button "Ok" at bounding box center [283, 60] width 12 height 10
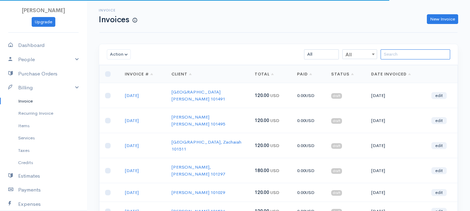
click at [424, 57] on input "search" at bounding box center [415, 54] width 70 height 10
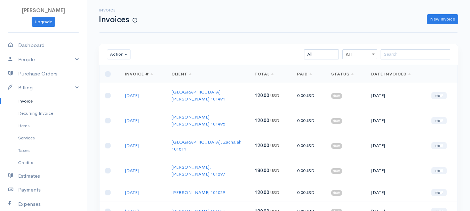
click at [235, 32] on div "Invoice Invoices New Invoice" at bounding box center [278, 16] width 358 height 33
click at [252, 15] on div "New Invoice" at bounding box center [300, 19] width 321 height 10
